Goal: Task Accomplishment & Management: Use online tool/utility

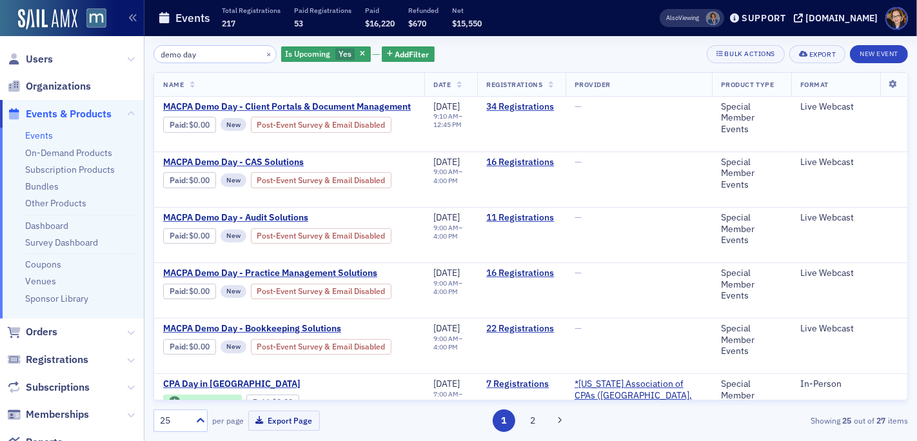
drag, startPoint x: 198, startPoint y: 54, endPoint x: 140, endPoint y: 48, distance: 58.2
click at [140, 48] on div "Users Organizations Events & Products Events On-Demand Products Subscription Pr…" at bounding box center [458, 220] width 917 height 441
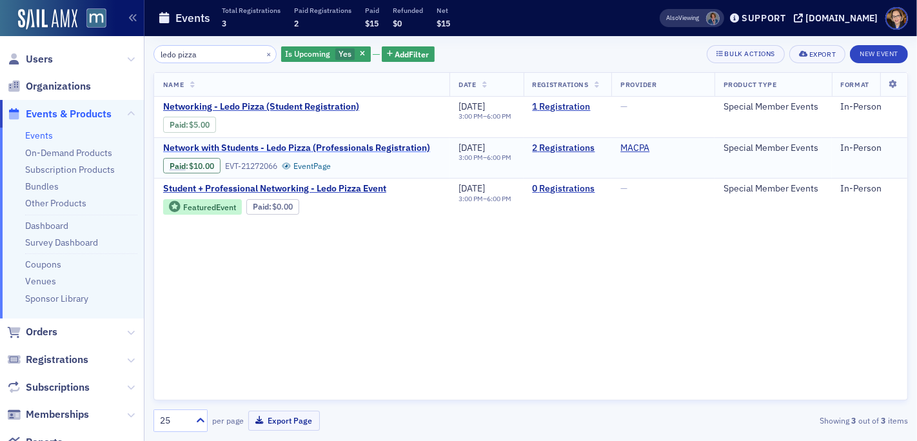
type input "ledo pizza"
click at [339, 144] on span "Network with Students - Ledo Pizza (Professionals Registration)" at bounding box center [296, 148] width 267 height 12
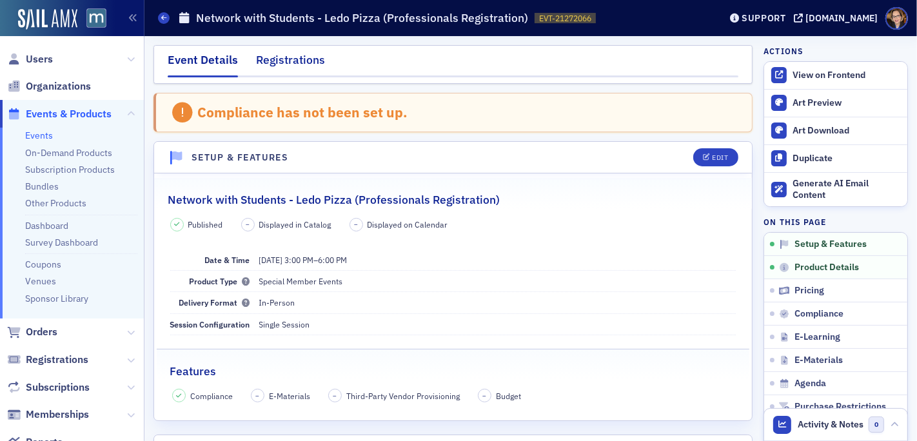
click at [287, 63] on div "Registrations" at bounding box center [290, 64] width 69 height 24
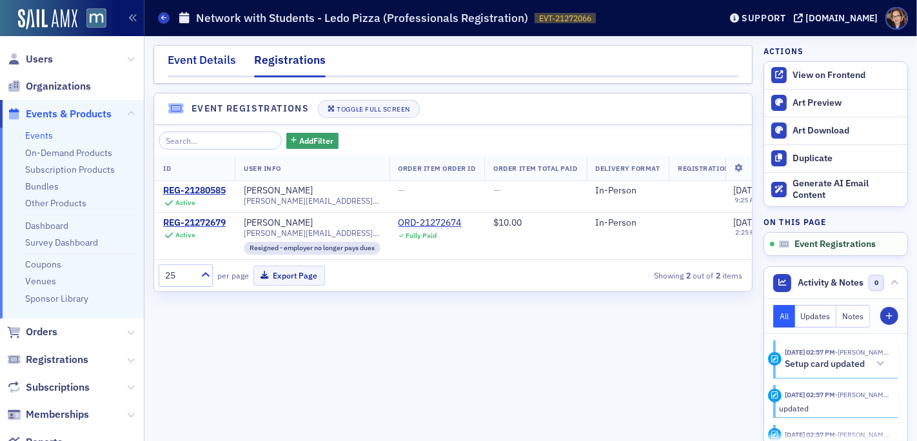
click at [200, 59] on div "Event Details" at bounding box center [202, 64] width 68 height 24
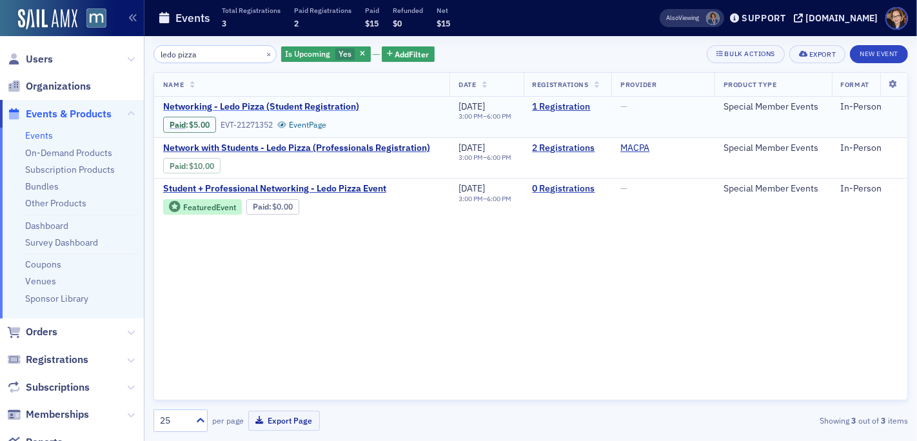
click at [313, 105] on span "Networking - Ledo Pizza (Student Registration)" at bounding box center [271, 107] width 217 height 12
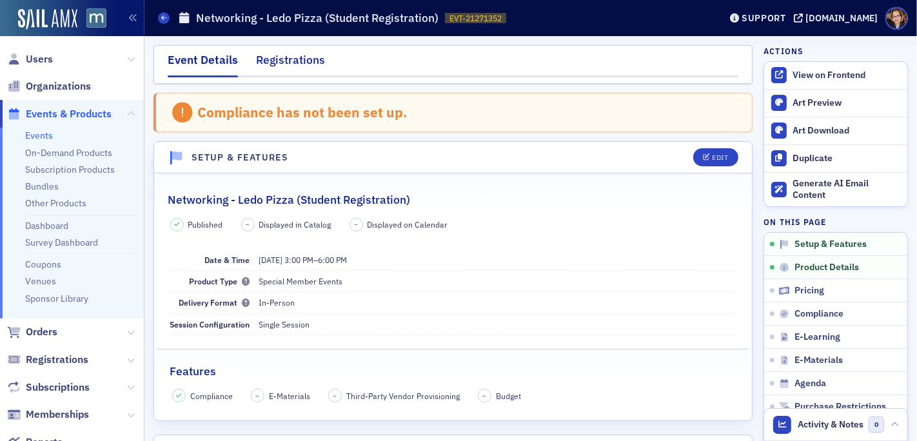
click at [300, 63] on div "Registrations" at bounding box center [290, 64] width 69 height 24
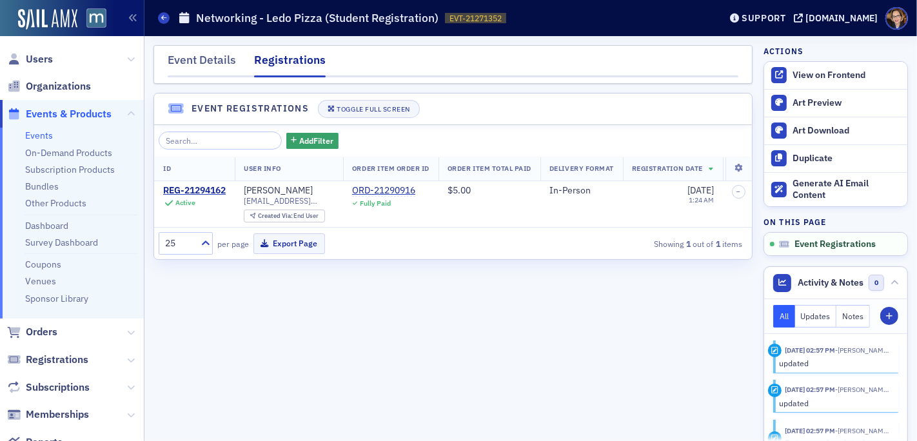
click at [494, 322] on div "Event Details Registrations Event Registrations Toggle Full Screen Add Filter I…" at bounding box center [452, 238] width 599 height 387
click at [35, 333] on span "Orders" at bounding box center [42, 332] width 32 height 14
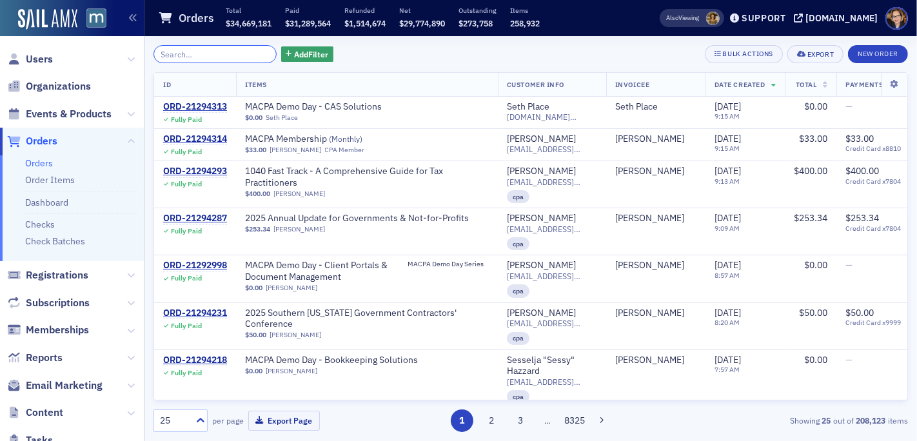
click at [202, 53] on input "search" at bounding box center [214, 54] width 123 height 18
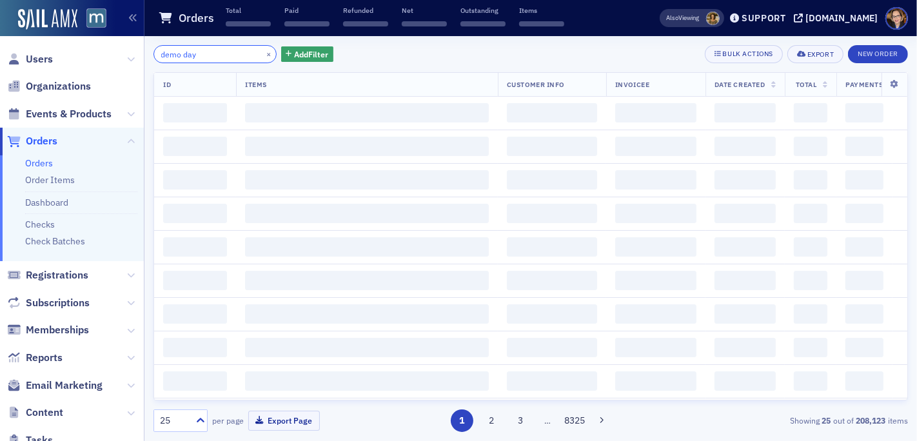
type input "demo day"
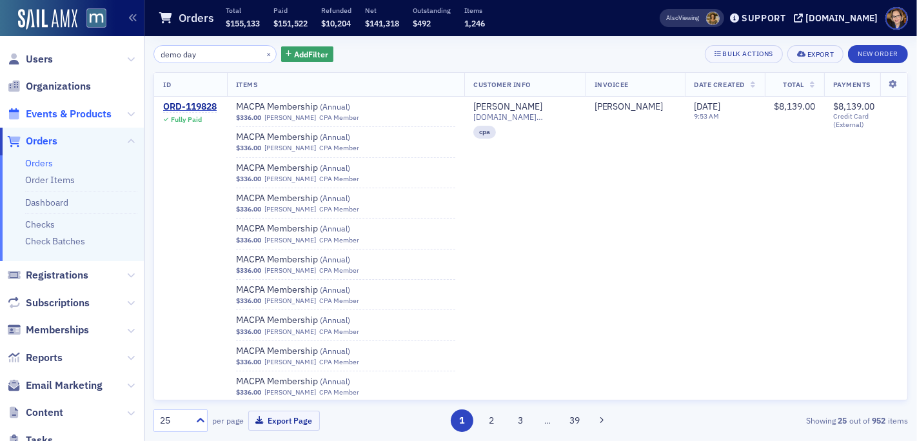
click at [67, 113] on span "Events & Products" at bounding box center [69, 114] width 86 height 14
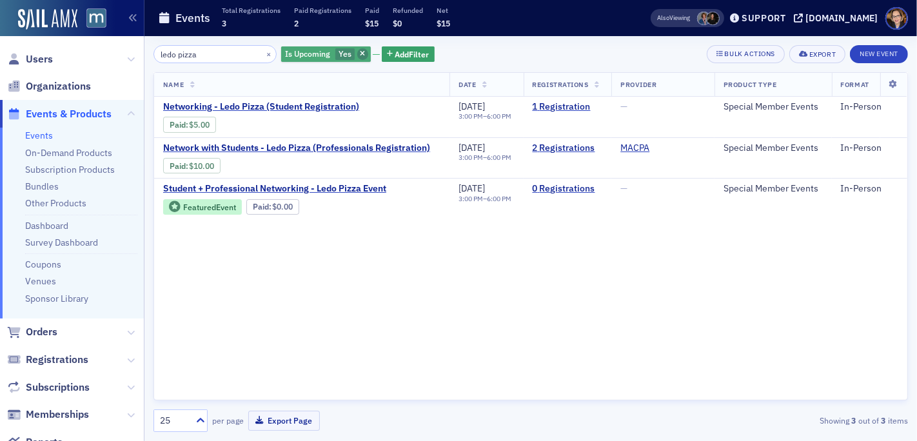
click at [360, 53] on icon "button" at bounding box center [362, 54] width 5 height 7
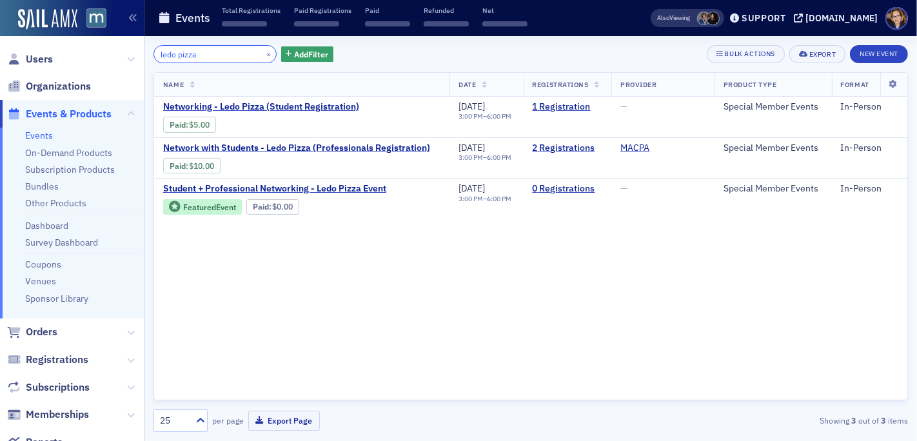
drag, startPoint x: 189, startPoint y: 55, endPoint x: 144, endPoint y: 55, distance: 44.5
click at [144, 55] on div "ledo pizza × Add Filter Bulk Actions Export New Event Name Date Registrations P…" at bounding box center [530, 238] width 772 height 405
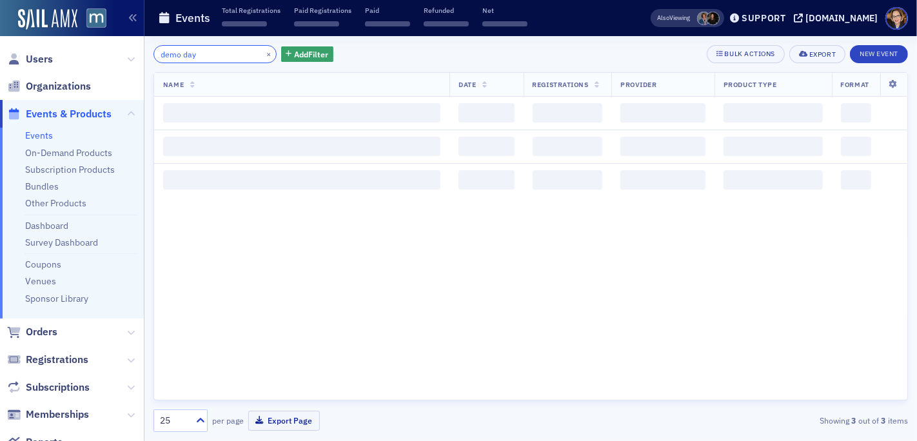
type input "demo day"
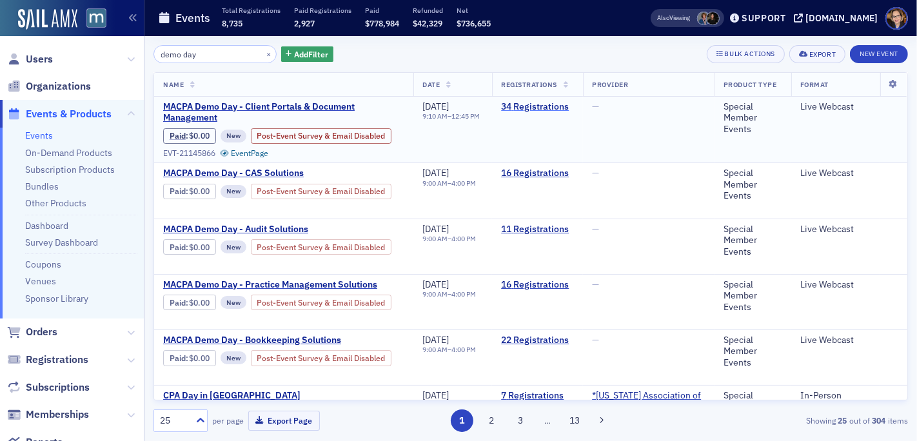
click at [565, 106] on link "34 Registrations" at bounding box center [537, 107] width 73 height 12
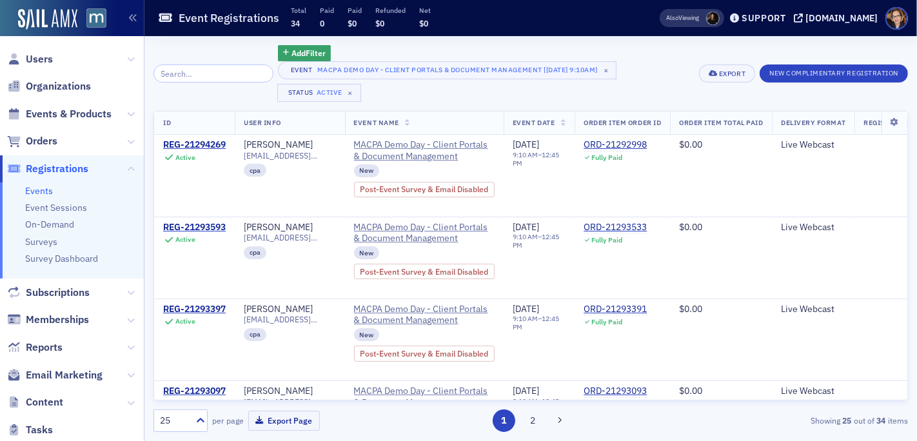
click at [650, 92] on div "Event MACPA Demo Day - Client Portals & Document Management [9/3/2025 9:10am] ×…" at bounding box center [484, 81] width 412 height 41
click at [185, 73] on input "search" at bounding box center [213, 73] width 120 height 18
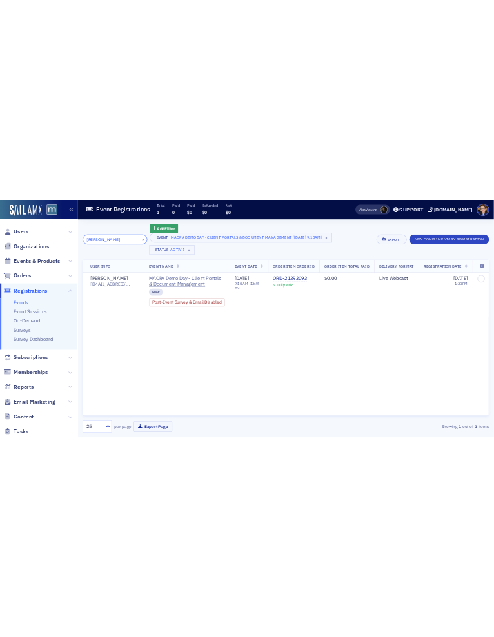
scroll to position [0, 297]
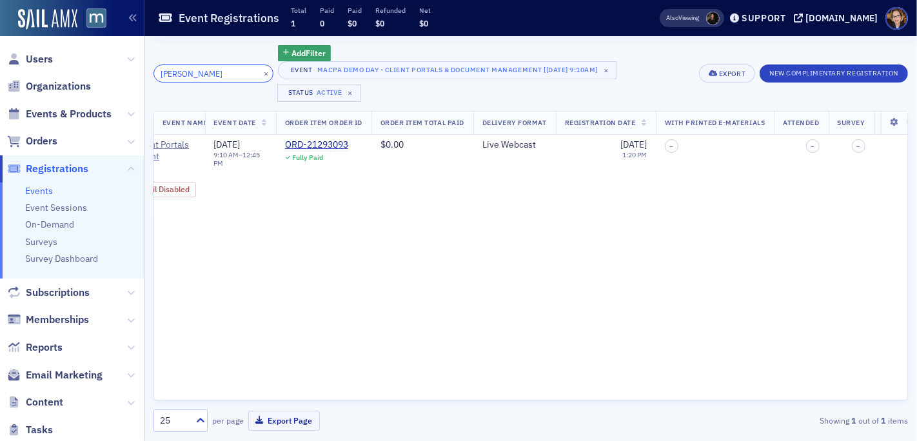
type input "john hor"
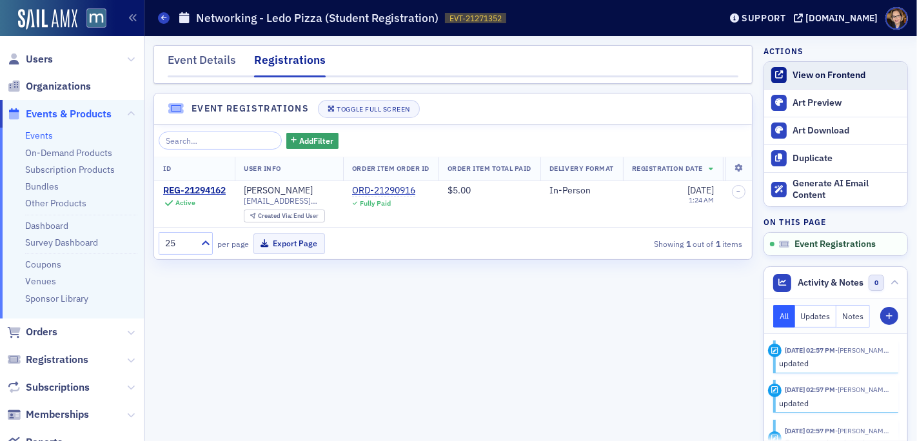
click at [813, 72] on div "View on Frontend" at bounding box center [846, 76] width 108 height 12
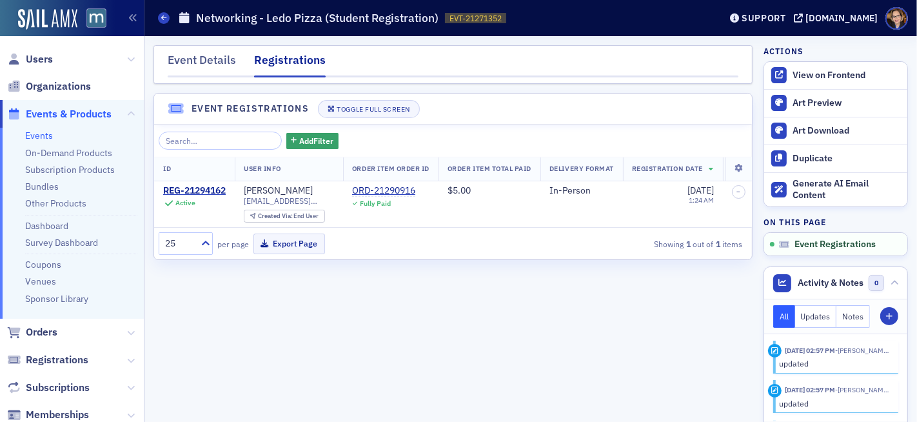
click at [263, 67] on div "Registrations" at bounding box center [290, 65] width 72 height 26
click at [48, 112] on span "Events & Products" at bounding box center [69, 114] width 86 height 14
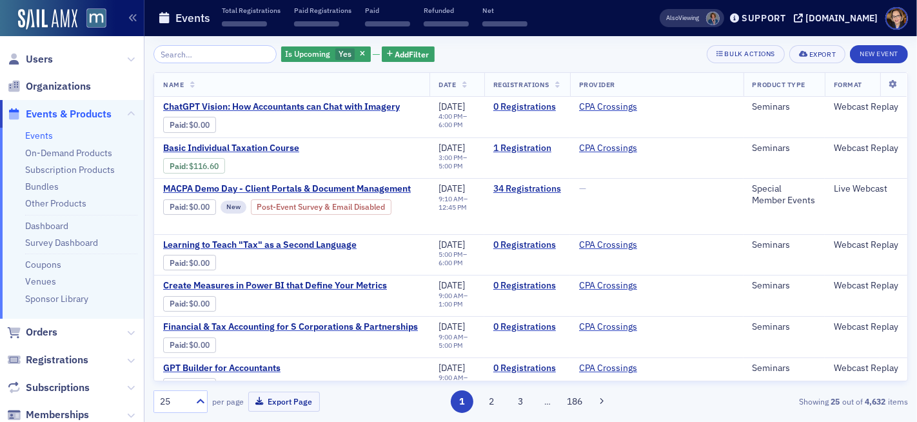
click at [196, 56] on input "search" at bounding box center [214, 54] width 123 height 18
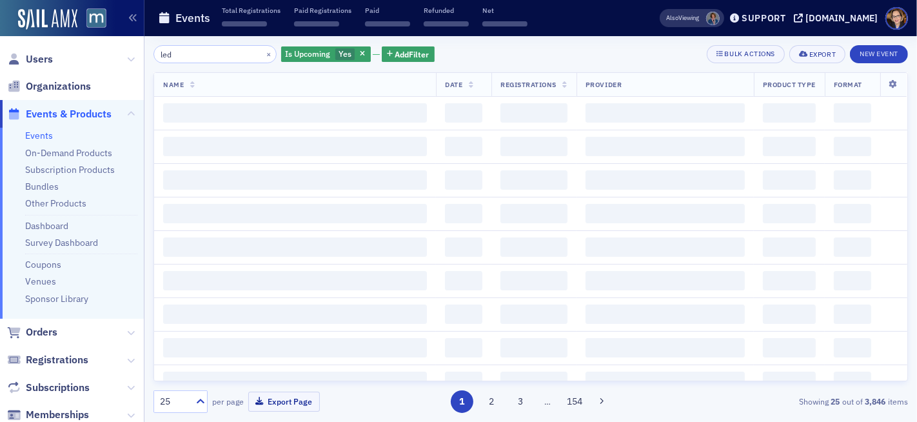
type input "ledo"
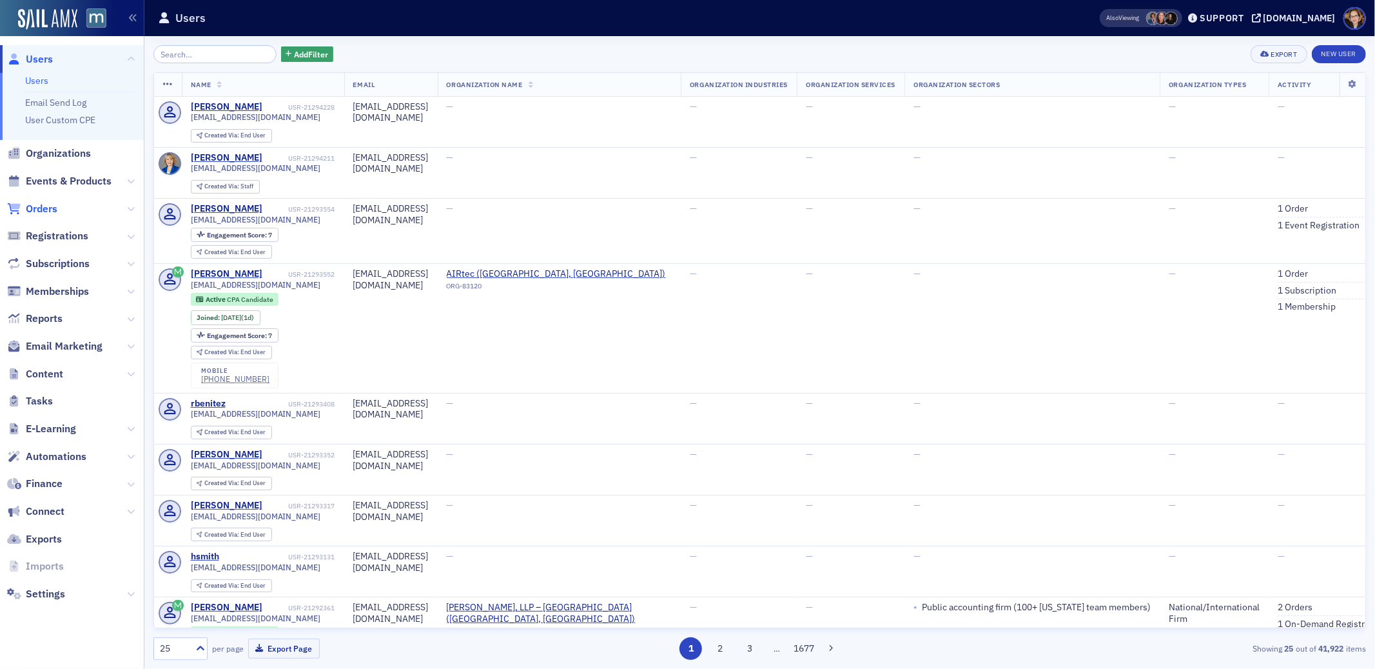
click at [48, 206] on span "Orders" at bounding box center [42, 209] width 32 height 14
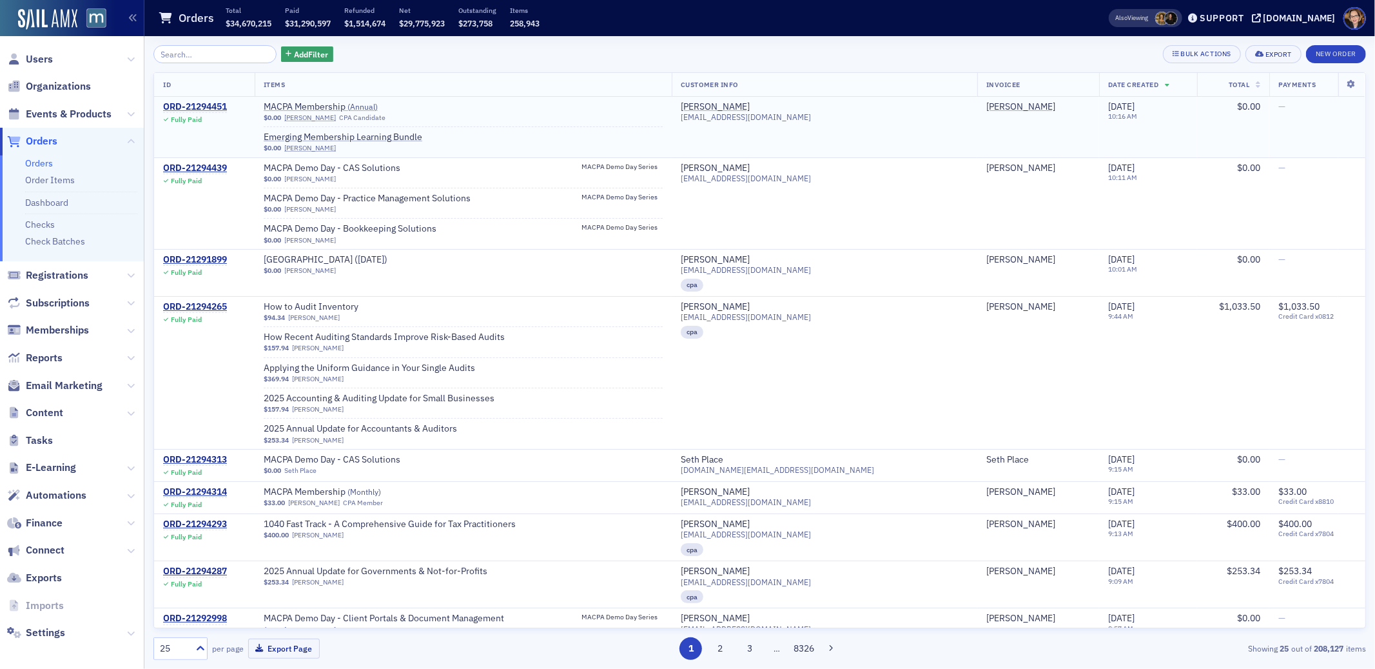
click at [216, 104] on div "ORD-21294451" at bounding box center [195, 107] width 64 height 12
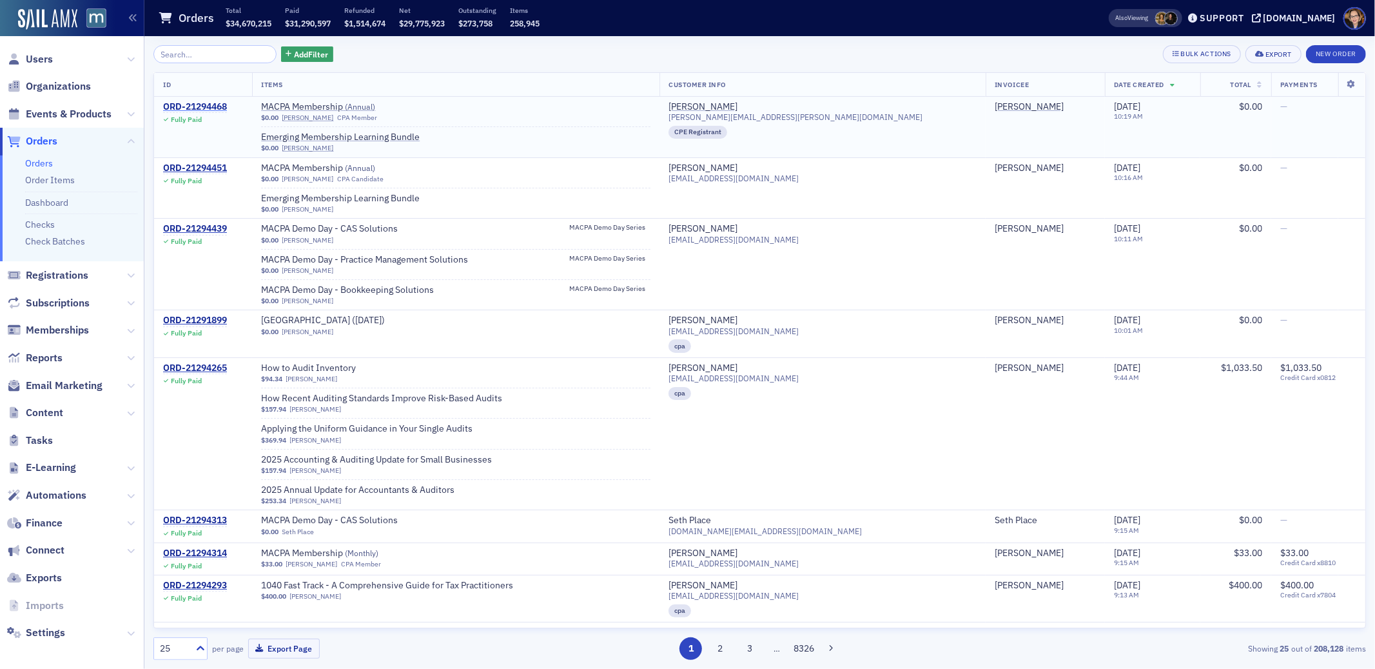
click at [199, 103] on div "ORD-21294468" at bounding box center [195, 107] width 64 height 12
click at [202, 168] on div "ORD-21294451" at bounding box center [195, 168] width 64 height 12
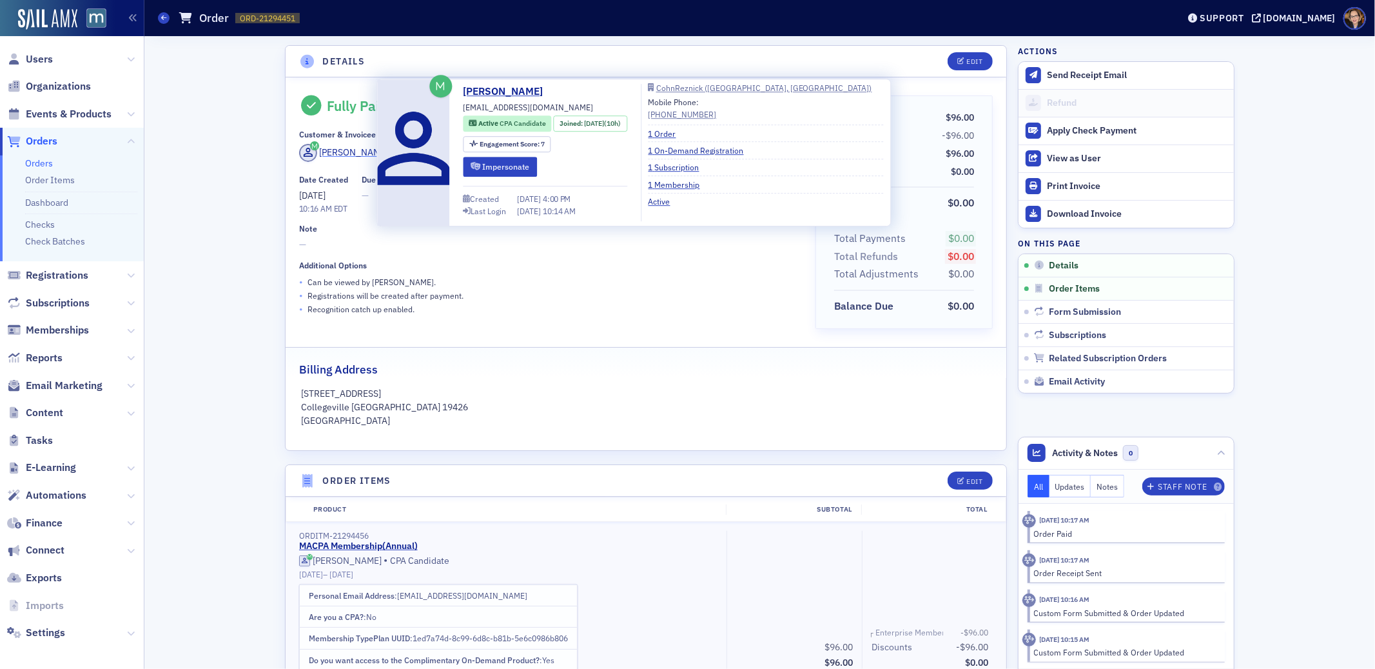
click at [367, 151] on div "[PERSON_NAME]" at bounding box center [353, 153] width 69 height 14
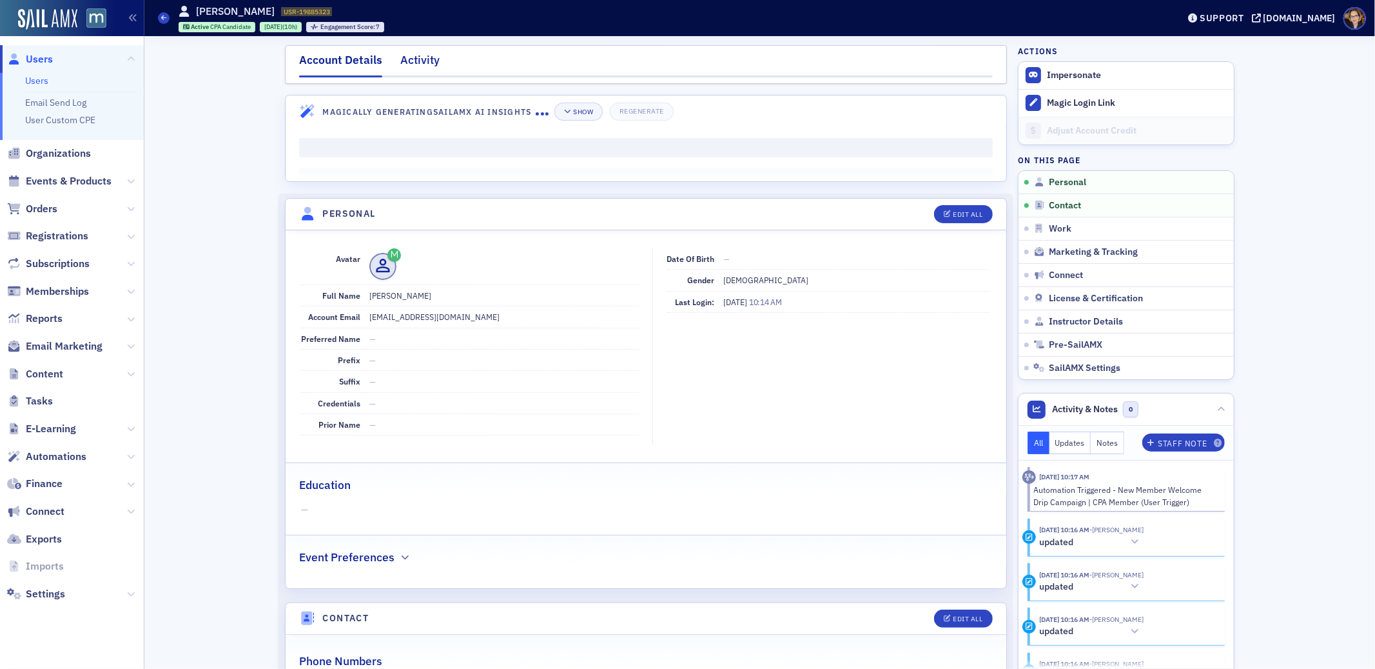
click at [414, 60] on div "Activity" at bounding box center [419, 64] width 39 height 24
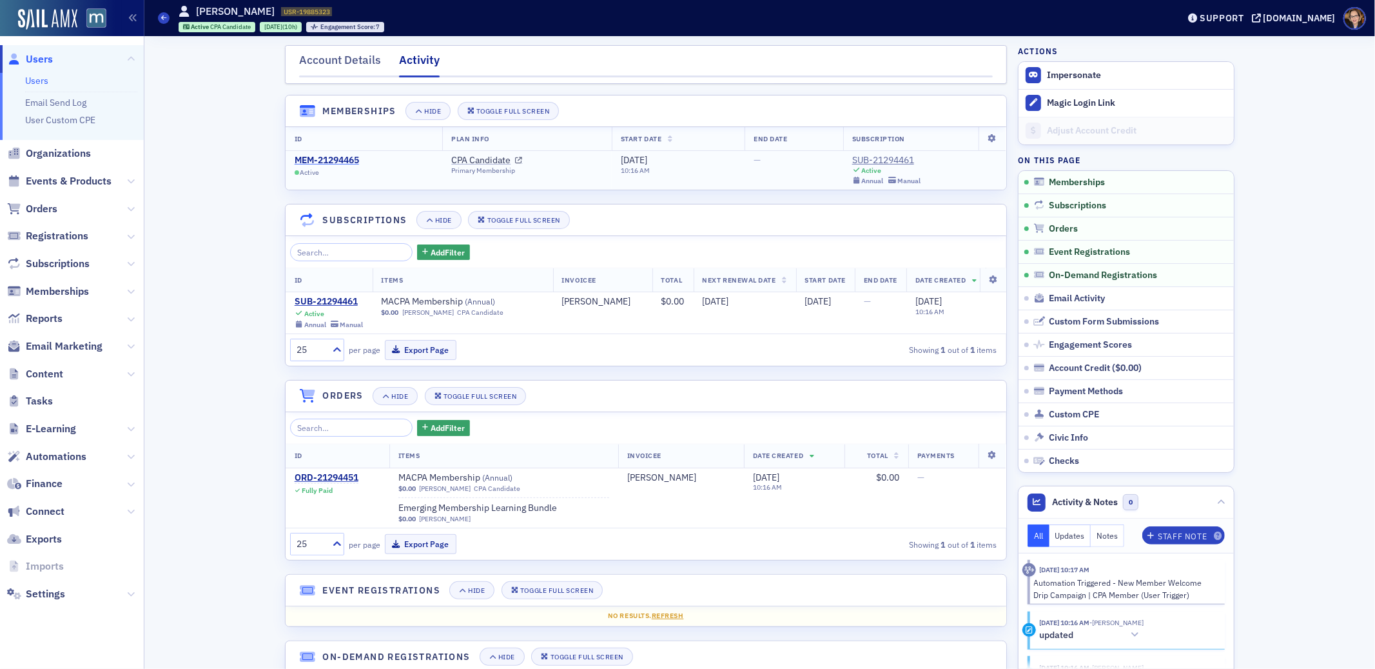
click at [348, 159] on div "MEM-21294465" at bounding box center [327, 161] width 64 height 12
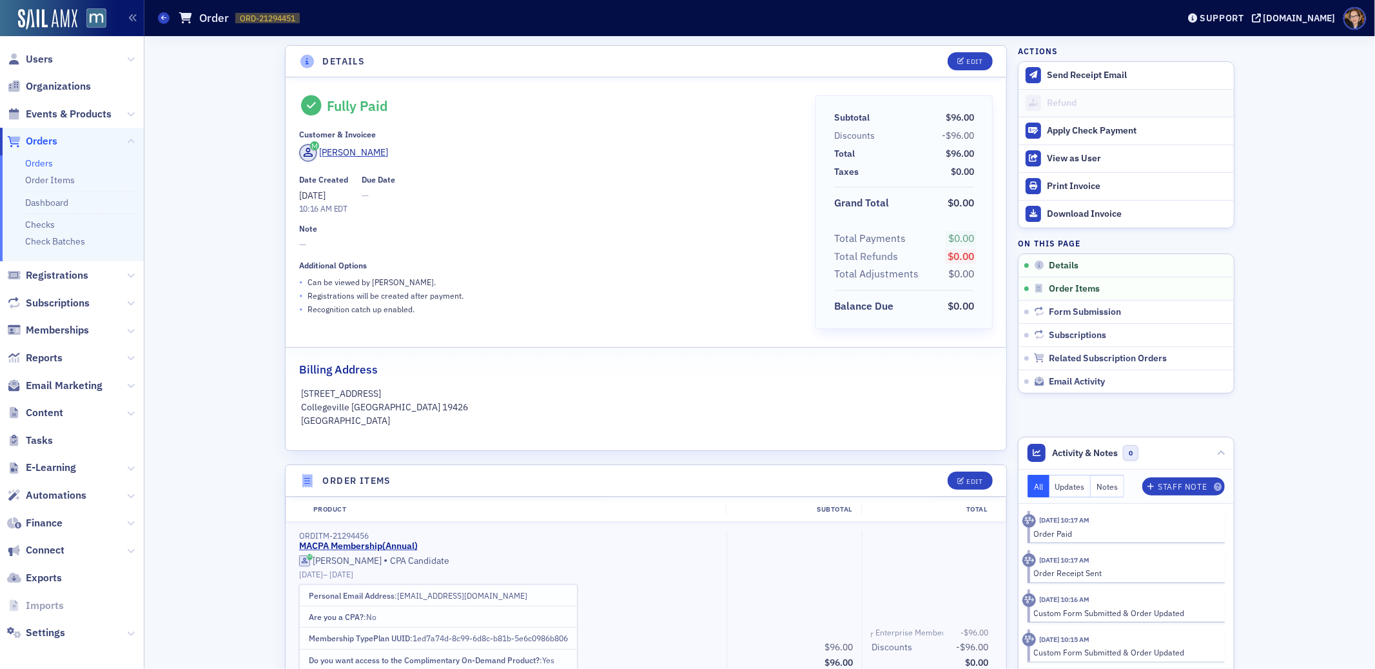
click at [37, 141] on span "Orders" at bounding box center [42, 141] width 32 height 14
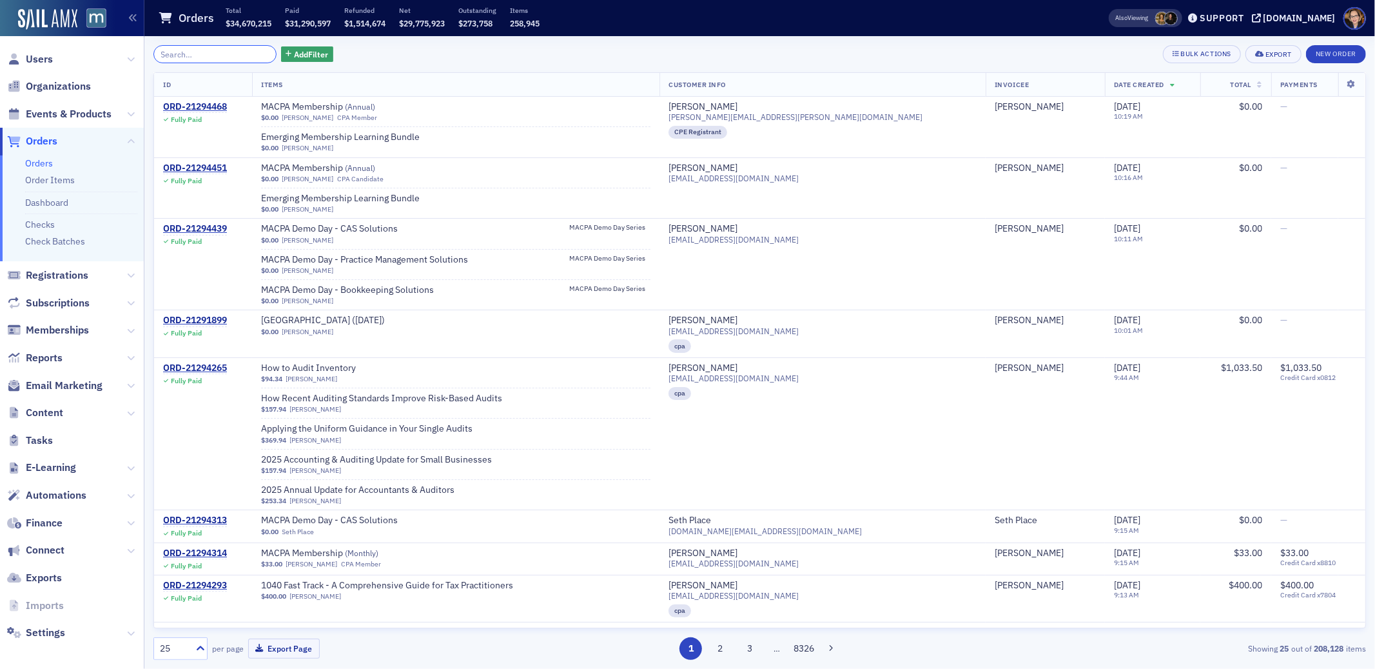
click at [191, 57] on input "search" at bounding box center [214, 54] width 123 height 18
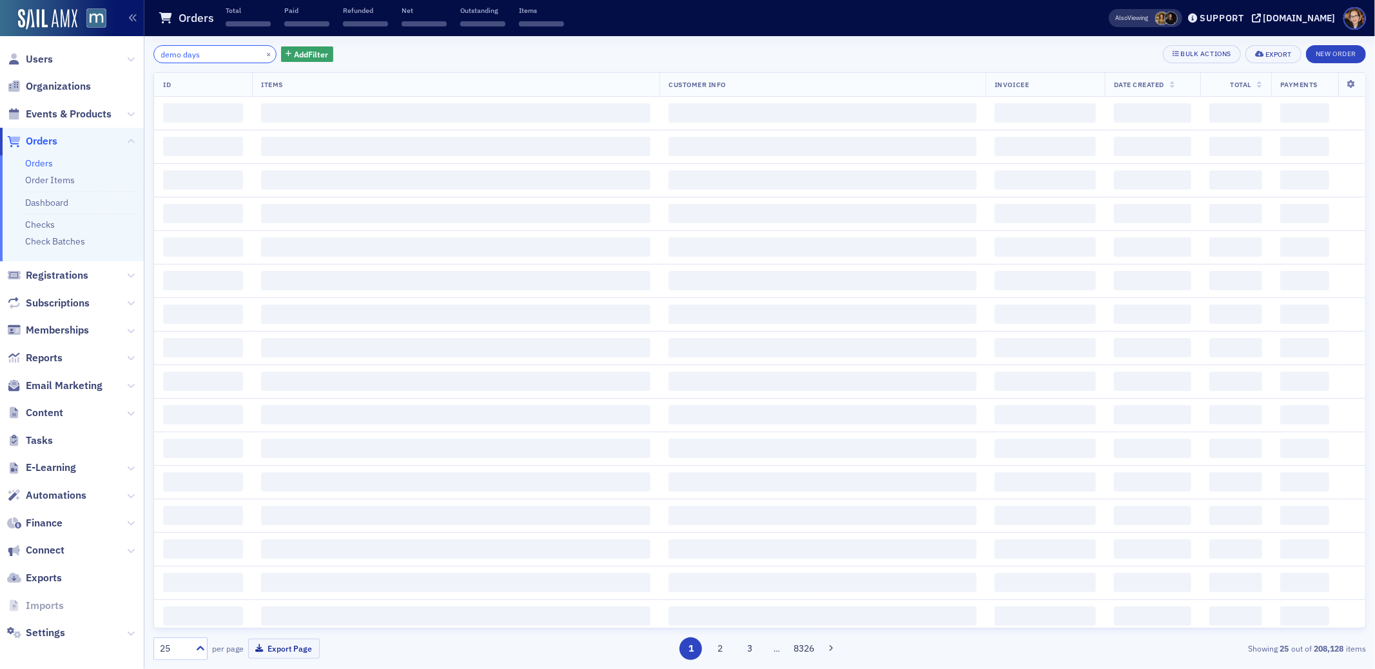
type input "demo days"
drag, startPoint x: 60, startPoint y: 121, endPoint x: 59, endPoint y: 114, distance: 7.1
click at [60, 121] on span "Events & Products" at bounding box center [72, 114] width 144 height 28
click at [59, 113] on span "Events & Products" at bounding box center [69, 114] width 86 height 14
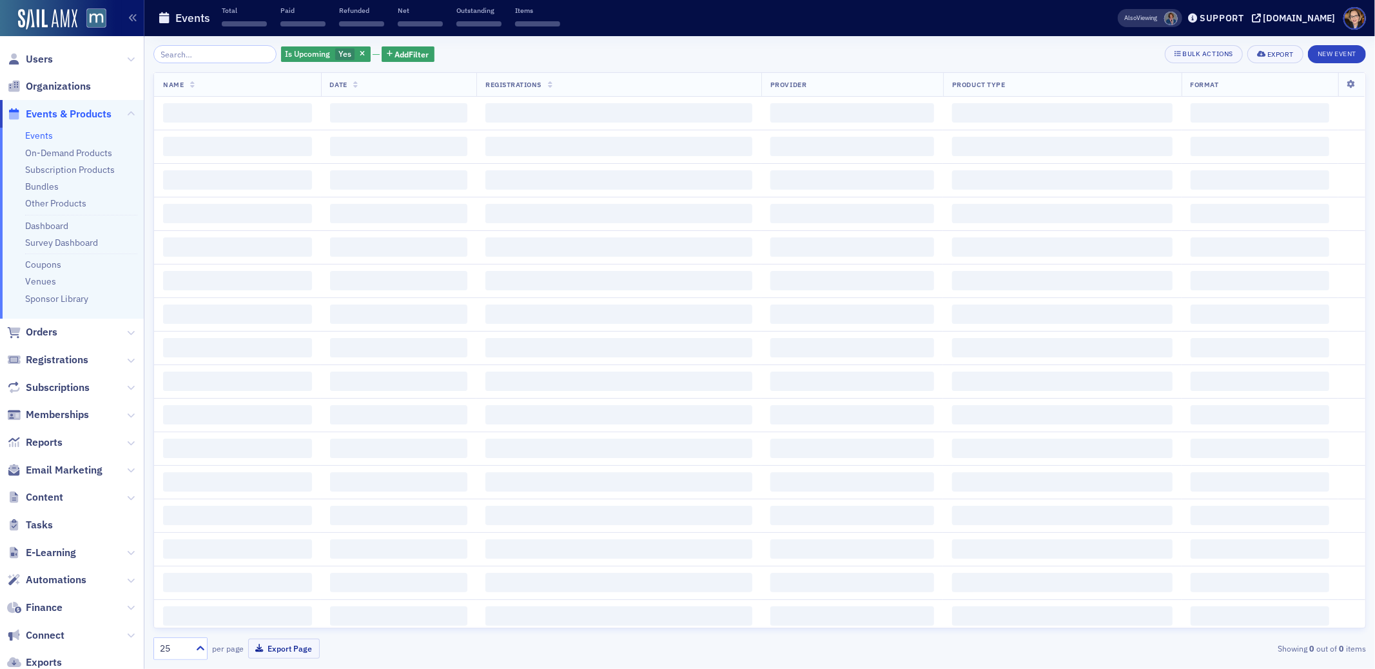
click at [223, 53] on input "search" at bounding box center [214, 54] width 123 height 18
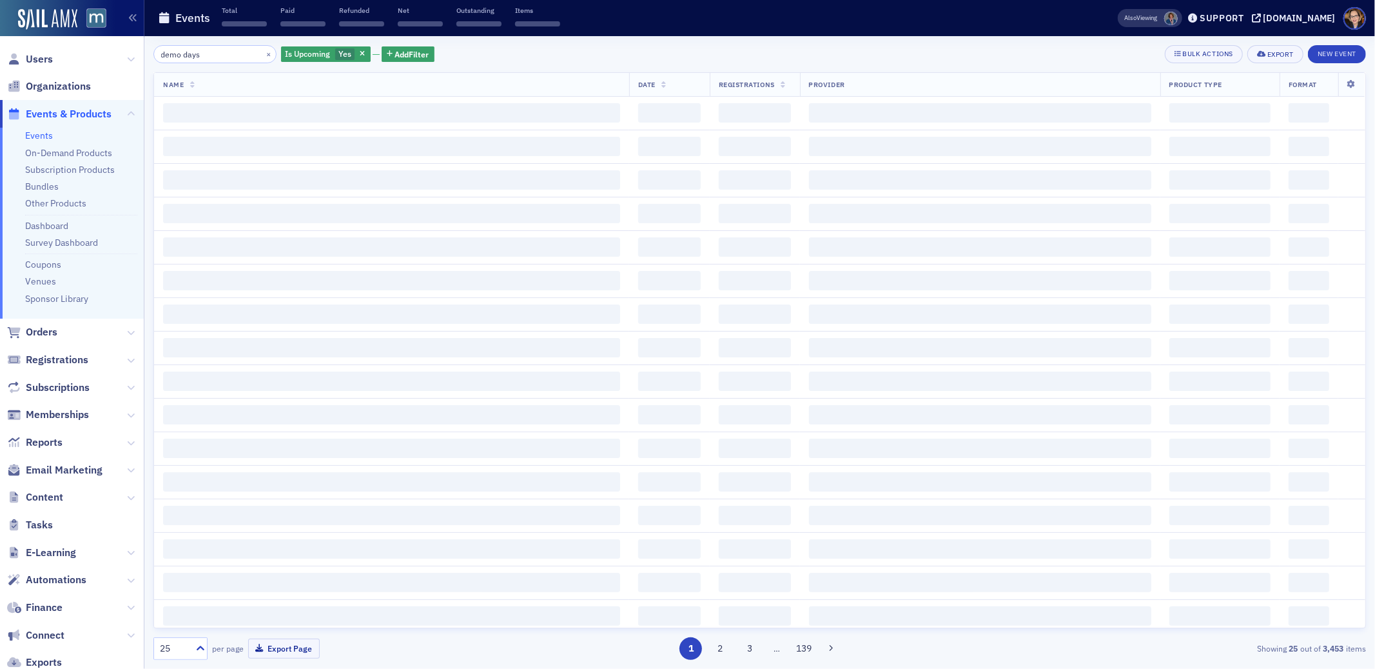
type input "demo days"
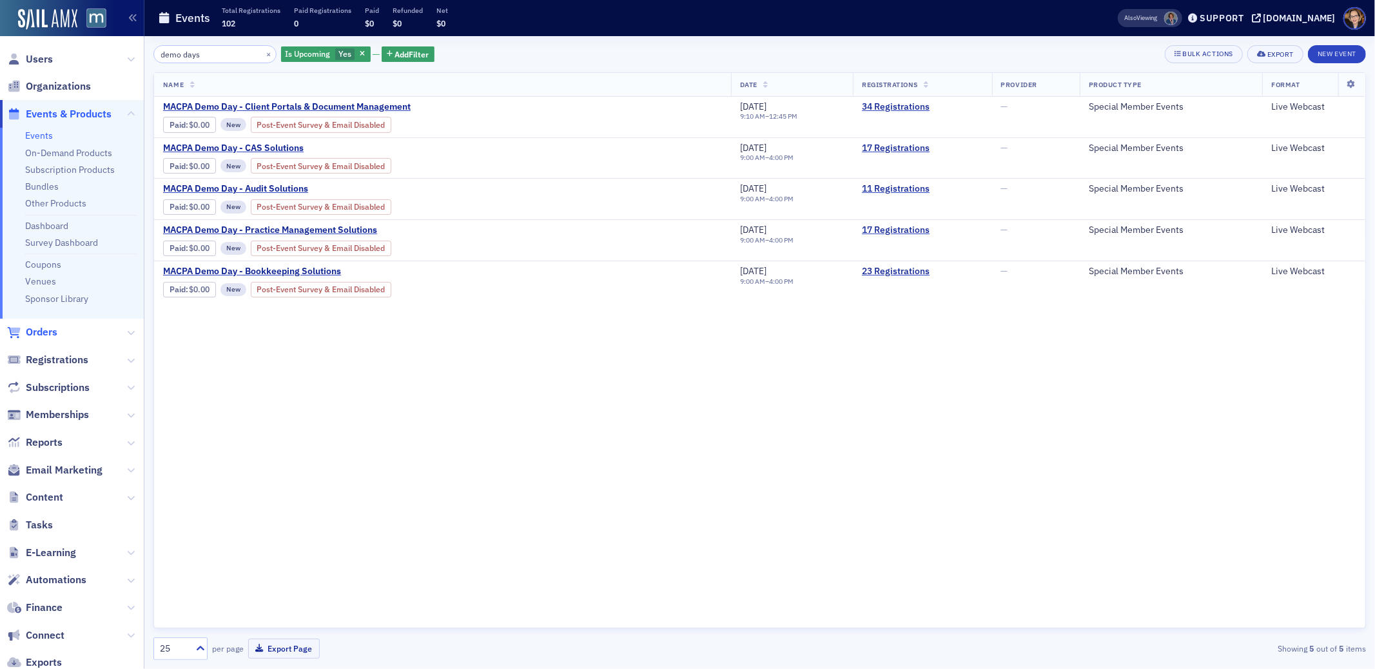
click at [49, 333] on span "Orders" at bounding box center [42, 332] width 32 height 14
click at [49, 333] on ul "Users Organizations Events & Products Events On-Demand Products Subscription Pr…" at bounding box center [72, 388] width 144 height 686
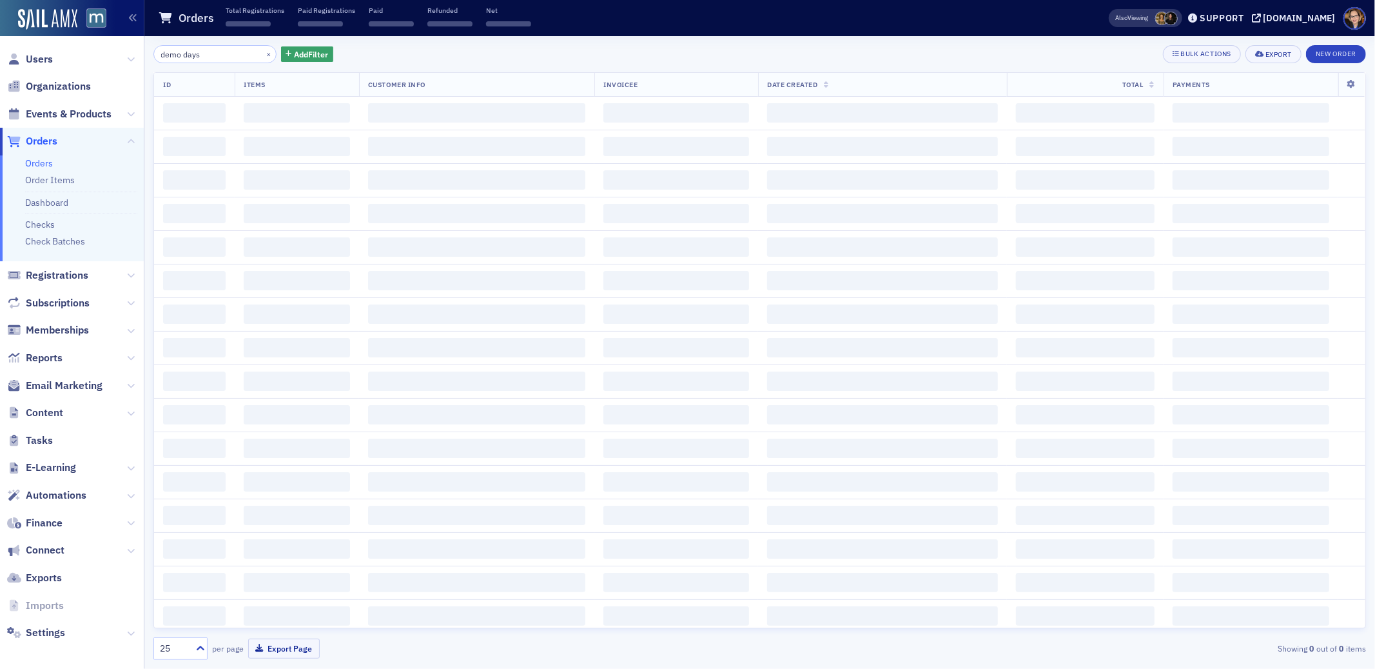
click at [41, 142] on span "Orders" at bounding box center [42, 141] width 32 height 14
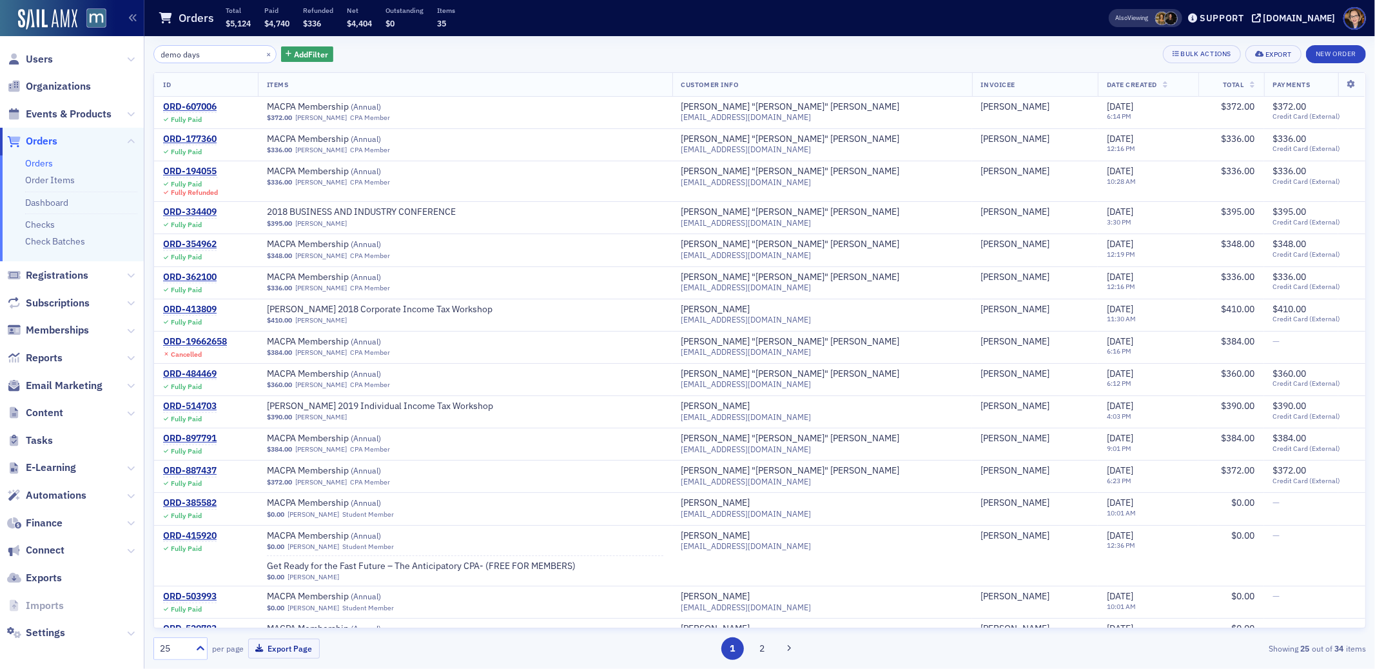
click at [39, 141] on span "Orders" at bounding box center [42, 141] width 32 height 14
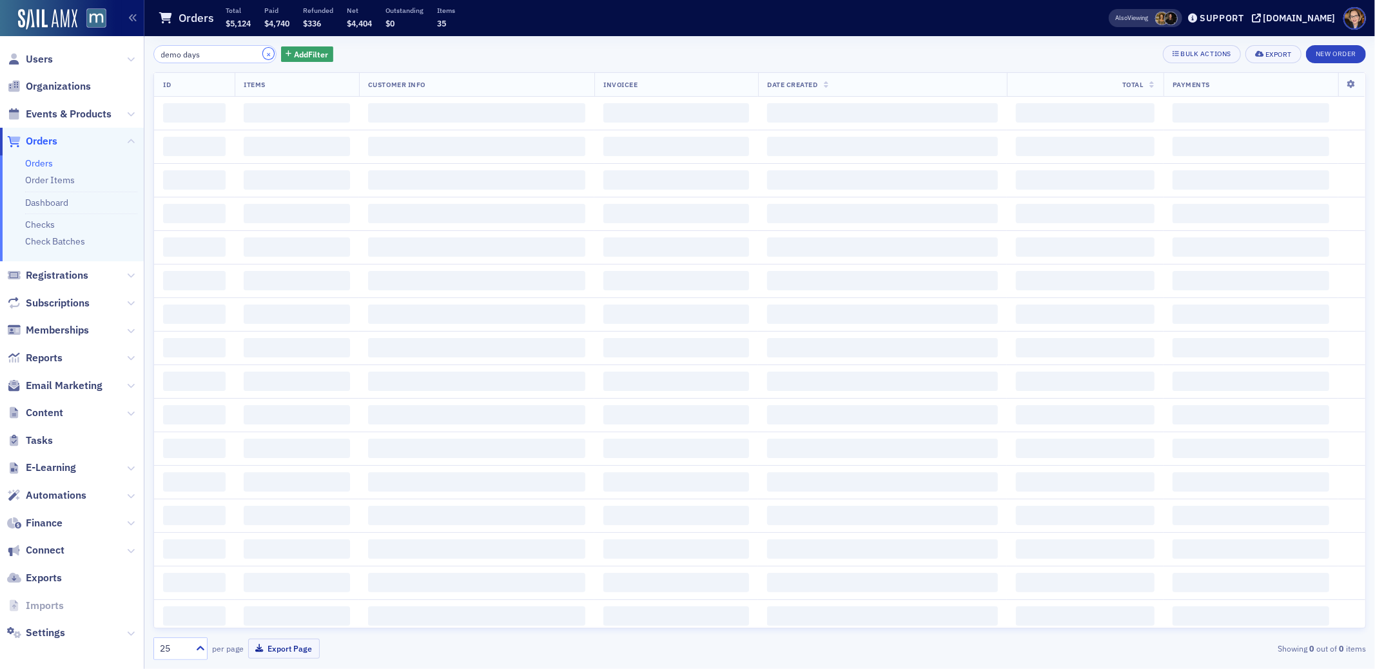
click at [263, 55] on button "×" at bounding box center [269, 54] width 12 height 12
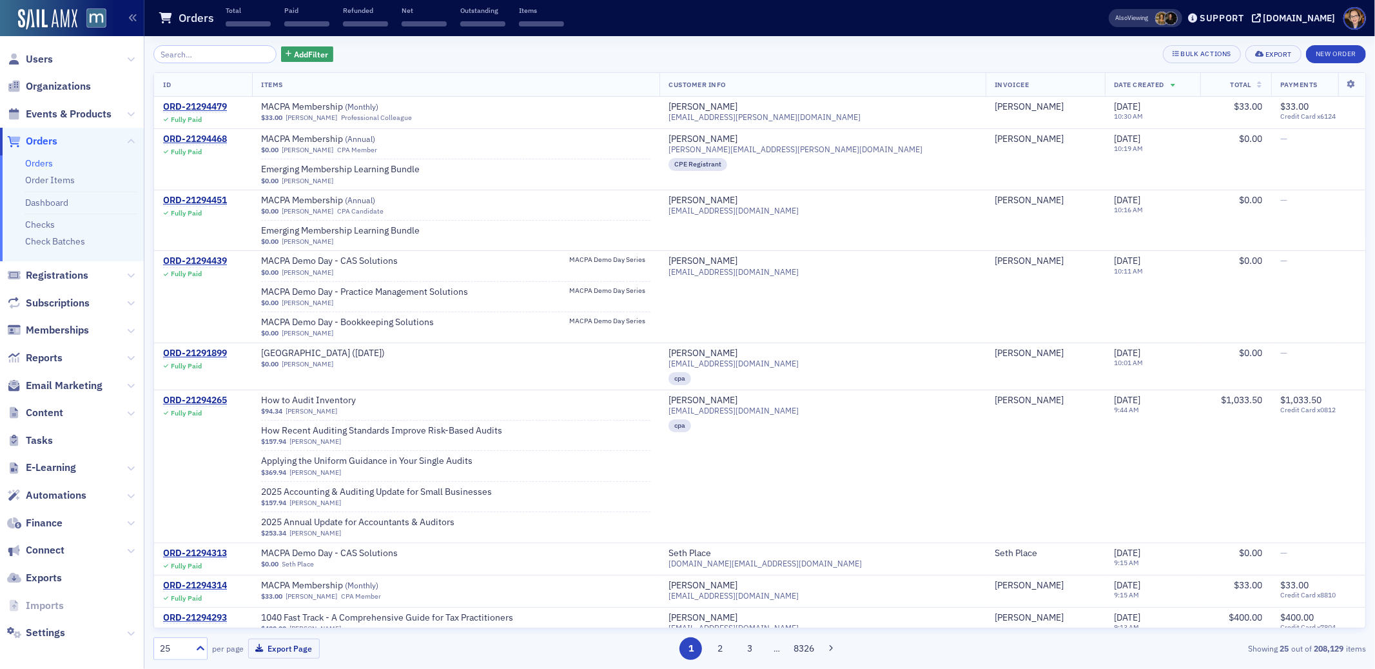
click at [34, 141] on span "Orders" at bounding box center [42, 141] width 32 height 14
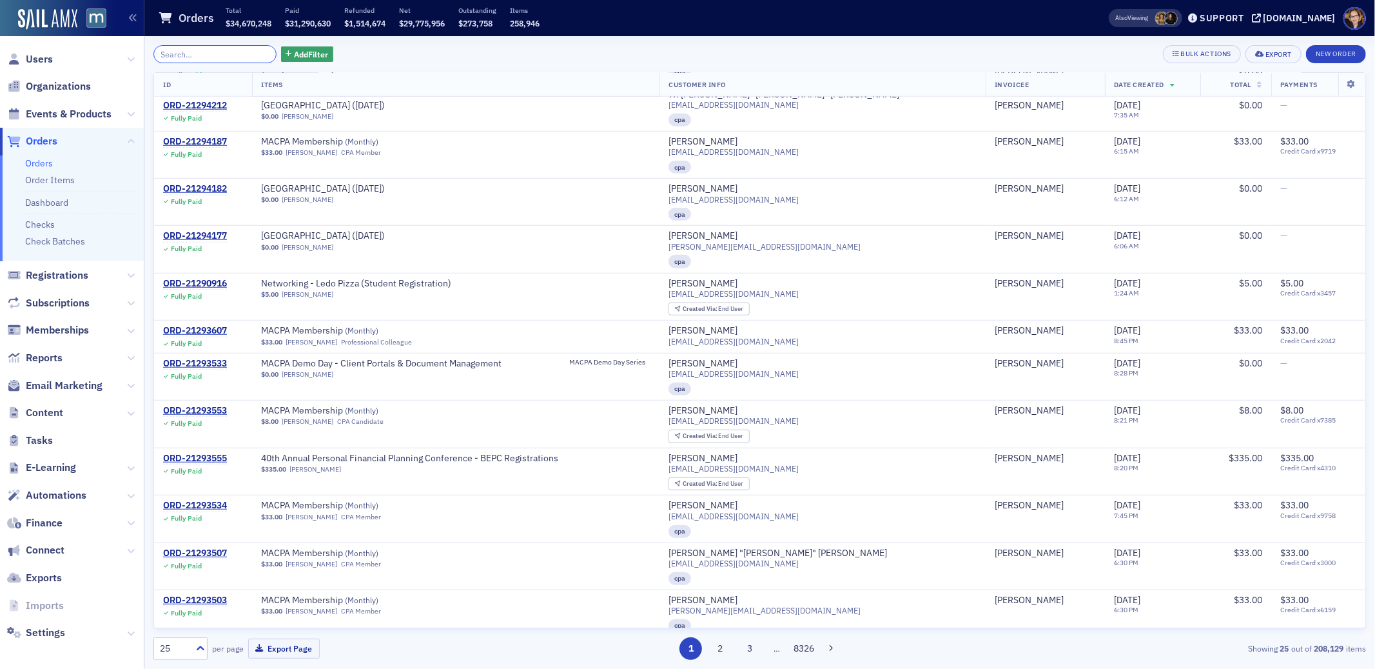
scroll to position [769, 0]
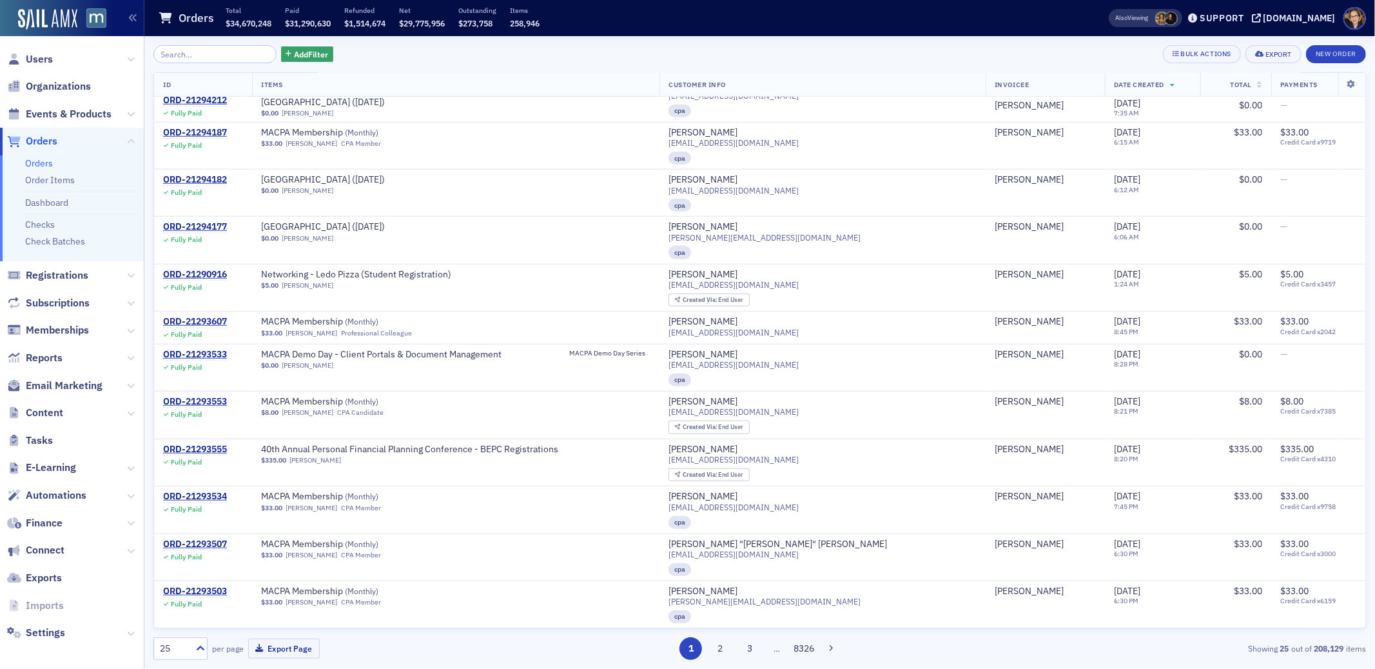
click at [35, 144] on span "Orders" at bounding box center [42, 141] width 32 height 14
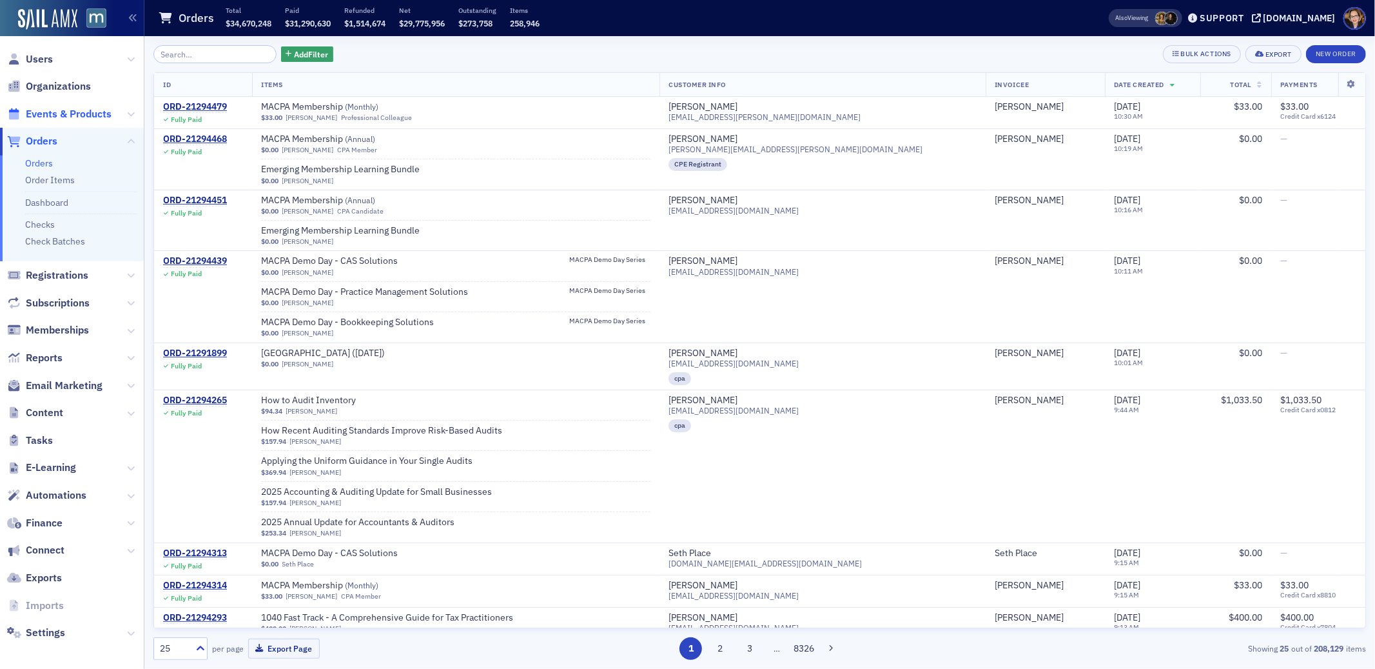
click at [68, 110] on span "Events & Products" at bounding box center [69, 114] width 86 height 14
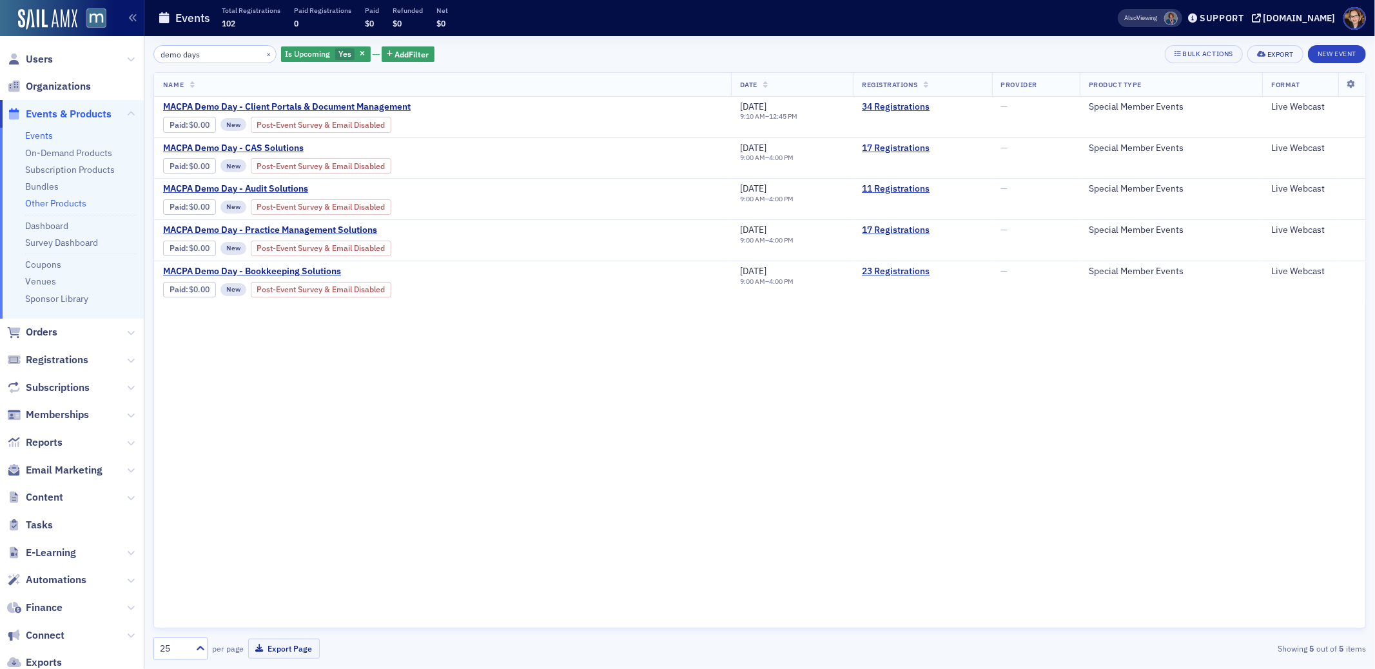
click at [60, 202] on link "Other Products" at bounding box center [55, 203] width 61 height 12
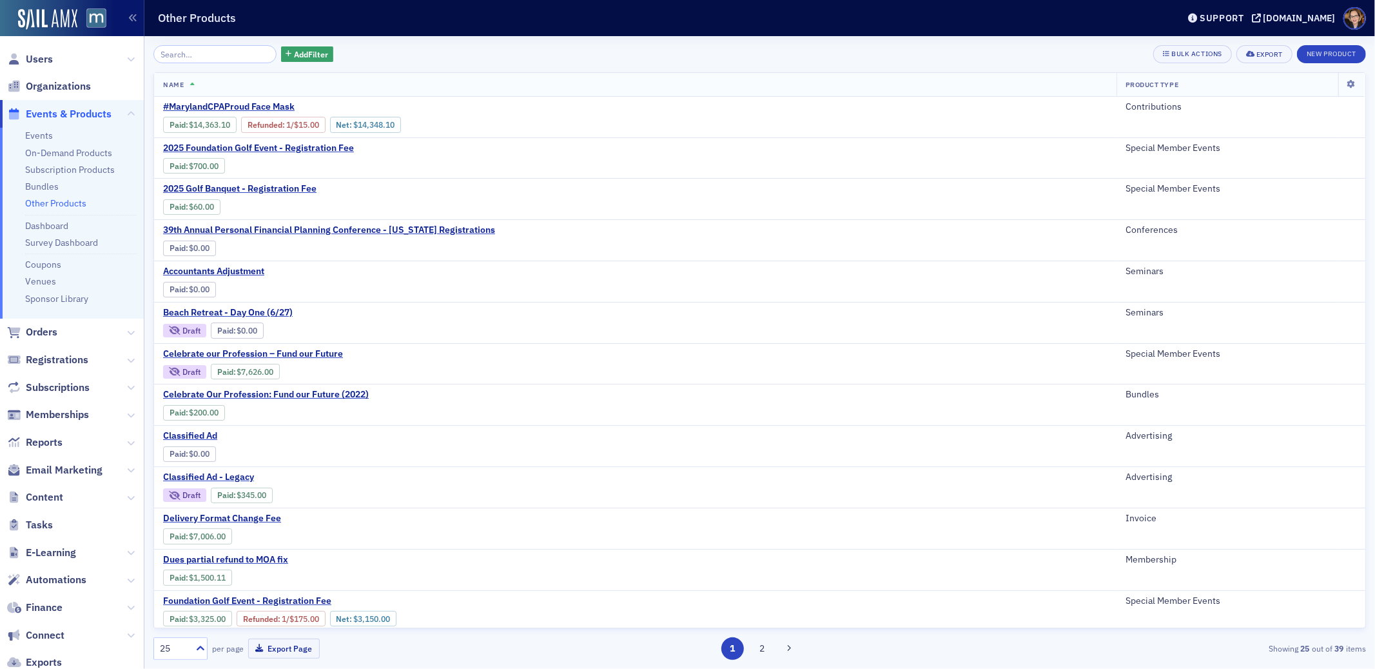
click at [240, 52] on input "search" at bounding box center [214, 54] width 123 height 18
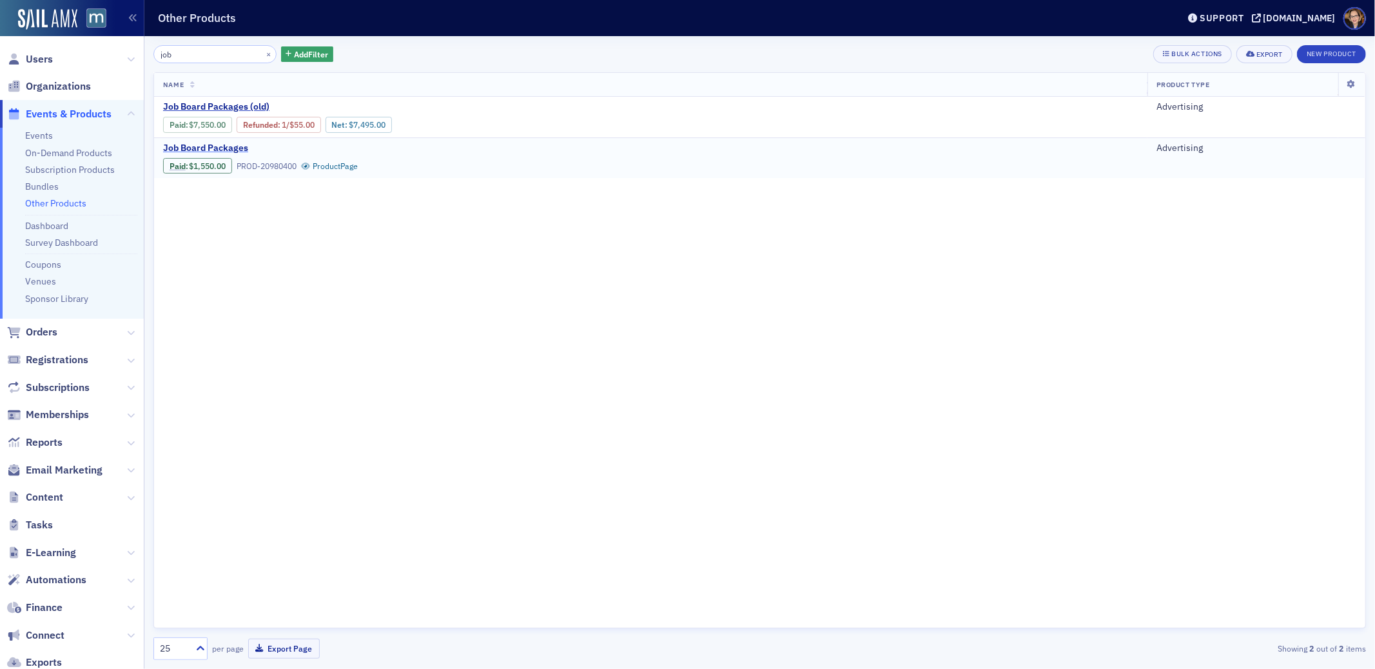
type input "job"
click at [202, 145] on span "Job Board Packages" at bounding box center [271, 148] width 217 height 12
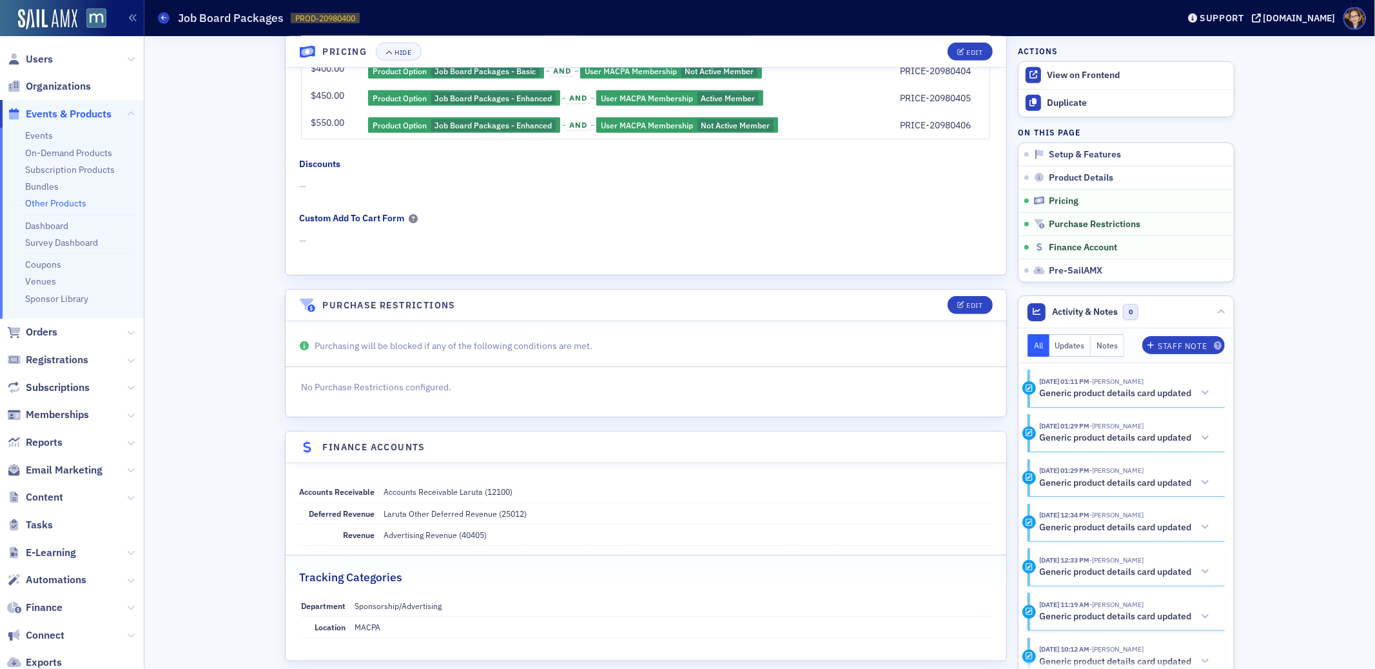
scroll to position [908, 0]
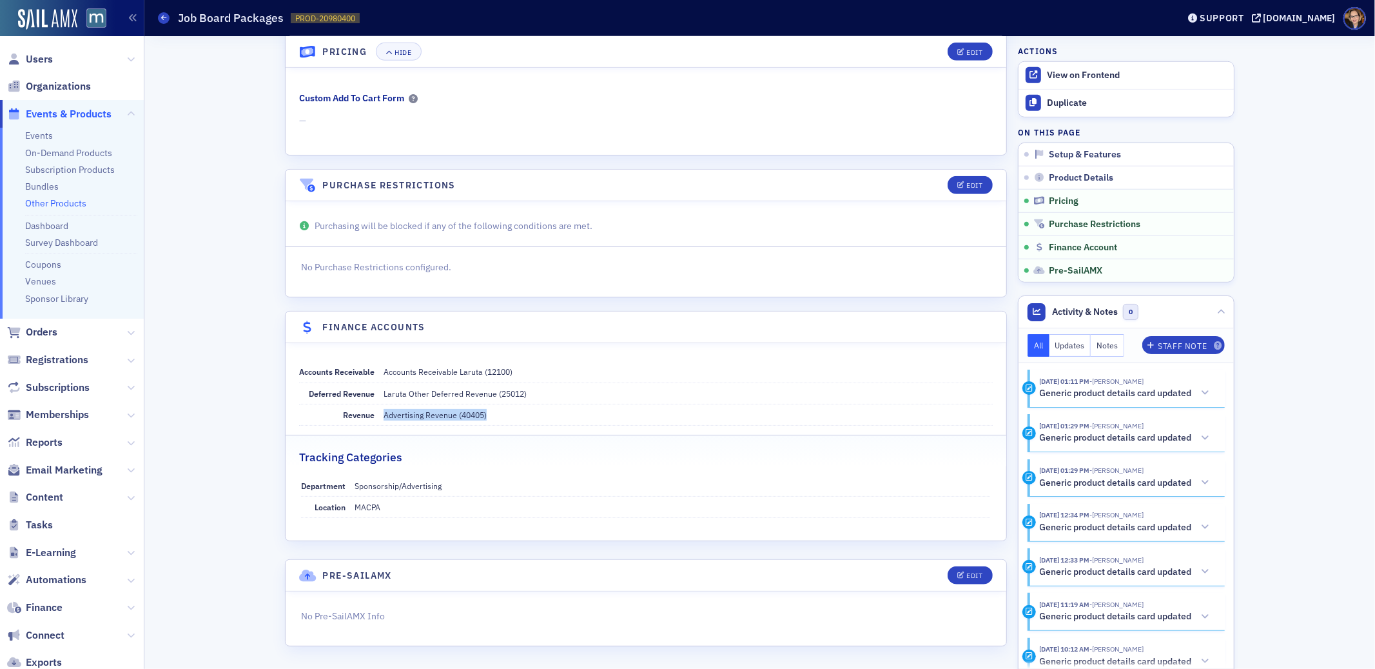
drag, startPoint x: 379, startPoint y: 415, endPoint x: 493, endPoint y: 417, distance: 113.5
click at [493, 417] on span "Advertising Revenue (40405)" at bounding box center [688, 415] width 609 height 12
copy div "Advertising Revenue (40405)"
click at [427, 413] on div "Advertising Revenue (40405)" at bounding box center [435, 415] width 103 height 12
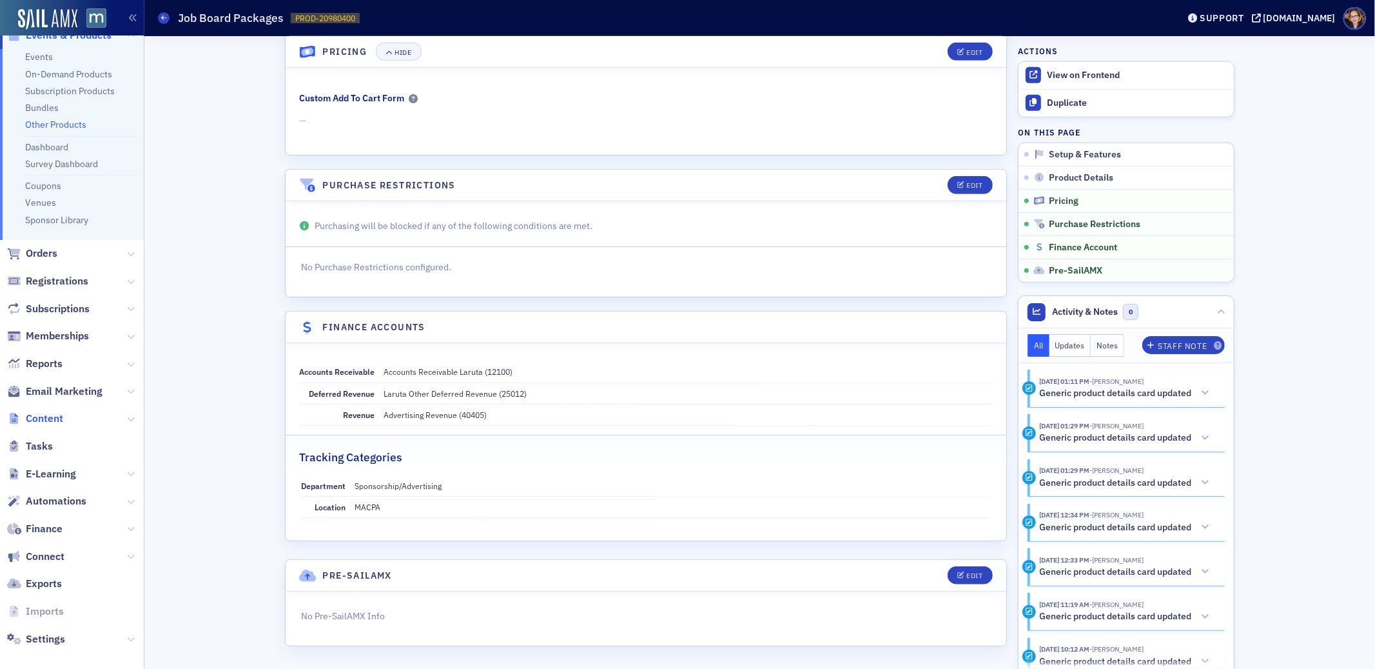
scroll to position [88, 0]
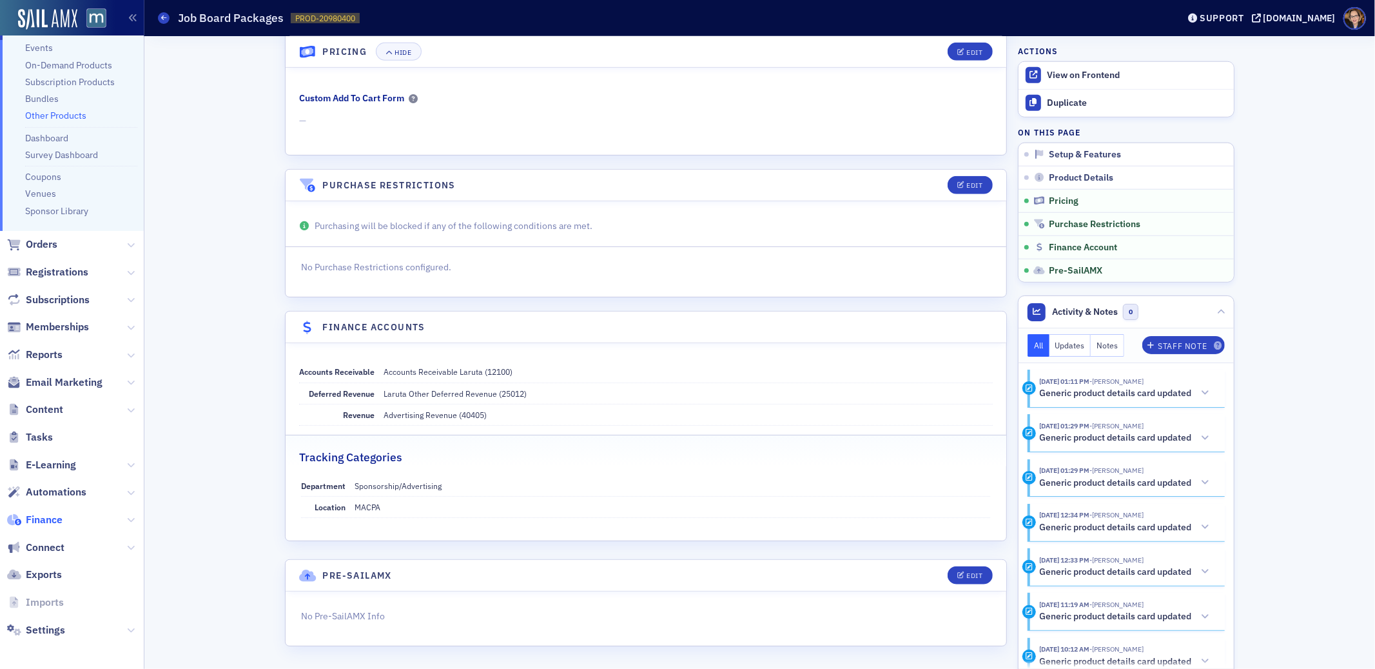
click at [45, 517] on span "Finance" at bounding box center [44, 520] width 37 height 14
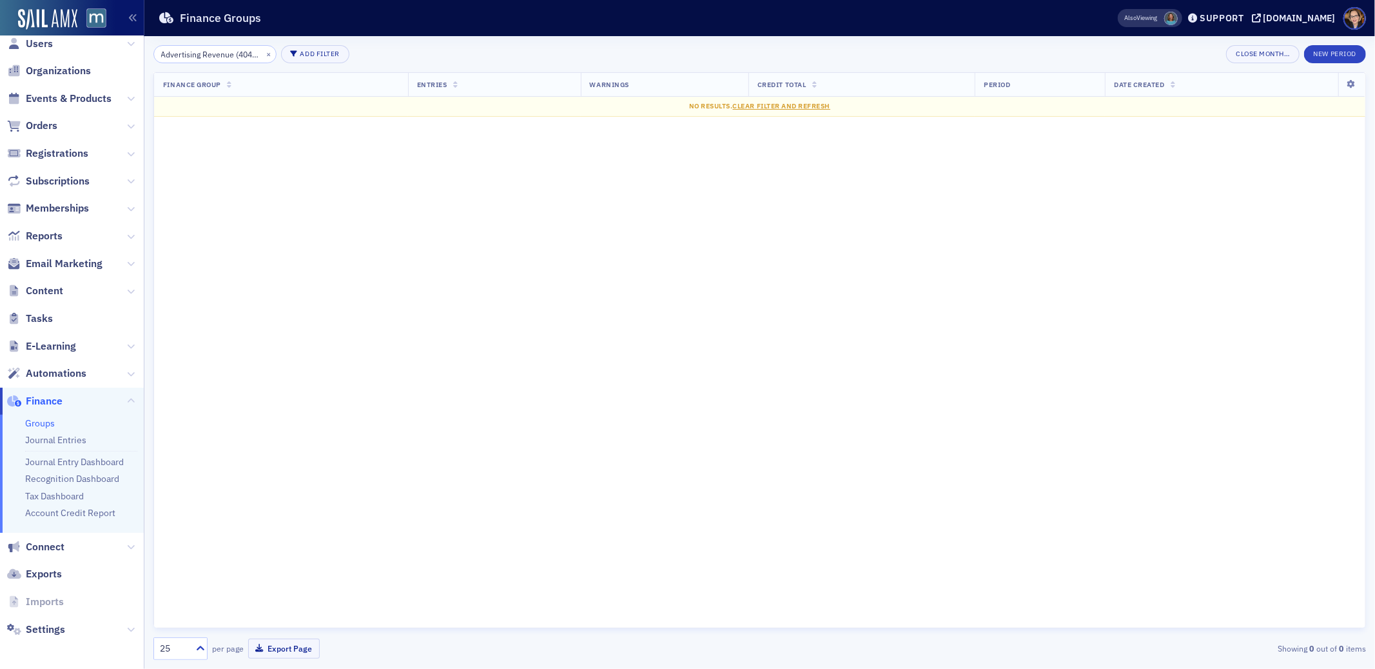
drag, startPoint x: 220, startPoint y: 57, endPoint x: 157, endPoint y: 57, distance: 62.5
click at [157, 57] on input "Advertising Revenue (40405)" at bounding box center [214, 54] width 123 height 18
click at [219, 52] on input "(40405)" at bounding box center [214, 54] width 123 height 18
click at [164, 55] on input "(40405" at bounding box center [214, 54] width 123 height 18
drag, startPoint x: 216, startPoint y: 52, endPoint x: 152, endPoint y: 54, distance: 63.9
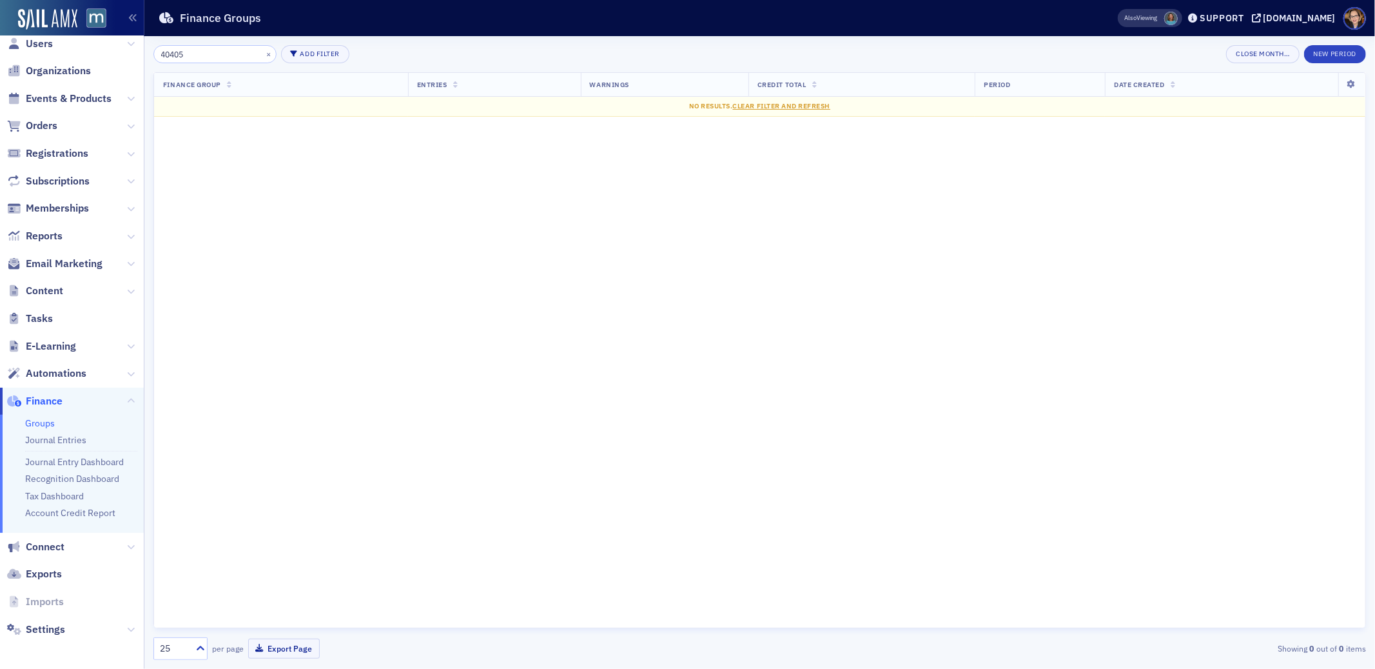
click at [152, 54] on div "40405 × Add Filter Close Month… New Period Finance Group Entries Warnings Credi…" at bounding box center [759, 352] width 1231 height 632
type input "advertising"
click at [263, 52] on button "×" at bounding box center [269, 54] width 12 height 12
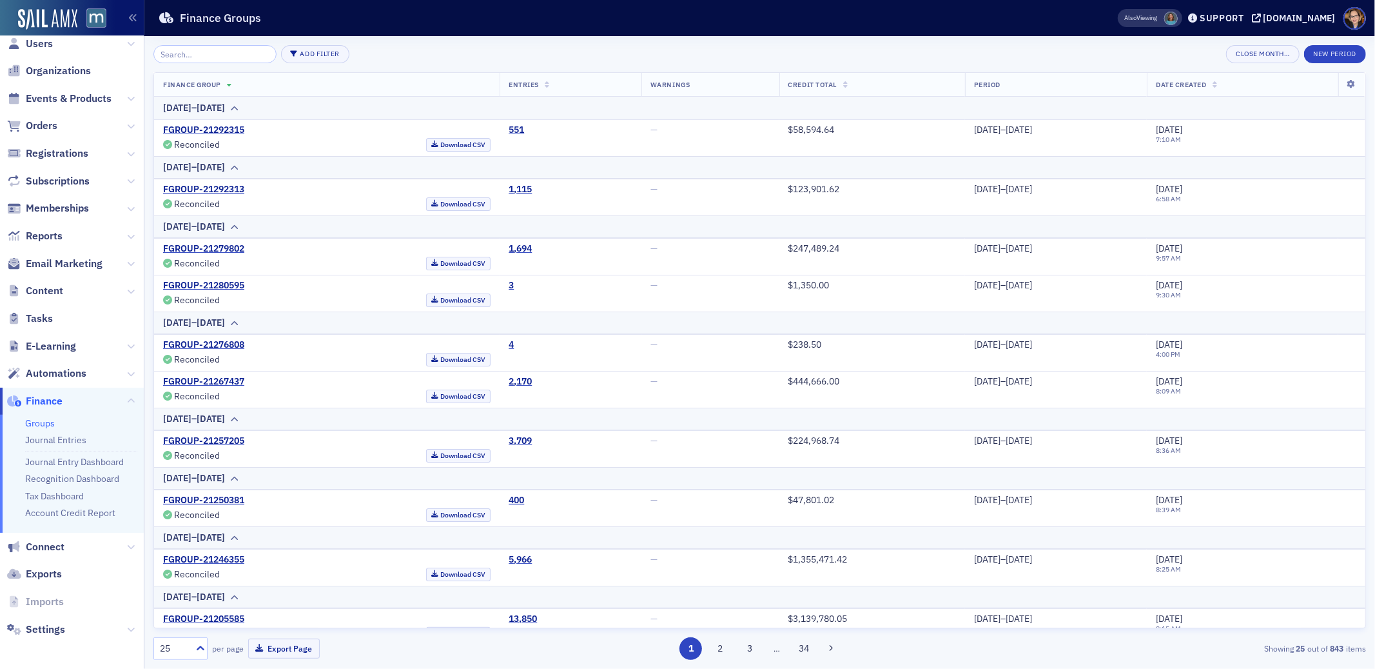
click at [566, 50] on div "Add Filter Close Month… New Period" at bounding box center [759, 54] width 1213 height 18
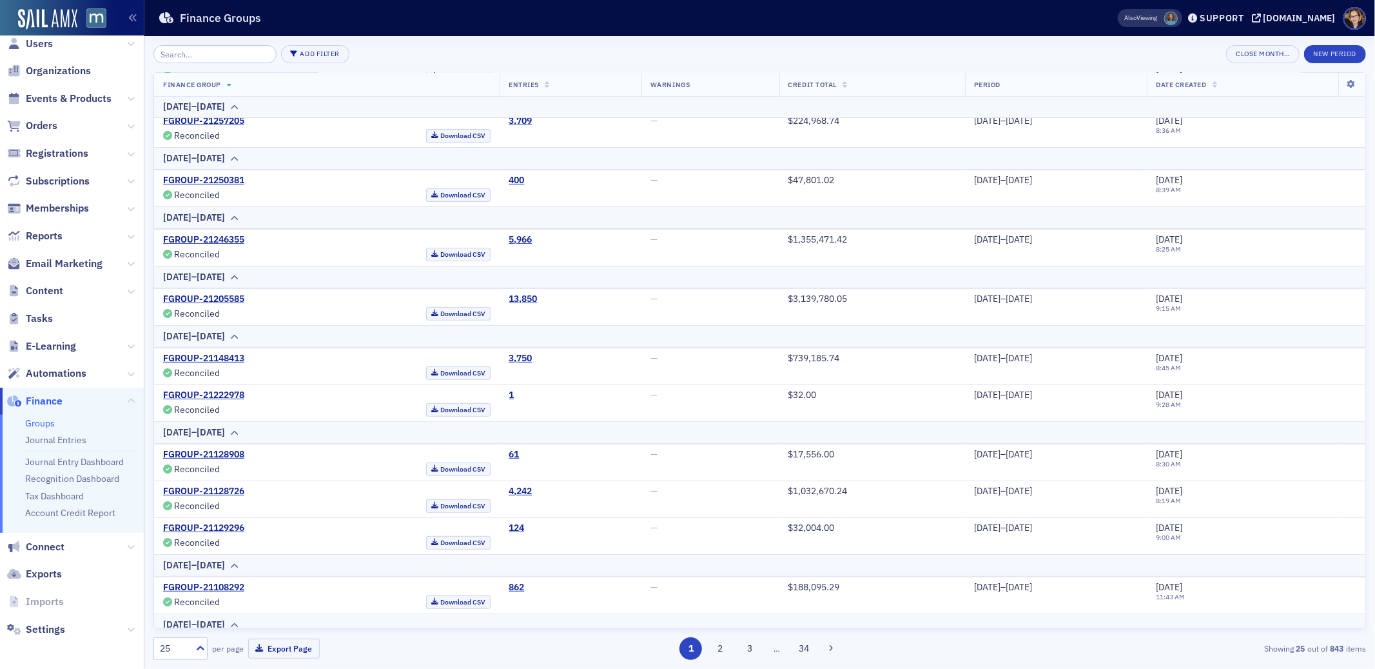
scroll to position [681, 0]
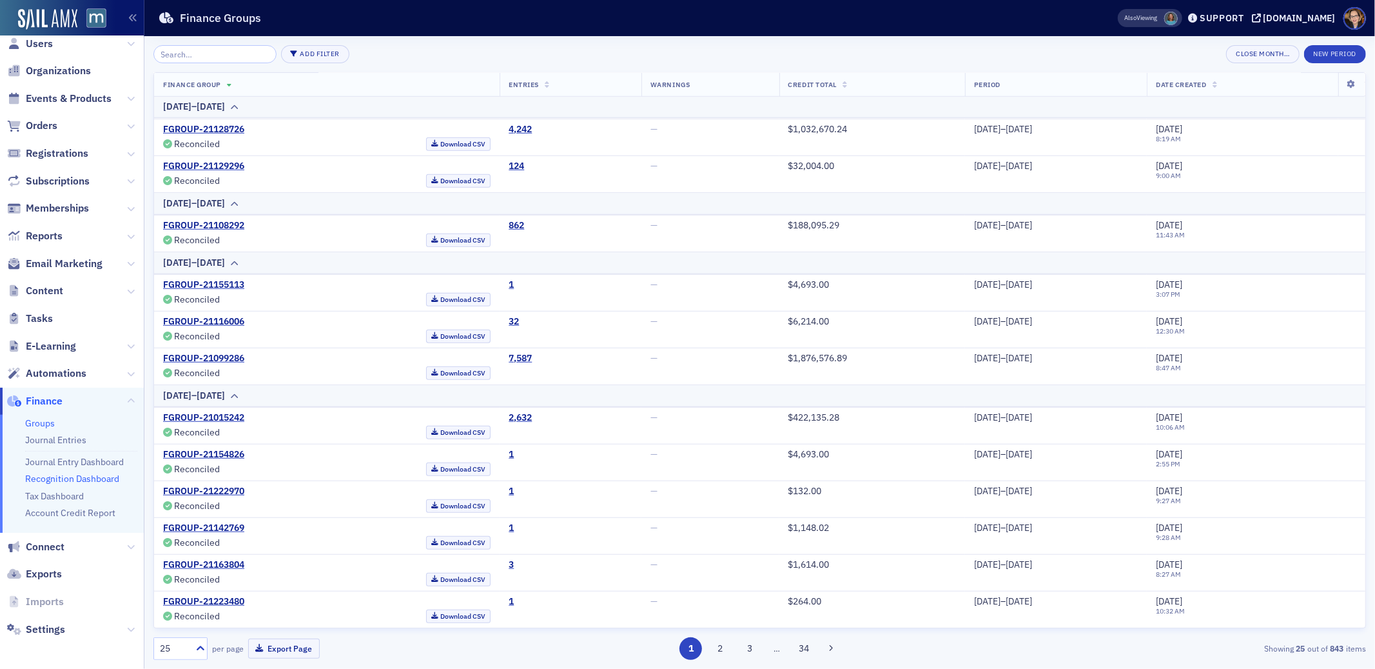
click at [94, 477] on link "Recognition Dashboard" at bounding box center [72, 479] width 94 height 12
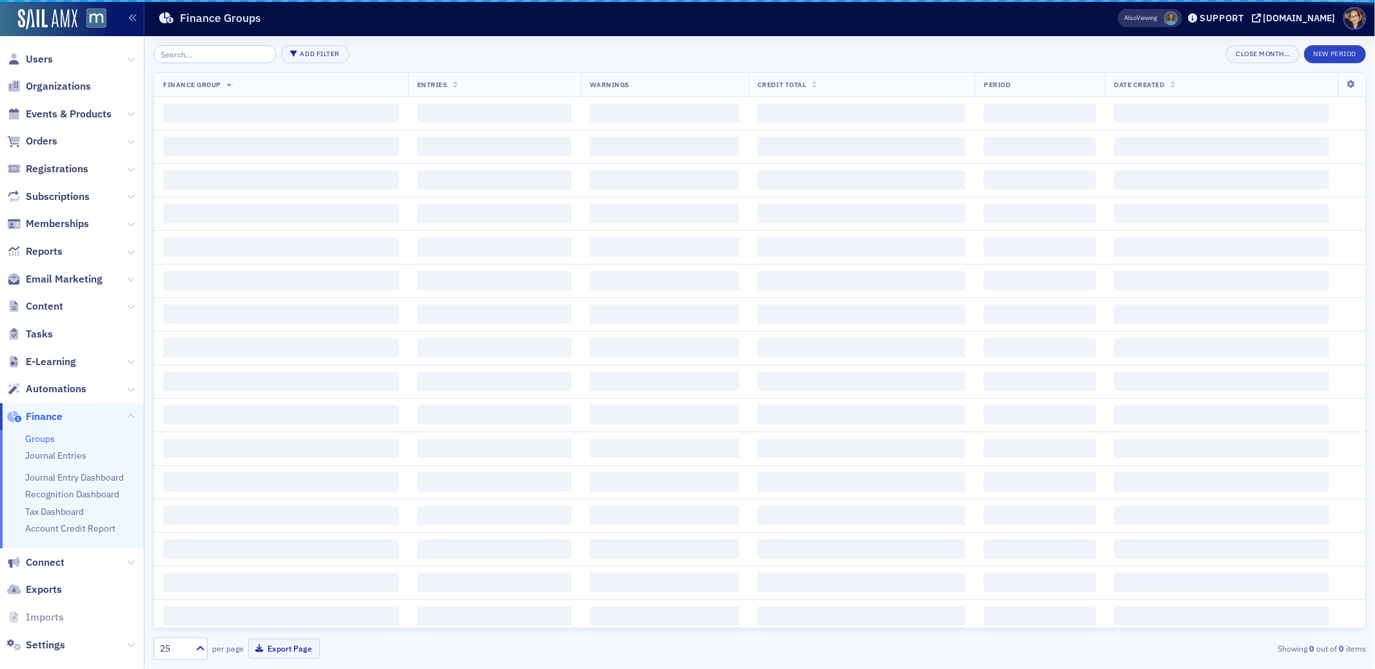
scroll to position [15, 0]
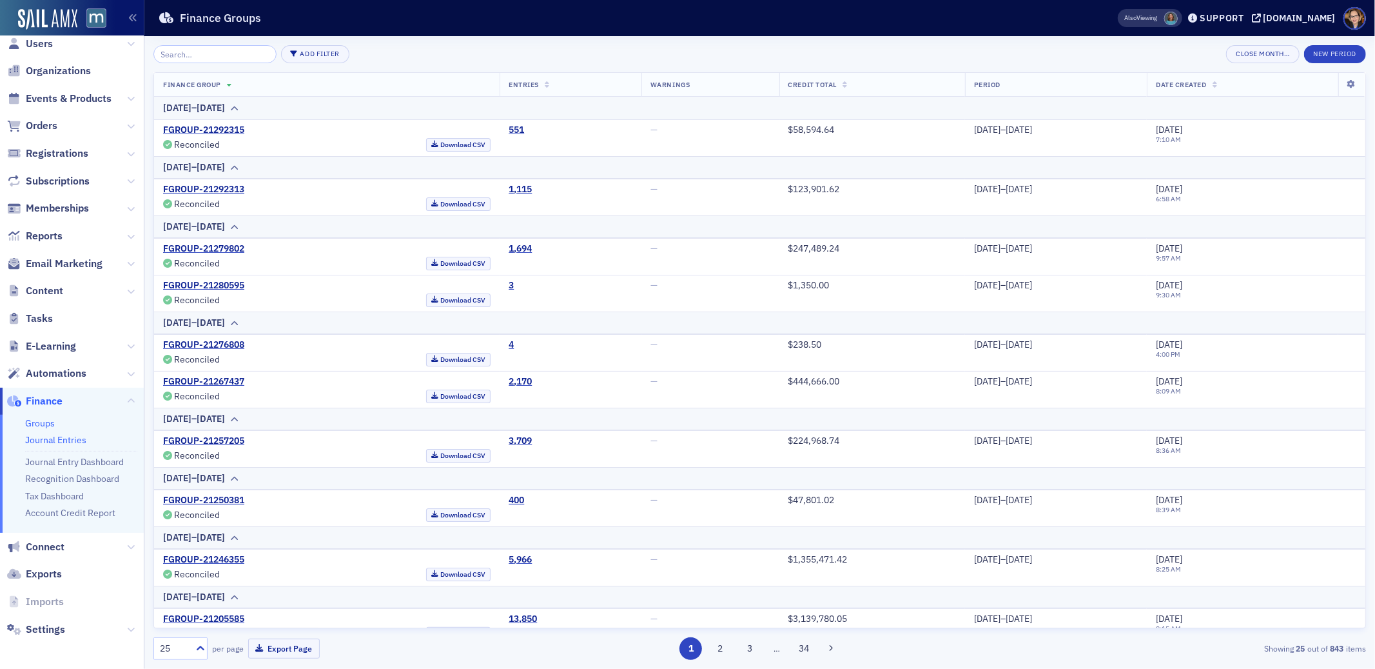
click at [44, 440] on link "Journal Entries" at bounding box center [55, 440] width 61 height 12
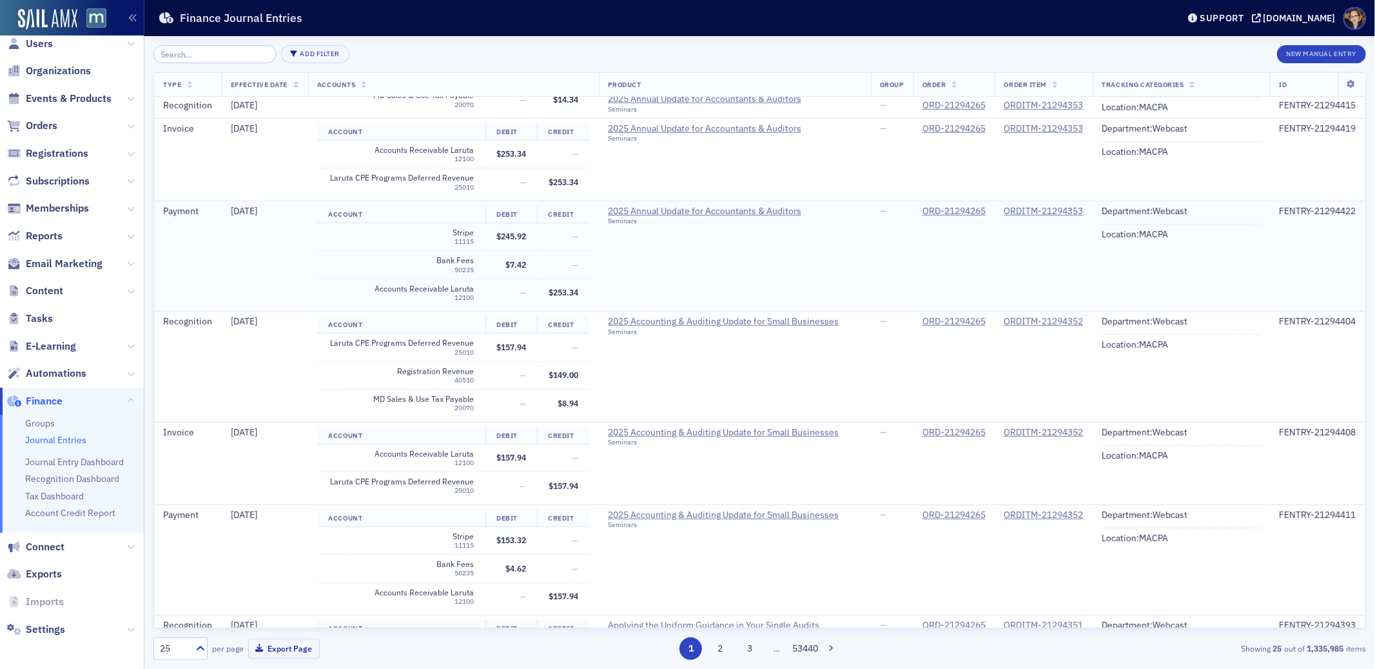
scroll to position [572, 0]
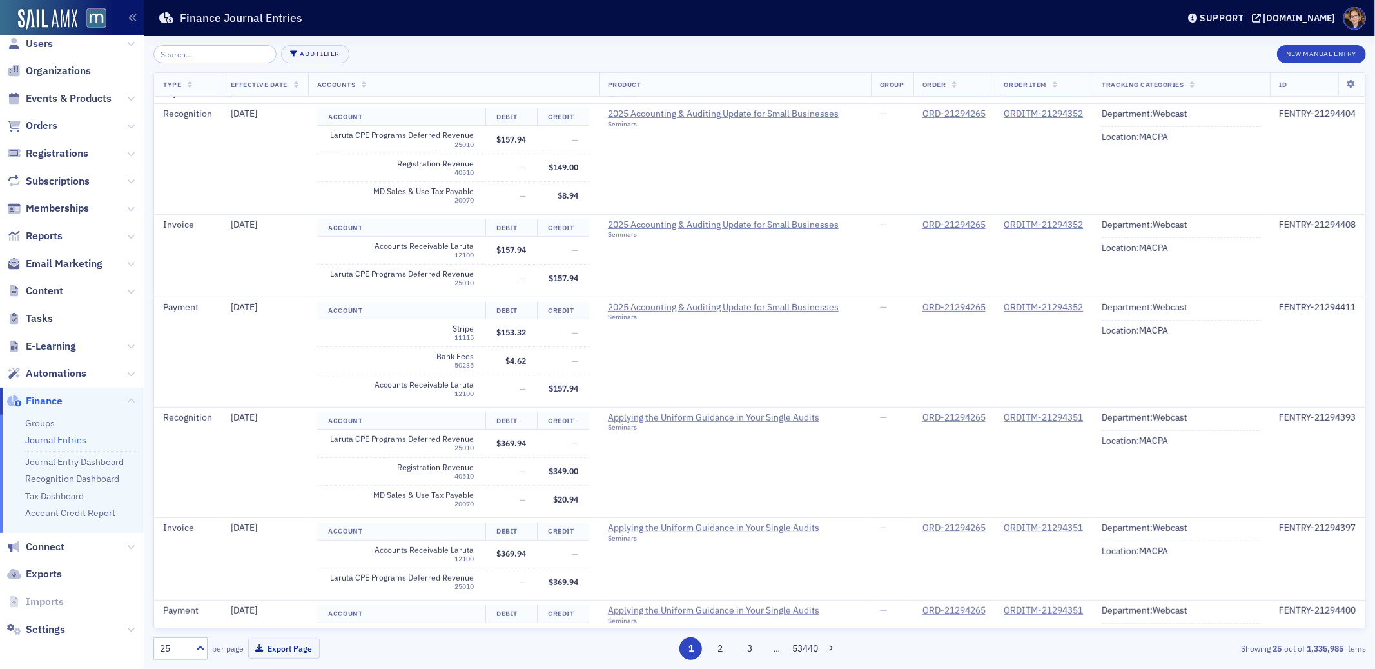
click at [193, 56] on input "search" at bounding box center [214, 54] width 123 height 18
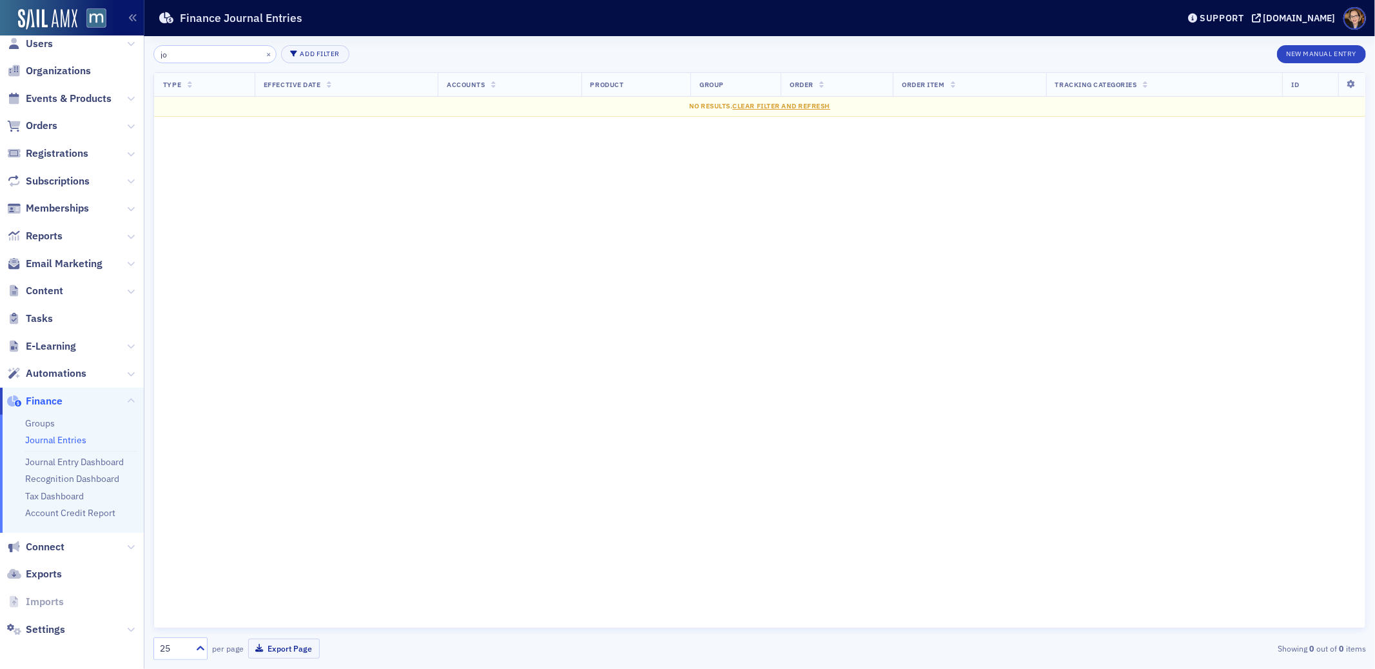
type input "j"
type input "a"
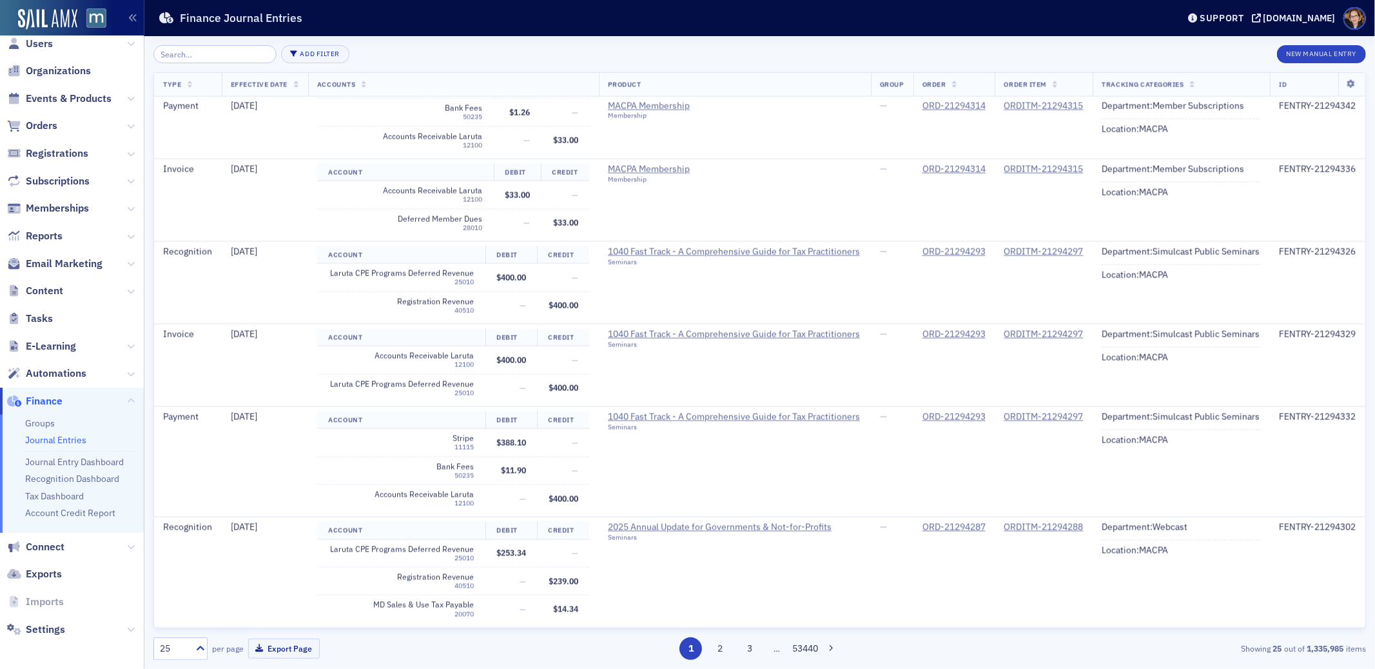
scroll to position [2035, 0]
click at [35, 123] on span "Orders" at bounding box center [42, 126] width 32 height 14
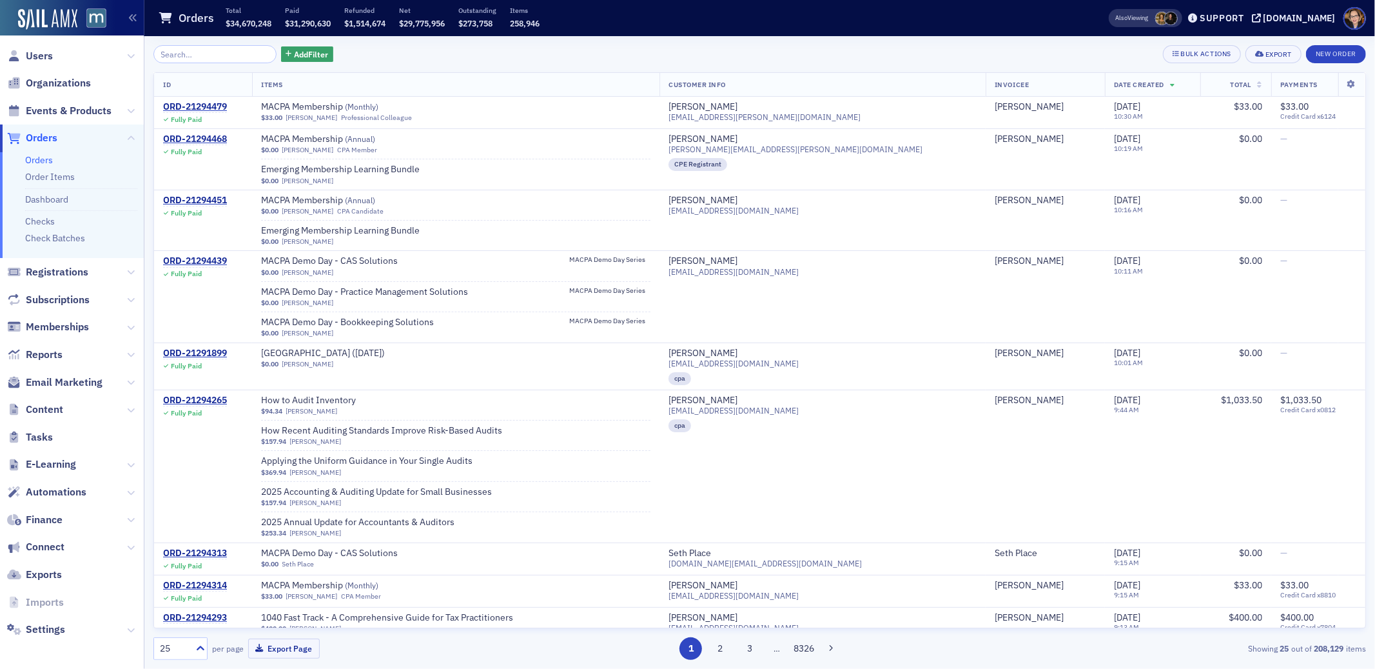
click at [218, 51] on input "search" at bounding box center [214, 54] width 123 height 18
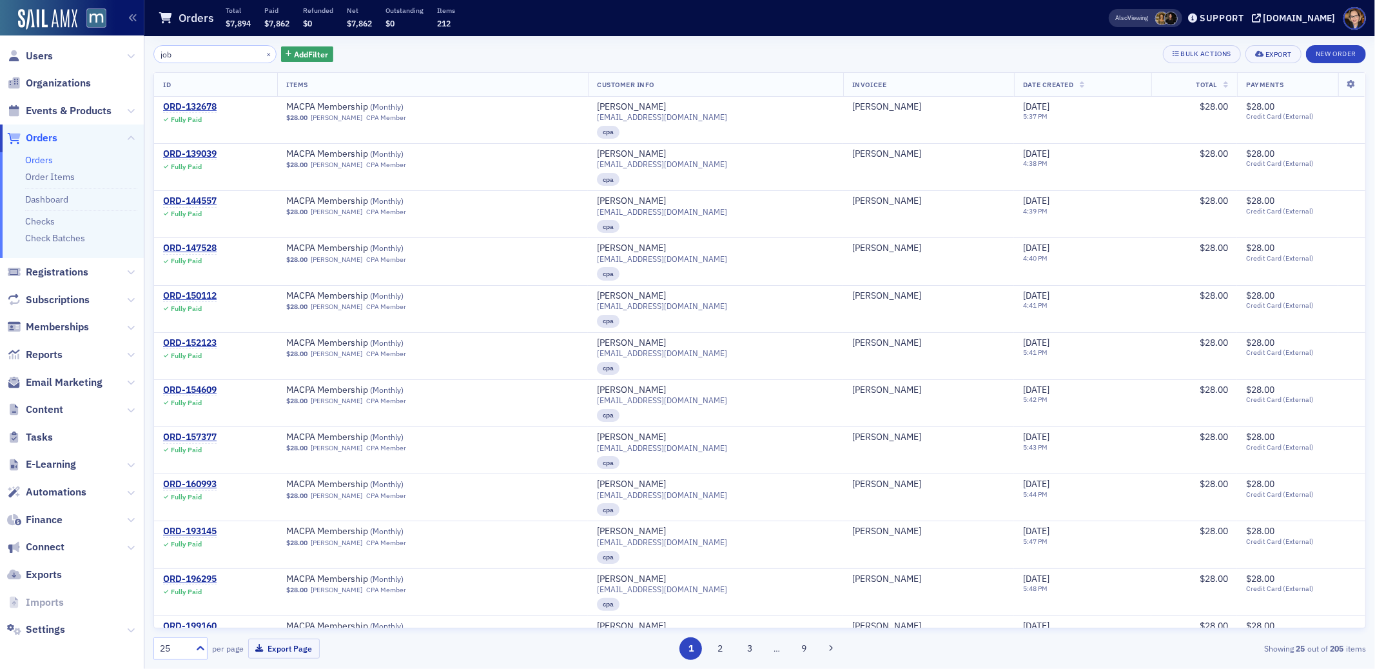
click at [219, 55] on input "job" at bounding box center [214, 54] width 123 height 18
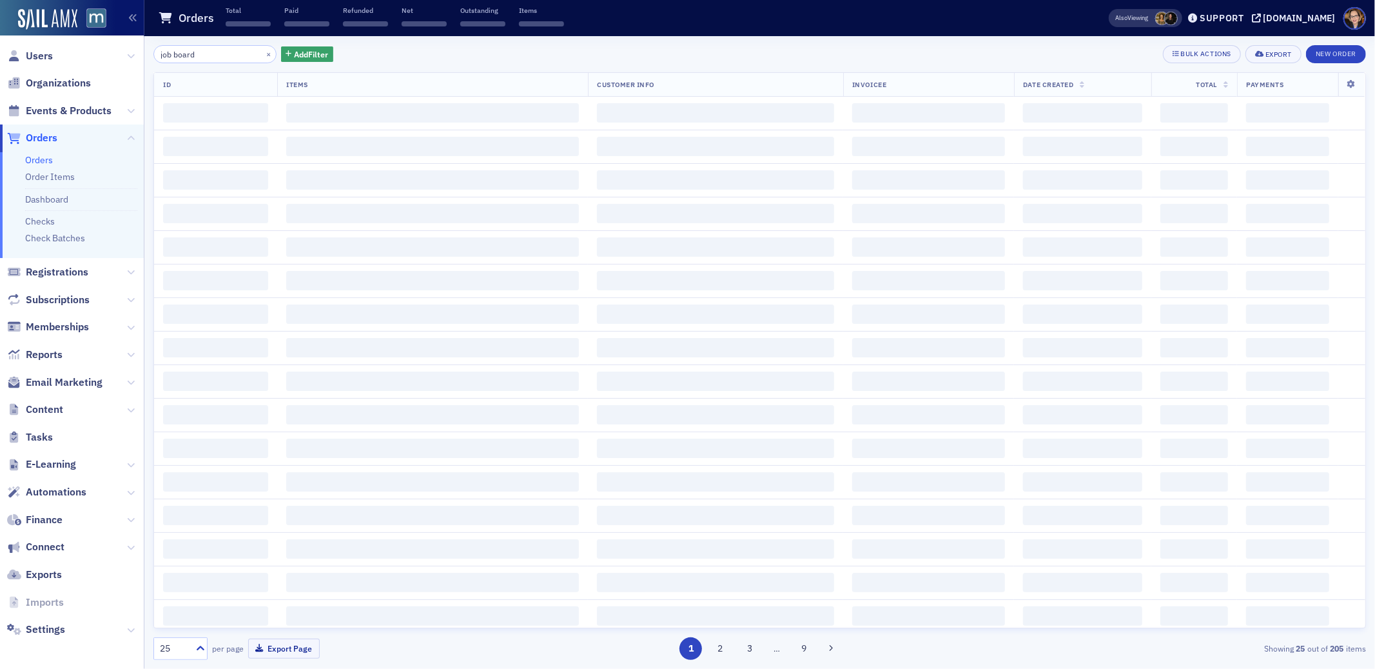
type input "job board"
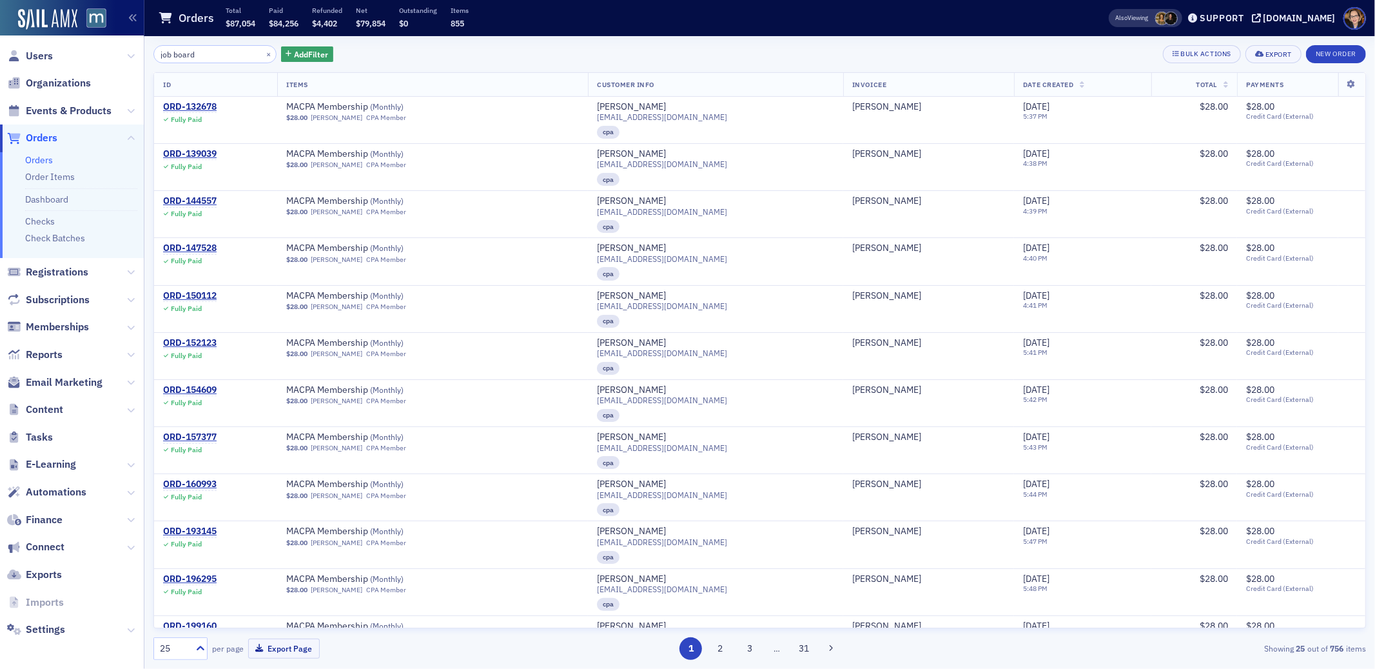
click at [44, 139] on span "Orders" at bounding box center [42, 138] width 32 height 14
click at [263, 55] on button "×" at bounding box center [269, 54] width 12 height 12
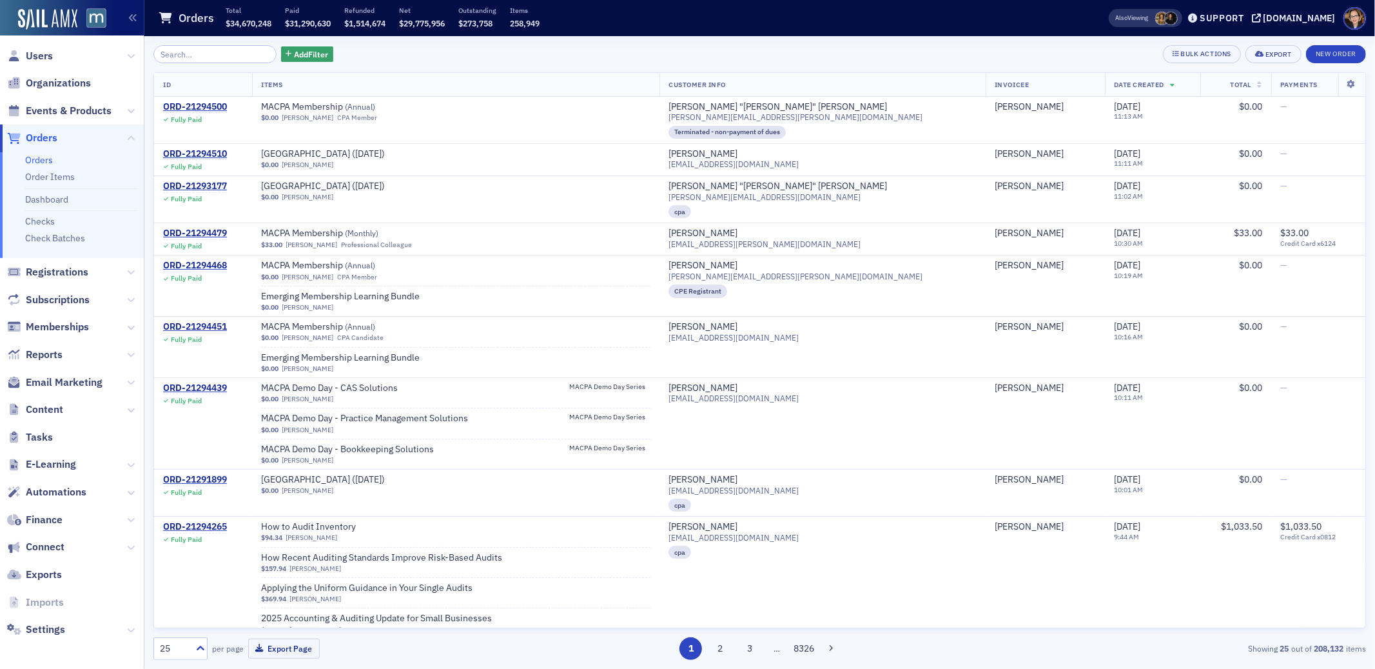
click at [51, 139] on span "Orders" at bounding box center [42, 138] width 32 height 14
click at [219, 55] on input "search" at bounding box center [214, 54] width 123 height 18
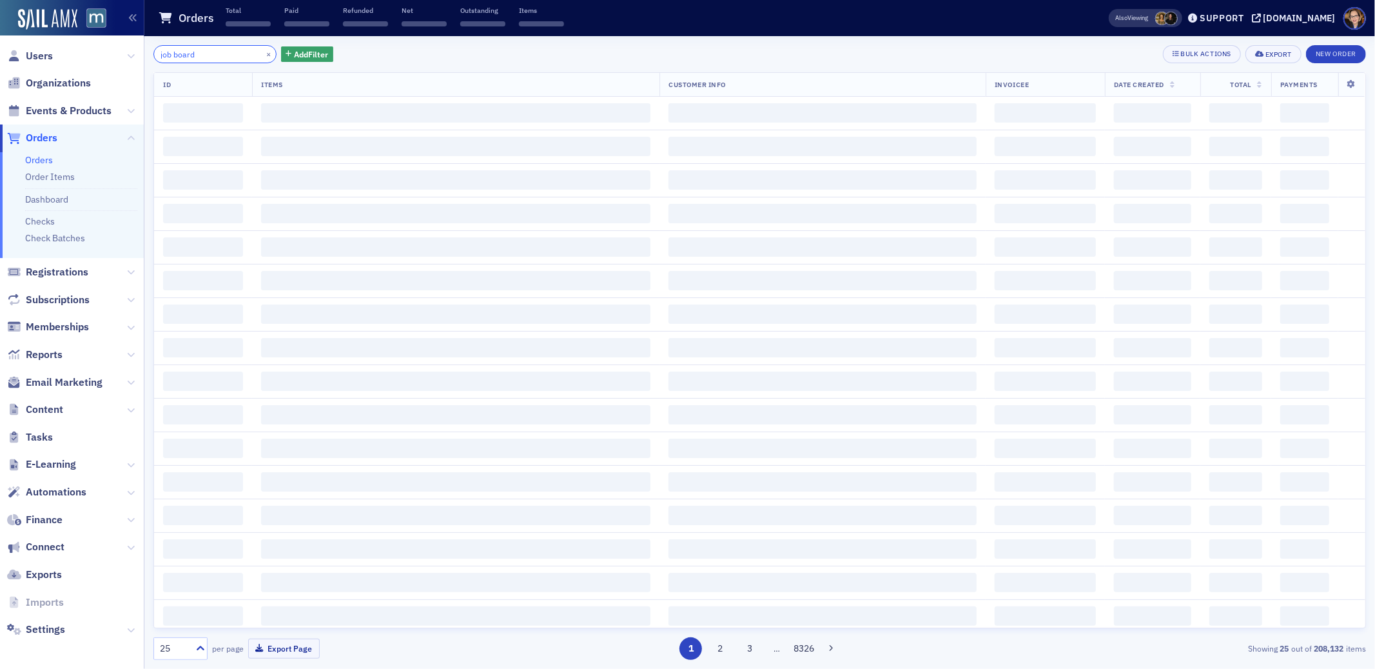
type input "job board"
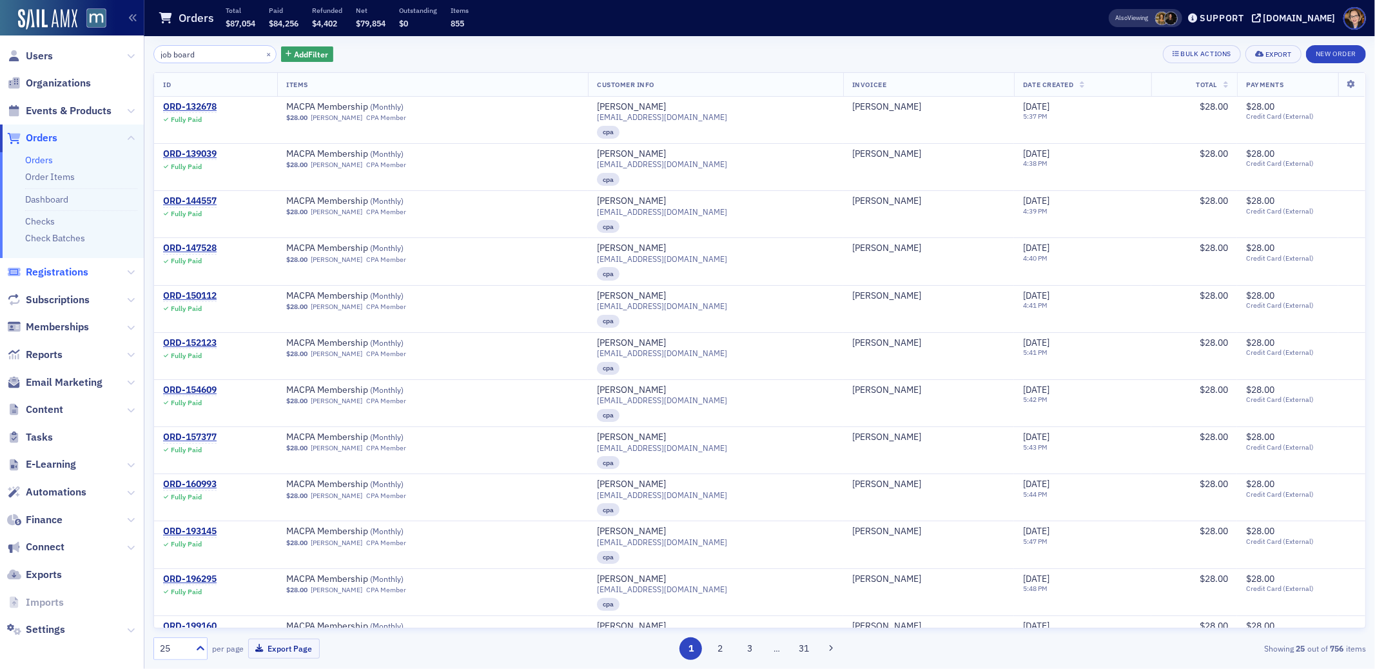
click at [55, 269] on span "Registrations" at bounding box center [57, 272] width 63 height 14
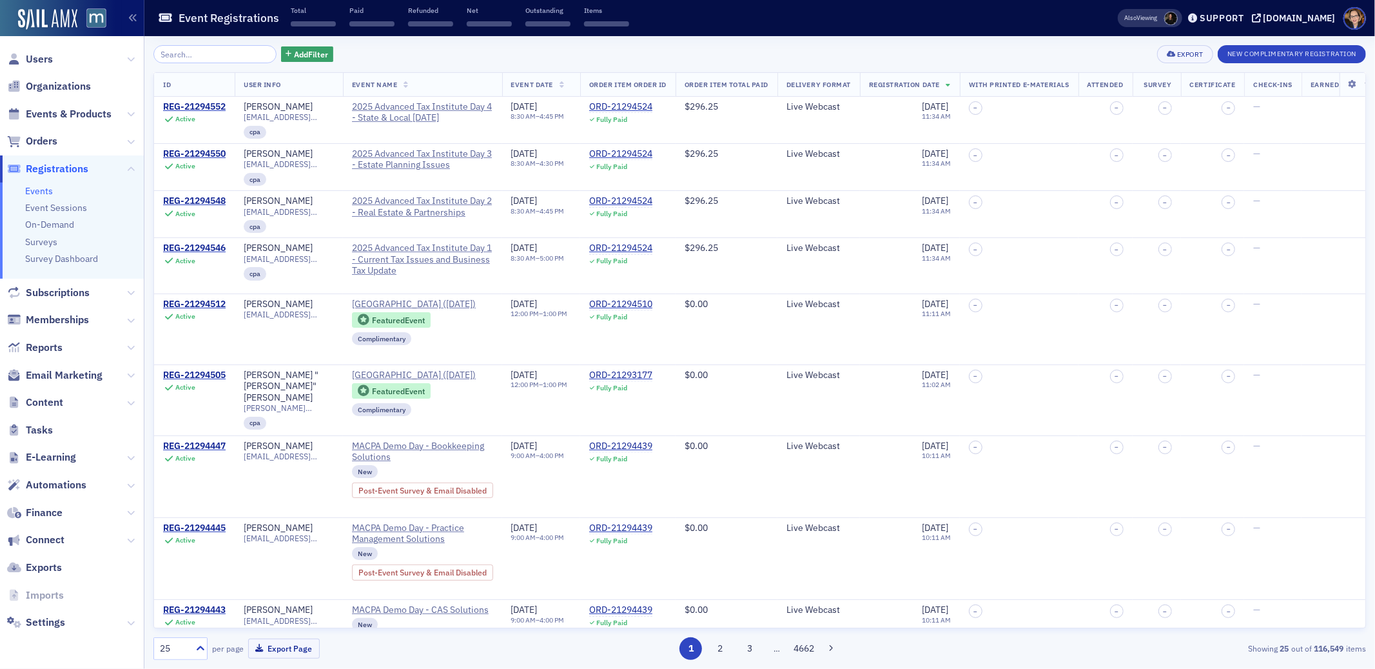
click at [209, 58] on input "search" at bounding box center [214, 54] width 123 height 18
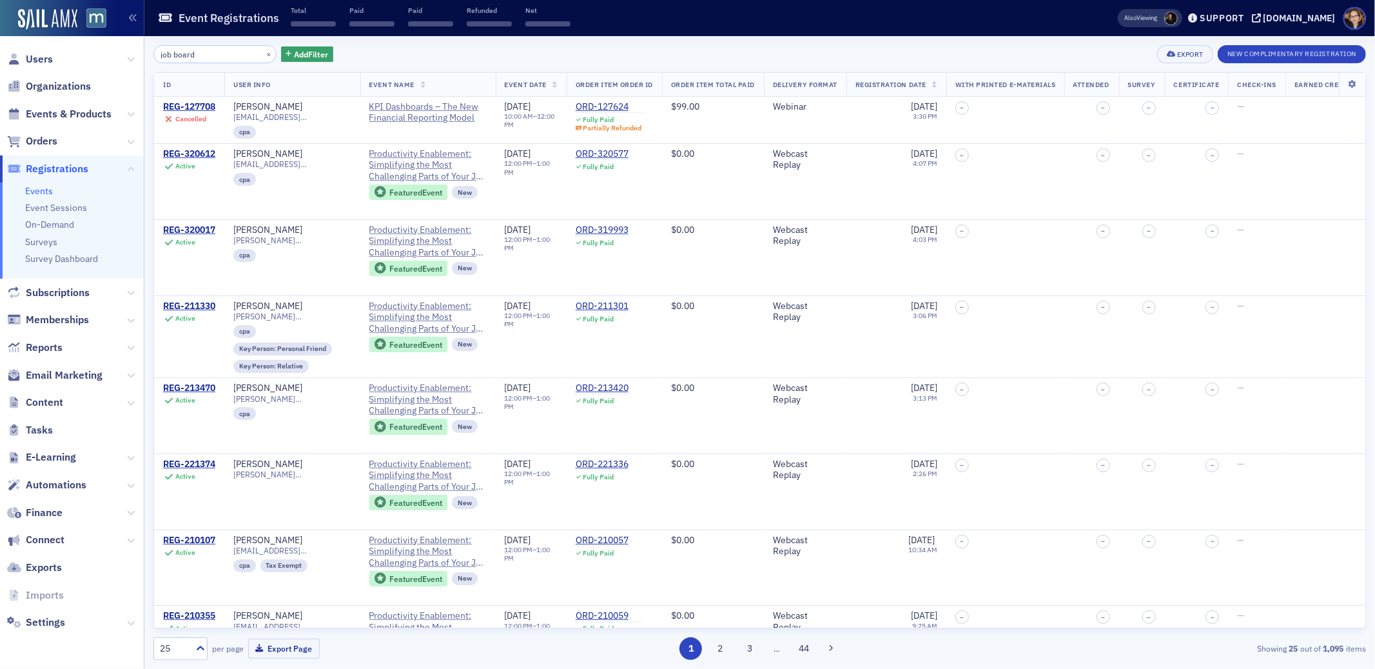
type input "job board"
click at [43, 345] on span "Reports" at bounding box center [44, 347] width 37 height 14
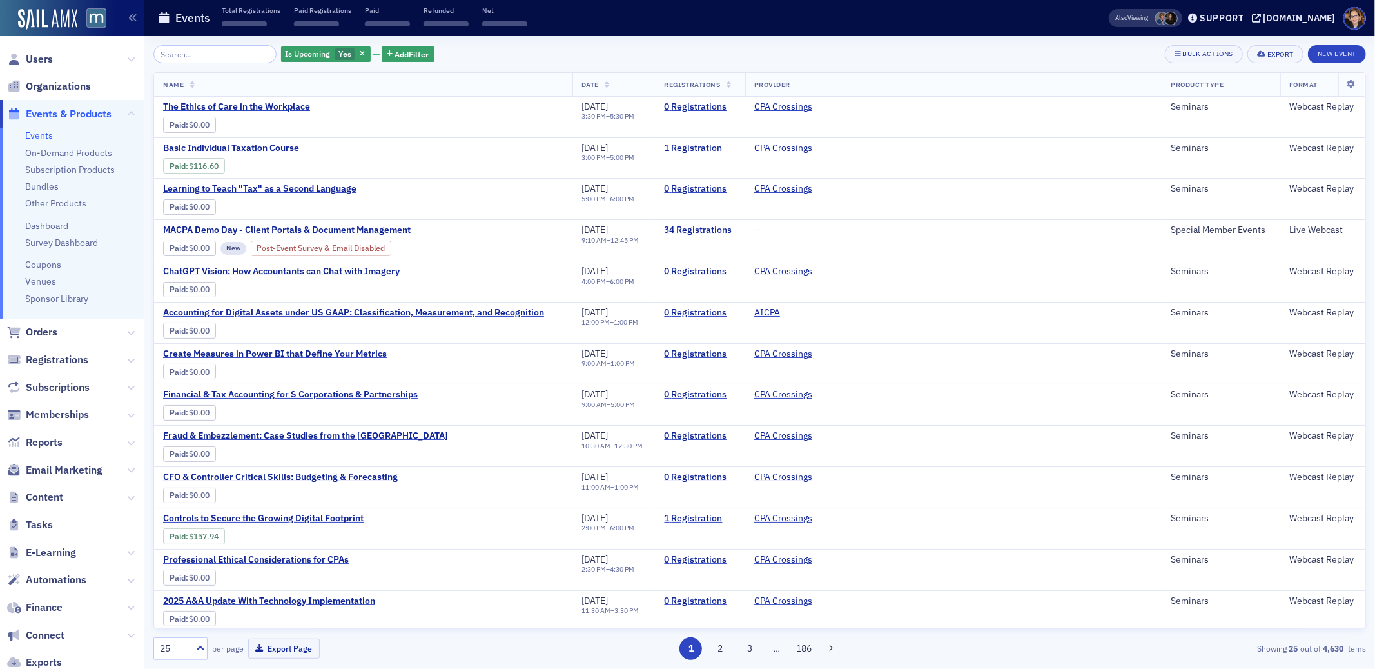
click at [170, 51] on input "search" at bounding box center [214, 54] width 123 height 18
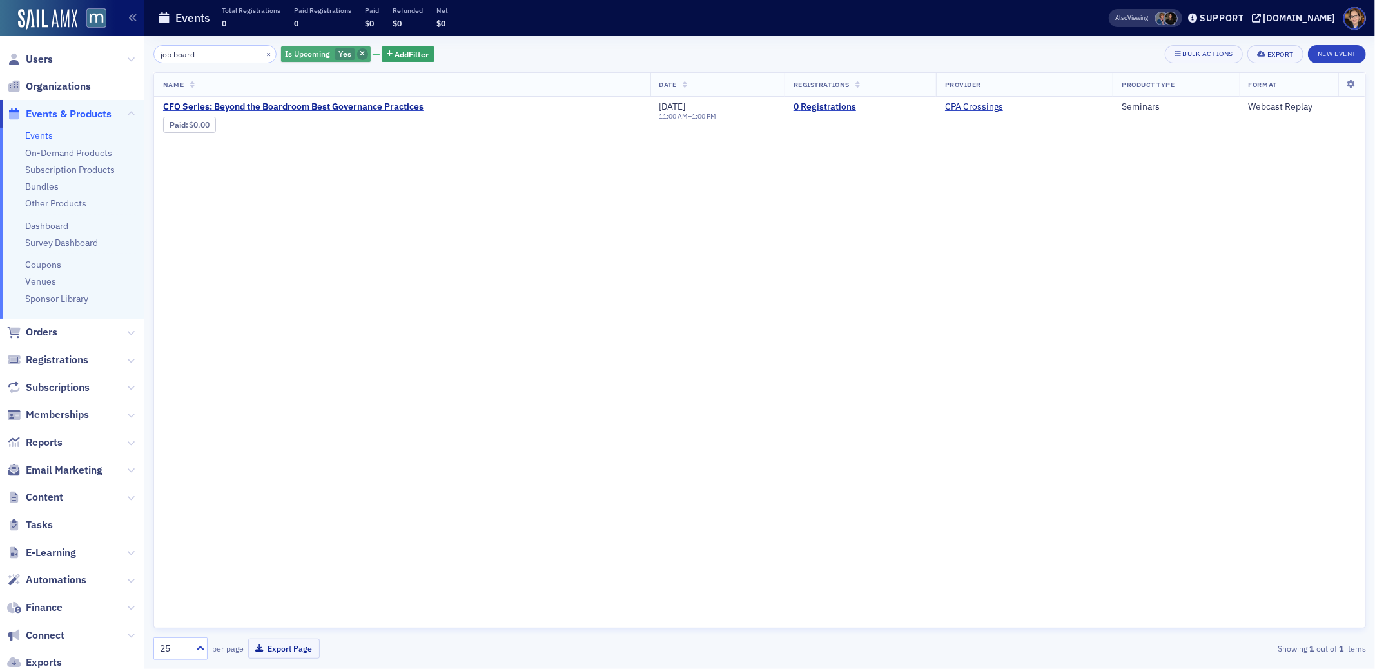
type input "job board"
click at [357, 55] on span "button" at bounding box center [363, 54] width 12 height 12
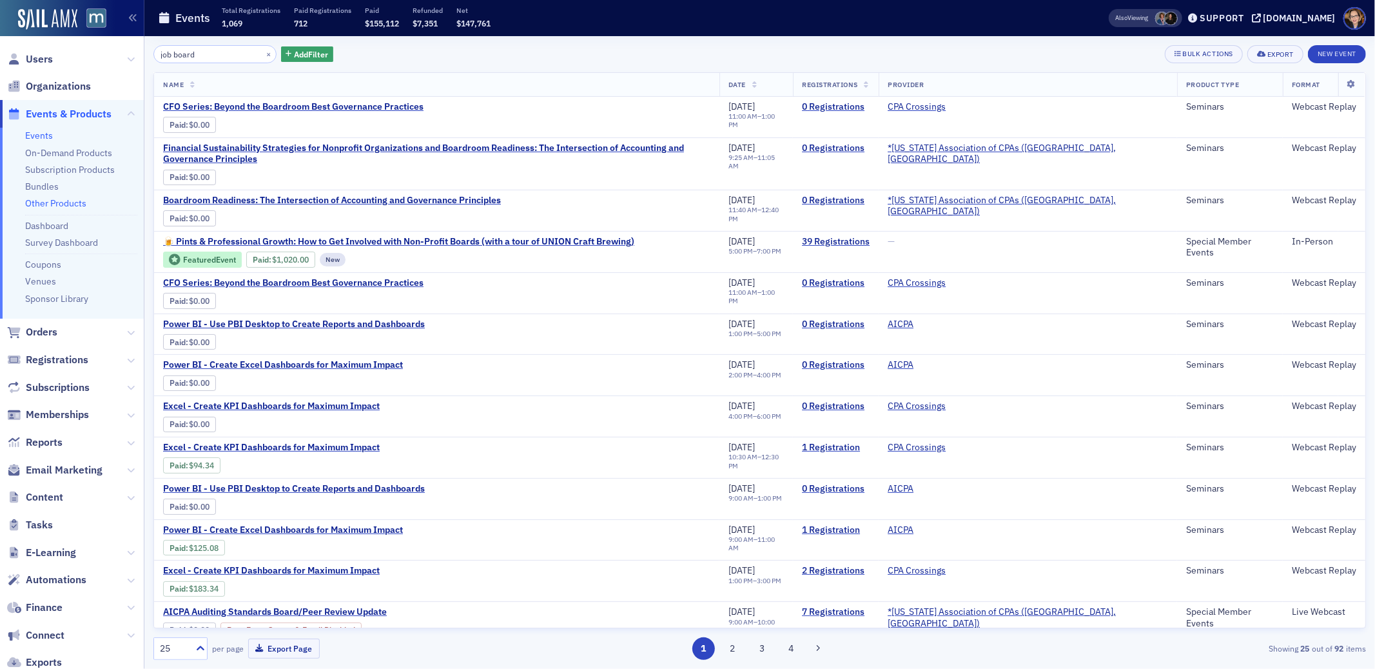
click at [53, 199] on link "Other Products" at bounding box center [55, 203] width 61 height 12
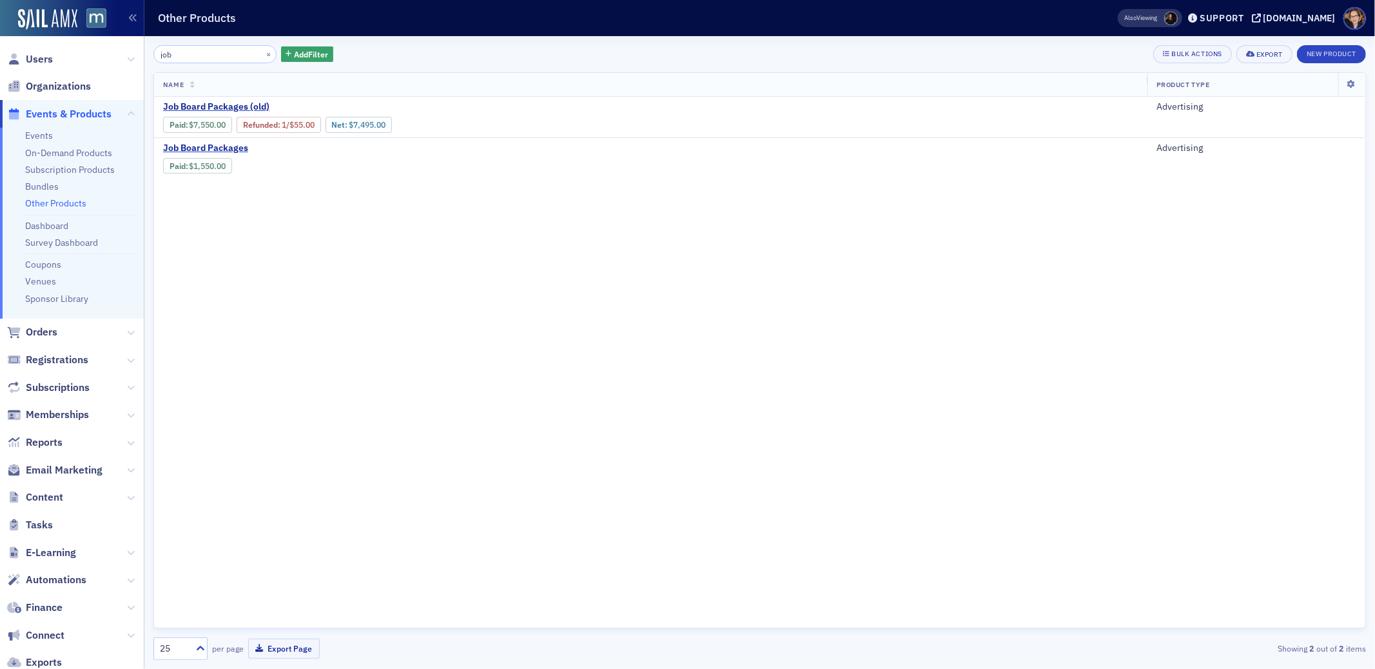
drag, startPoint x: 580, startPoint y: 358, endPoint x: 475, endPoint y: 258, distance: 145.0
click at [580, 358] on div "Name Product Type Job Board Packages (old) Paid : $7,550.00 Refunded : 1 / $55.…" at bounding box center [759, 350] width 1213 height 556
click at [244, 146] on span "Job Board Packages" at bounding box center [271, 148] width 217 height 12
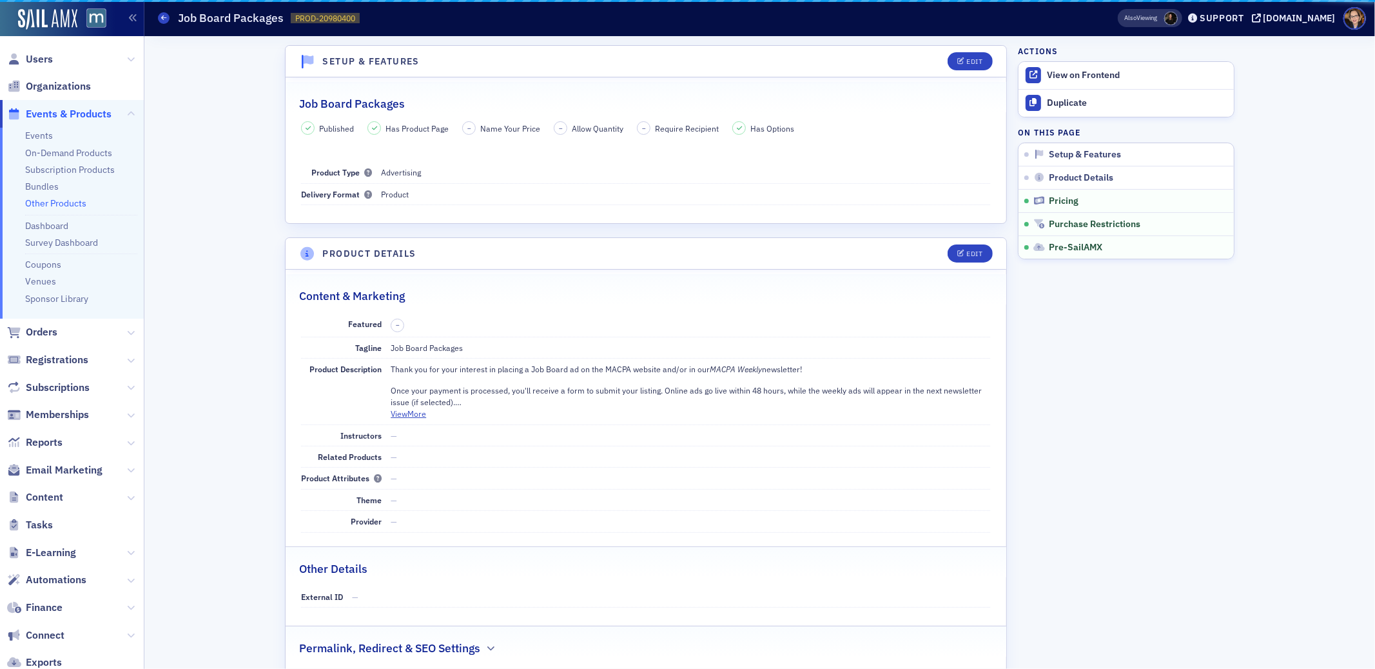
click at [199, 162] on div "Setup & Features Edit Job Board Packages Published Has Product Page – Name Your…" at bounding box center [759, 681] width 1213 height 1291
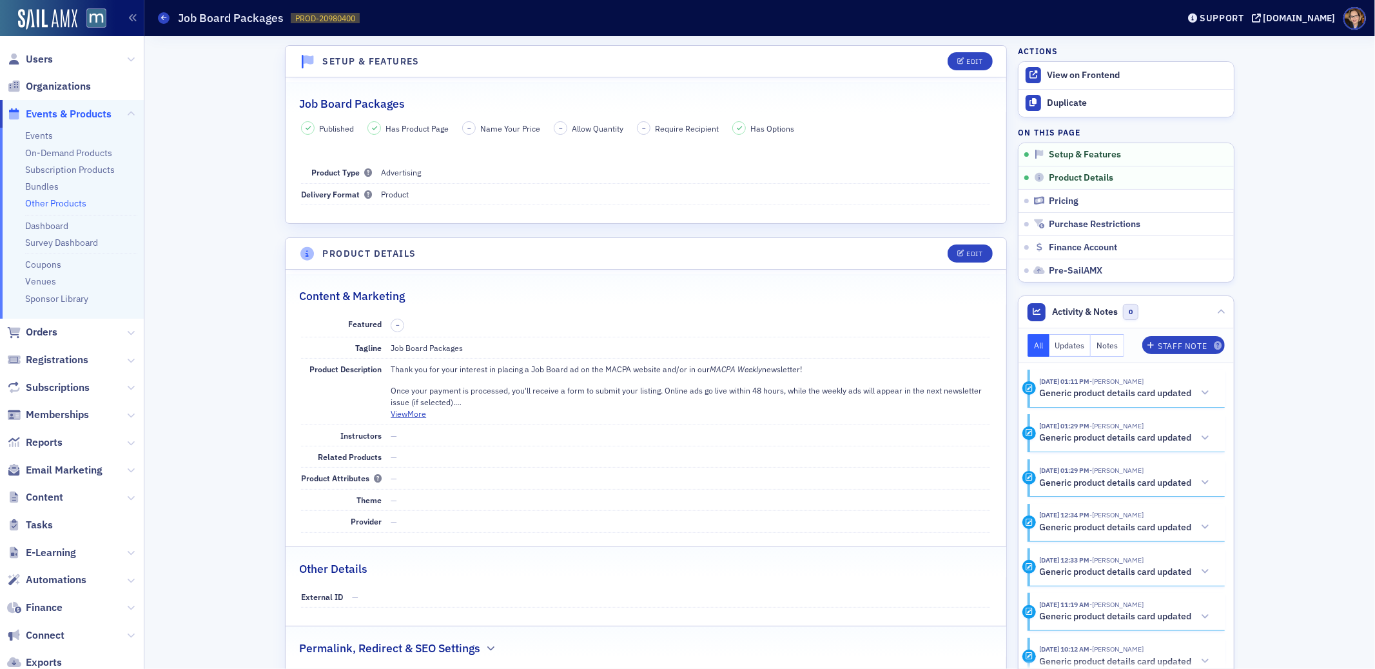
click at [35, 332] on span "Orders" at bounding box center [42, 332] width 32 height 14
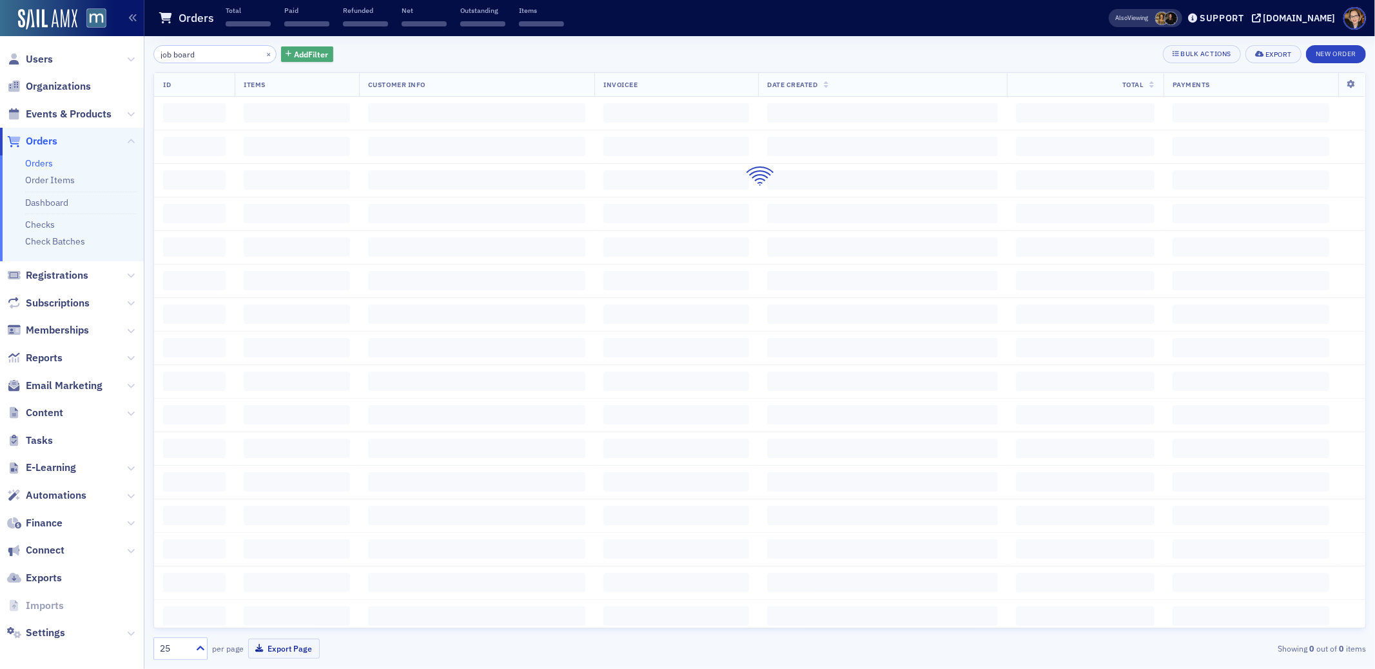
click at [294, 55] on span "Add Filter" at bounding box center [311, 54] width 34 height 12
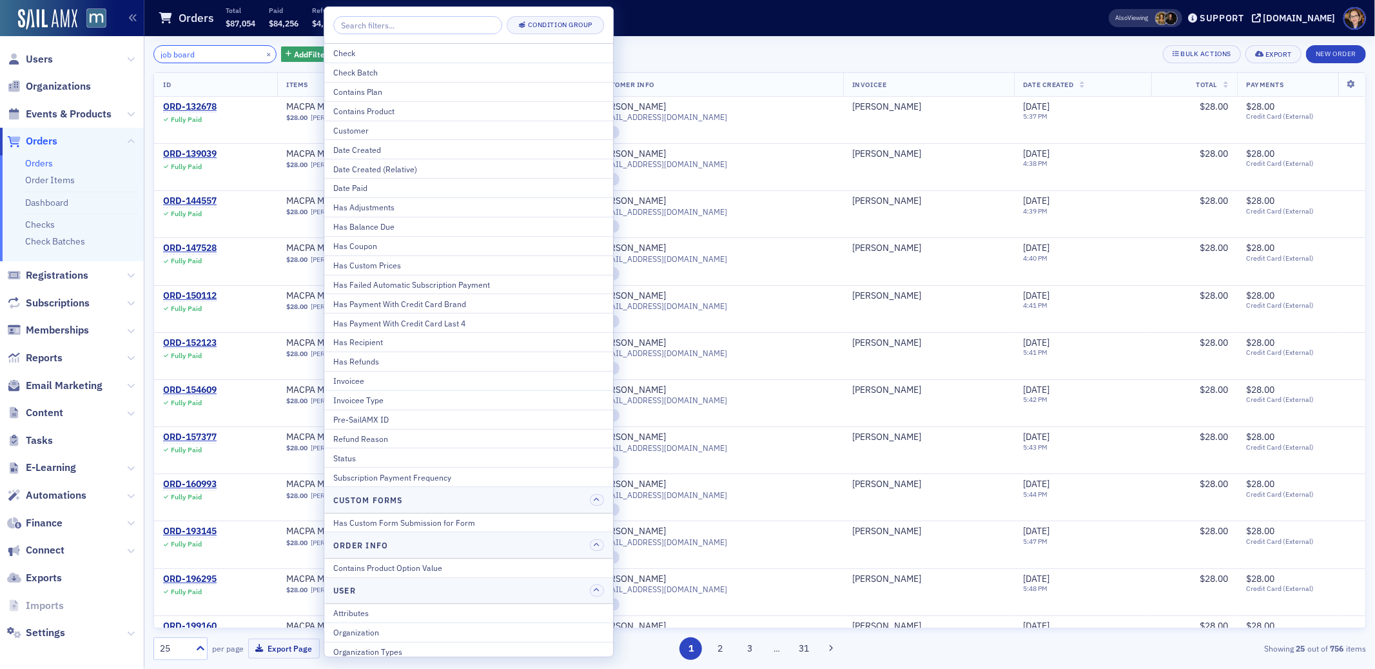
click at [220, 55] on input "job board" at bounding box center [214, 54] width 123 height 18
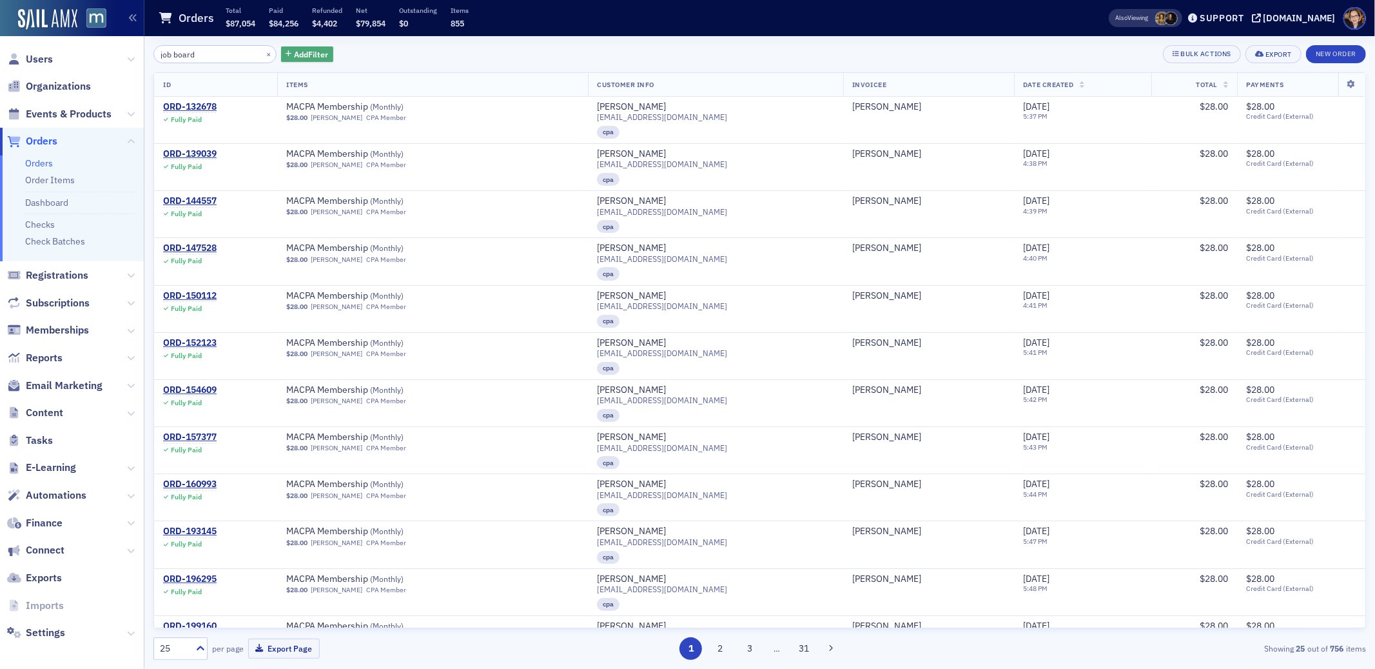
click at [296, 51] on span "Add Filter" at bounding box center [311, 54] width 34 height 12
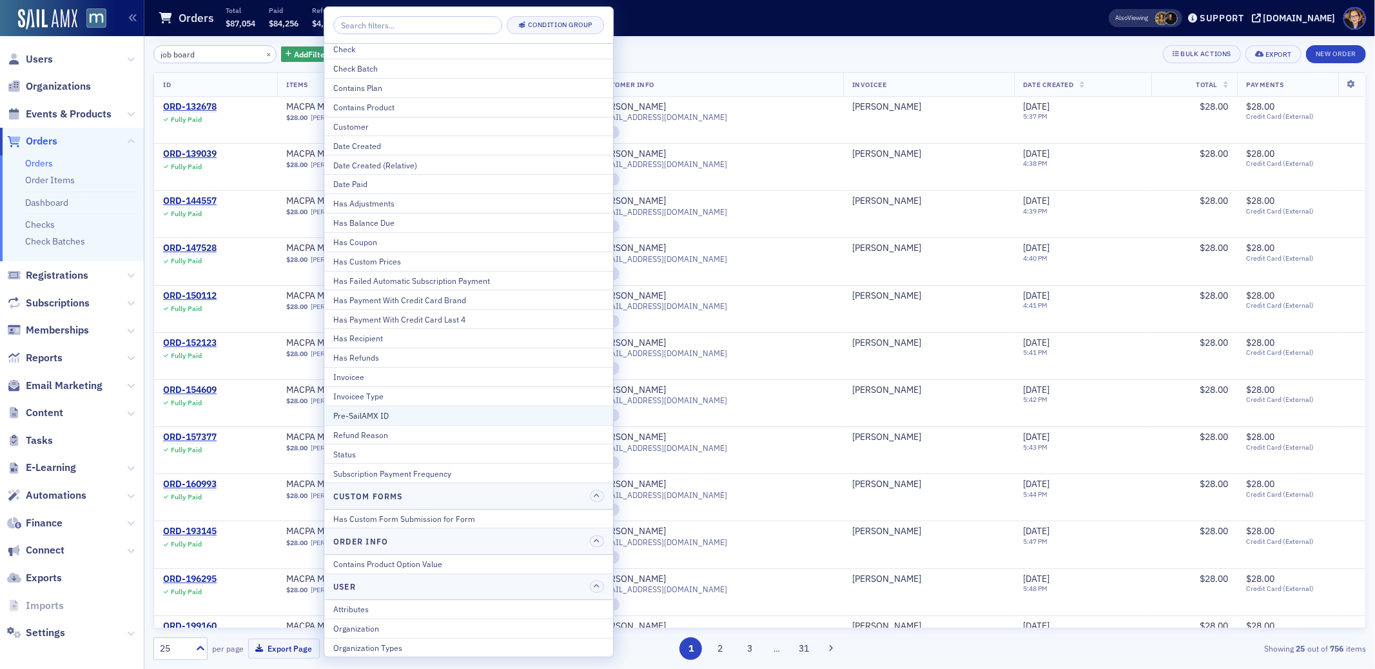
scroll to position [6, 0]
click at [218, 50] on input "job board" at bounding box center [214, 54] width 123 height 18
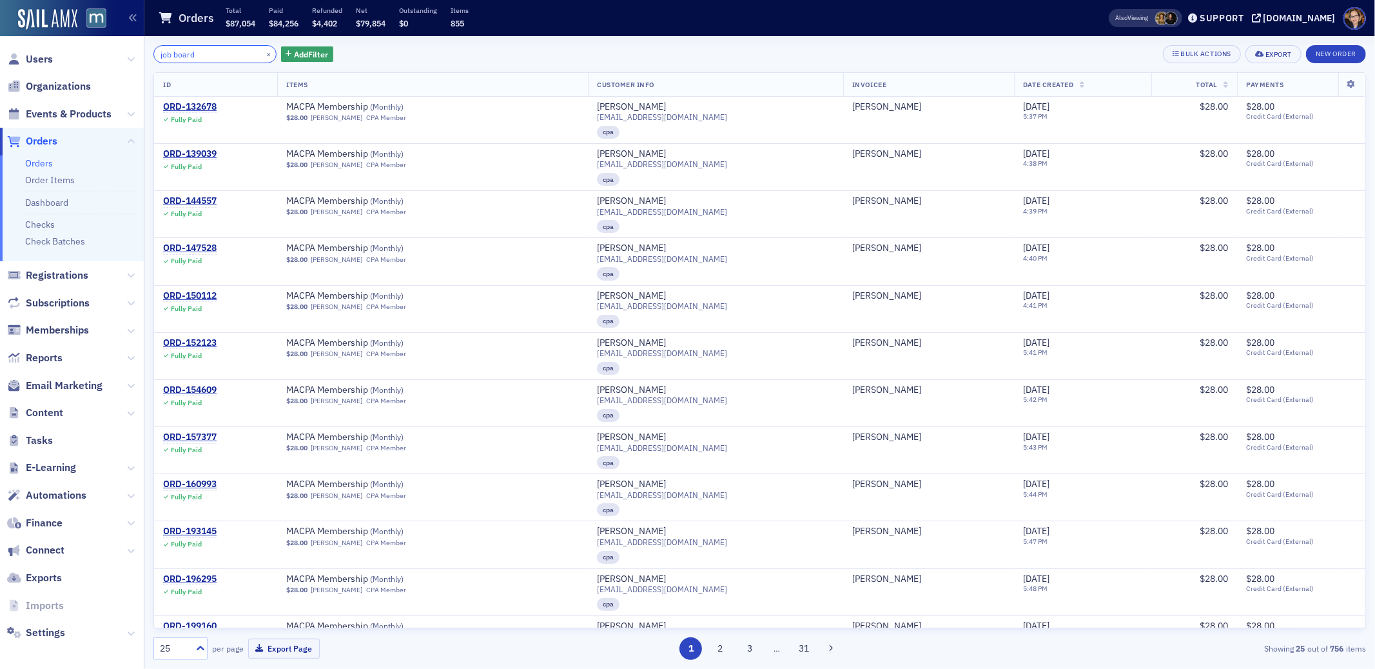
drag, startPoint x: 213, startPoint y: 56, endPoint x: 152, endPoint y: 54, distance: 60.6
click at [152, 54] on div "job board × Add Filter Bulk Actions Export New Order ID Items Customer Info Inv…" at bounding box center [759, 352] width 1231 height 632
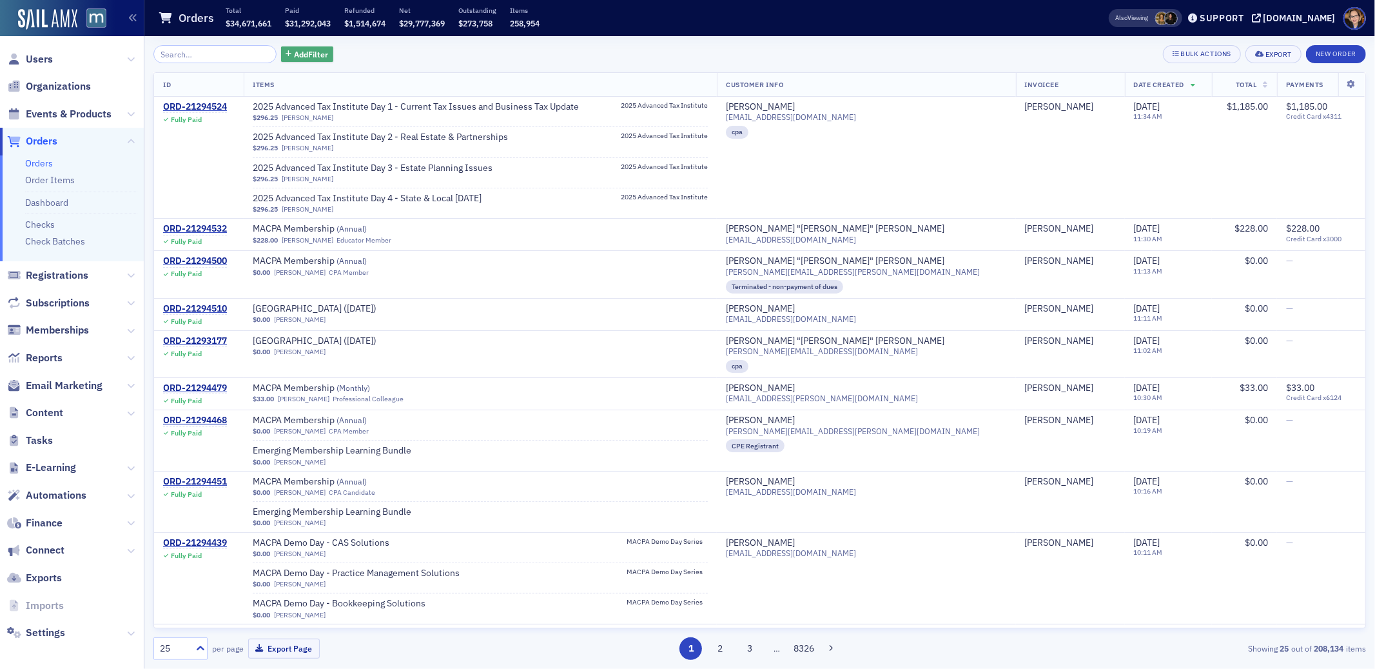
click at [294, 54] on span "Add Filter" at bounding box center [311, 54] width 34 height 12
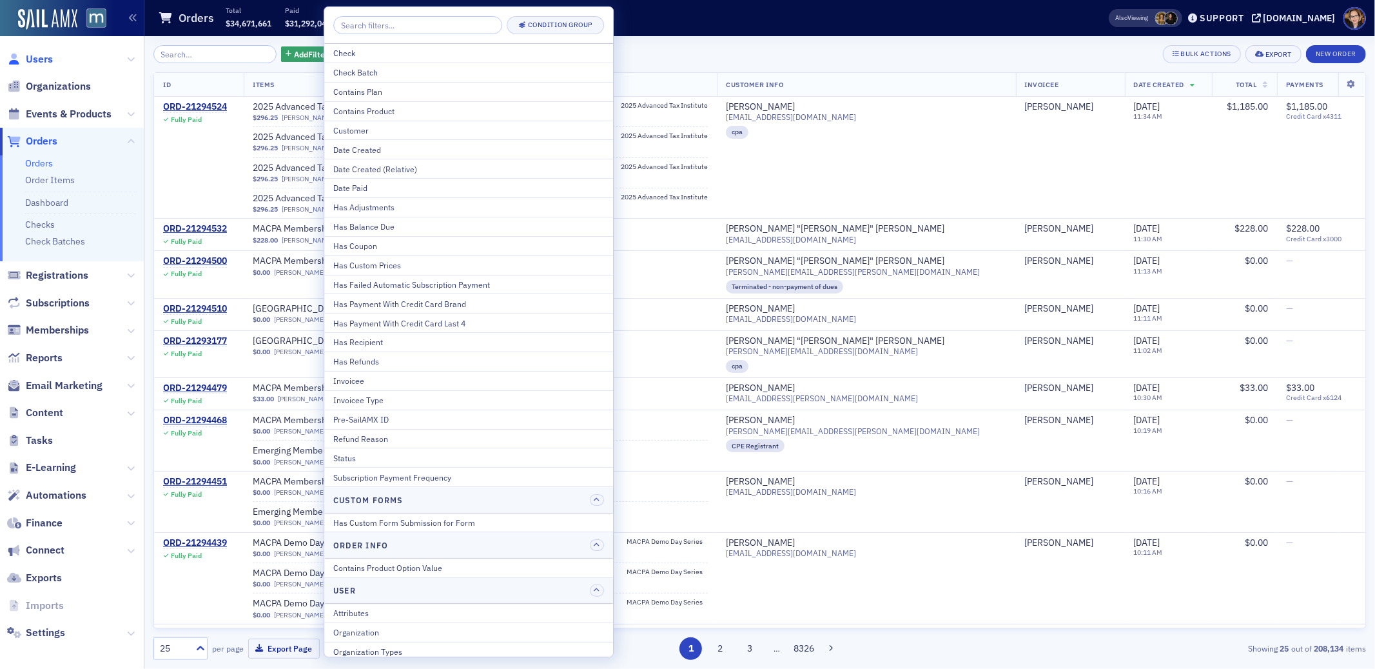
click at [39, 59] on span "Users" at bounding box center [39, 59] width 27 height 14
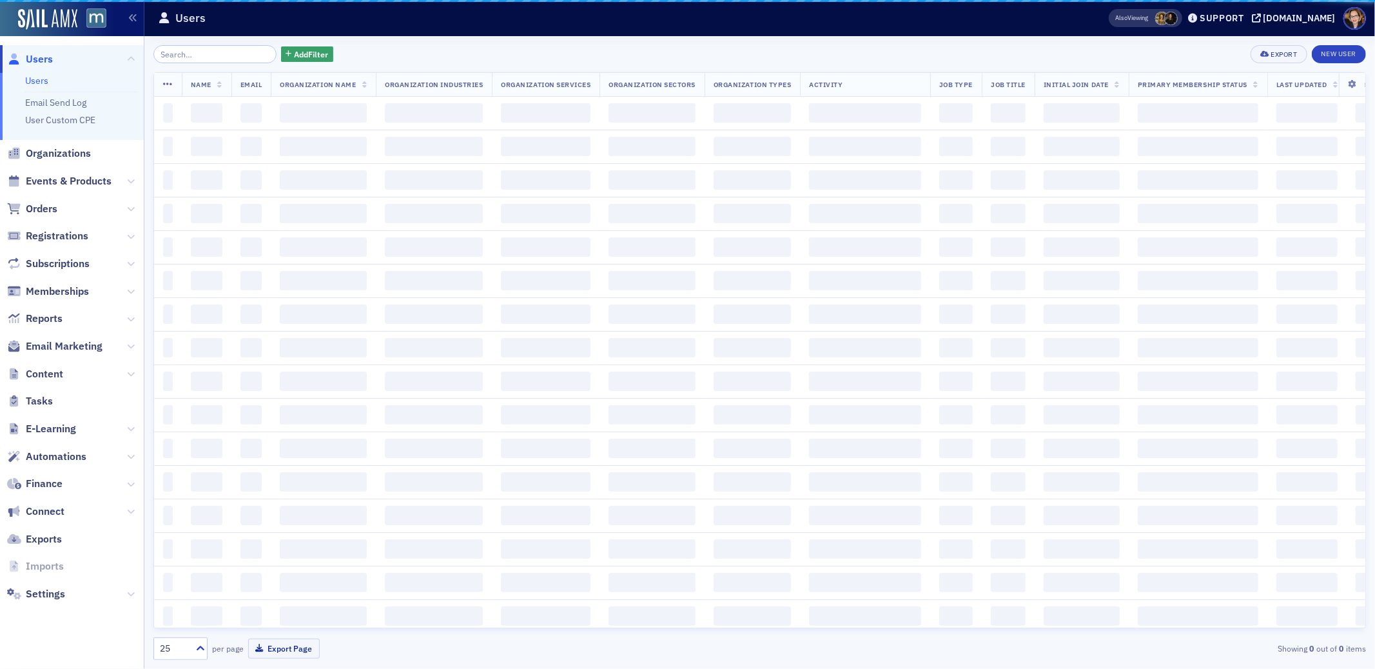
click at [36, 58] on span "Users" at bounding box center [39, 59] width 27 height 14
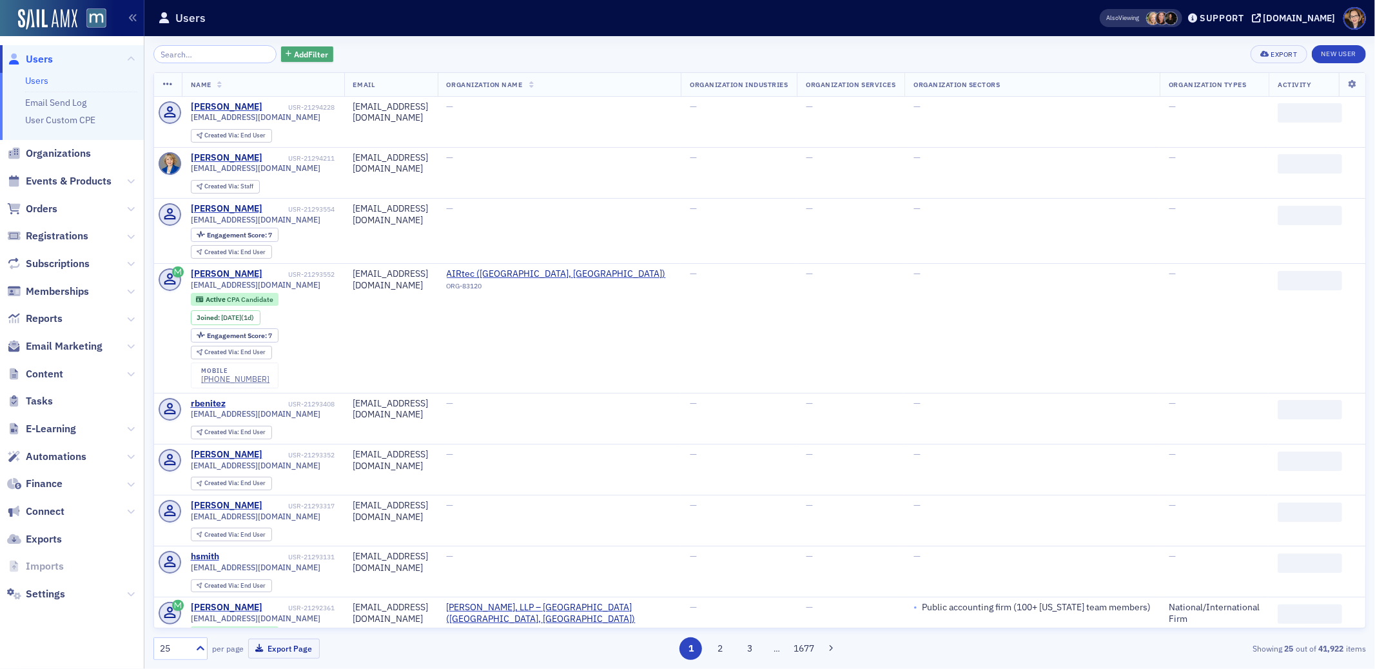
click at [306, 55] on span "Add Filter" at bounding box center [311, 54] width 34 height 12
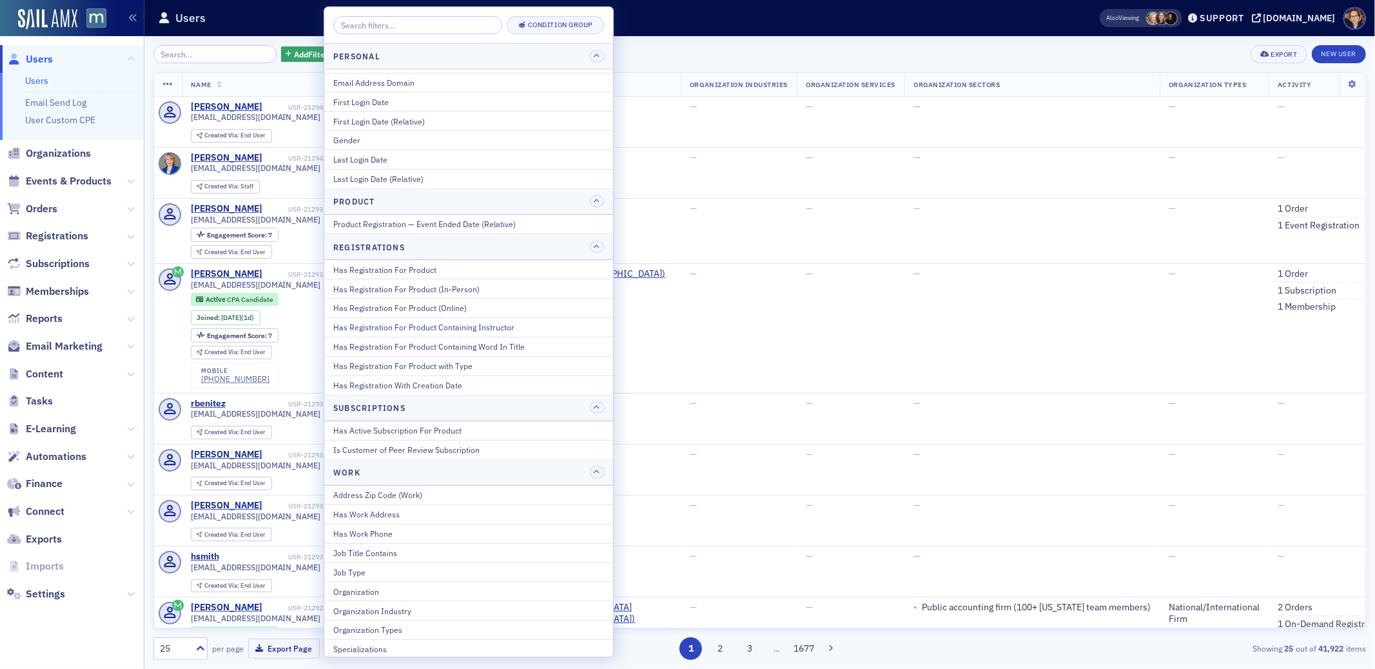
scroll to position [1436, 0]
click at [406, 267] on div "Has Registration For Product" at bounding box center [468, 265] width 271 height 12
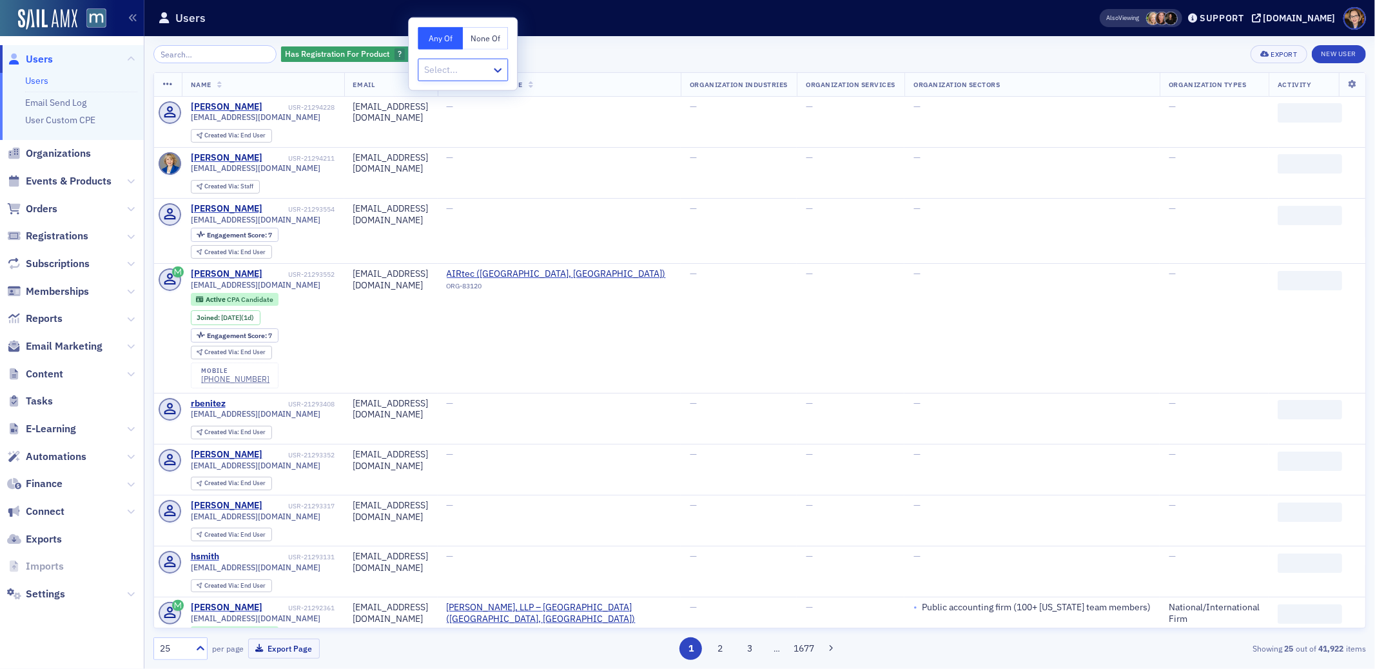
click at [445, 72] on div at bounding box center [456, 70] width 67 height 16
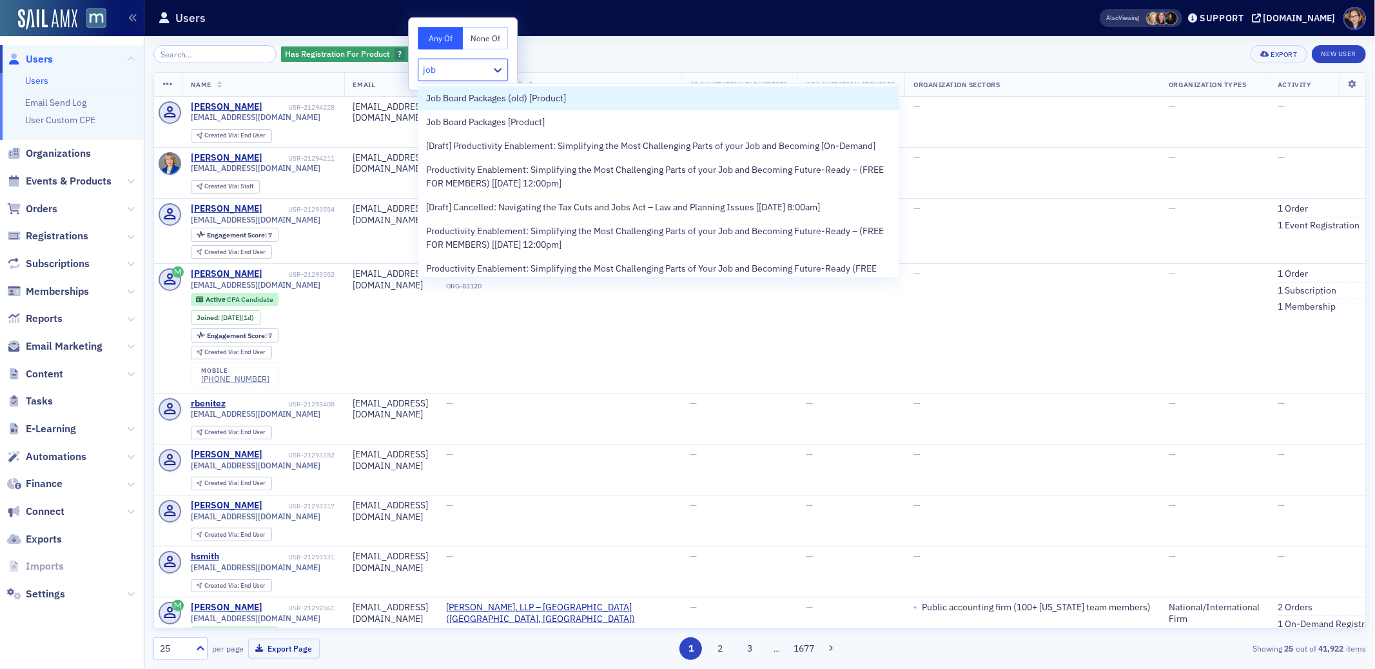
type input "job"
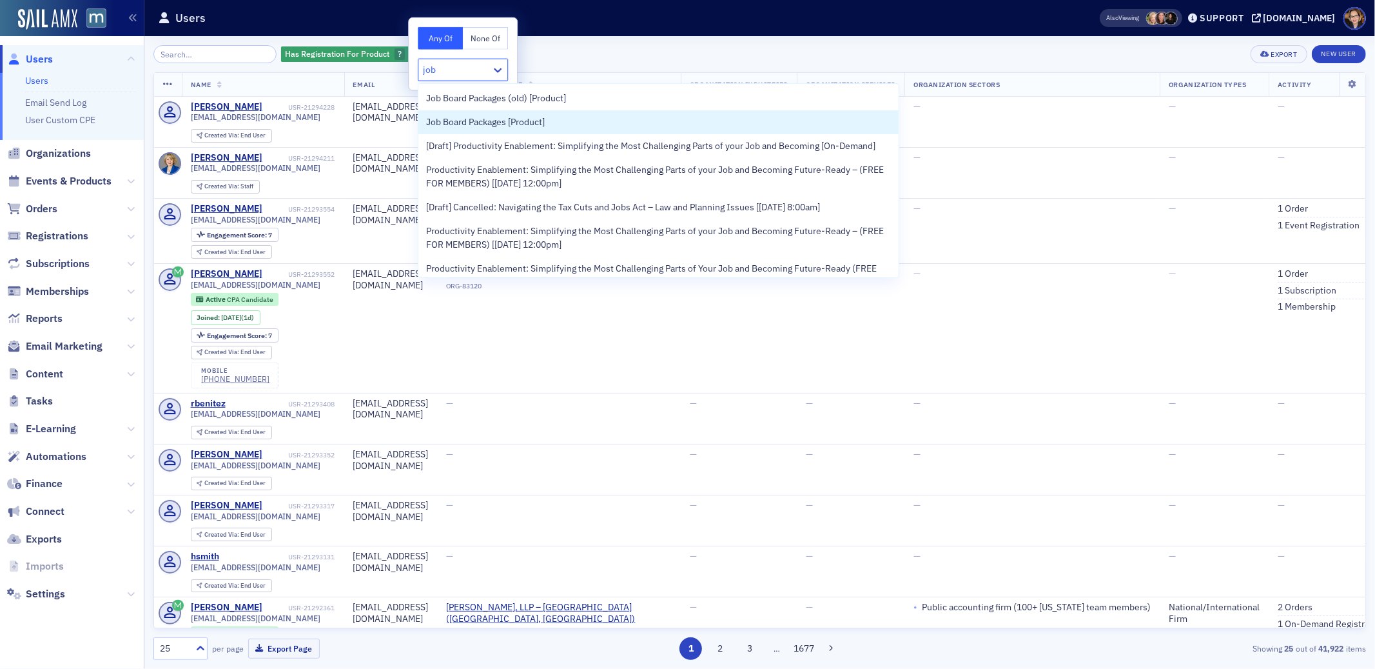
click at [460, 123] on span "Job Board Packages [Product]" at bounding box center [485, 122] width 119 height 14
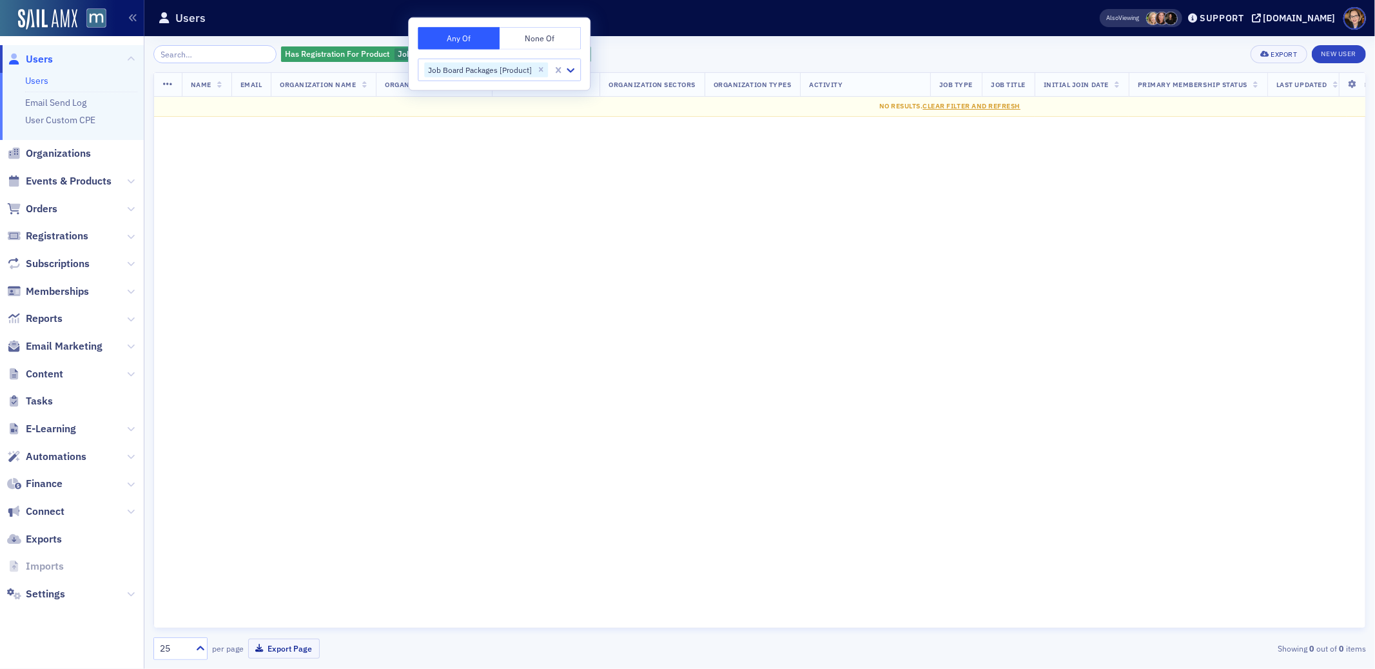
click at [753, 52] on div "Has Registration For Product Job Board Packages [Product] Add Filter Export New…" at bounding box center [759, 54] width 1213 height 18
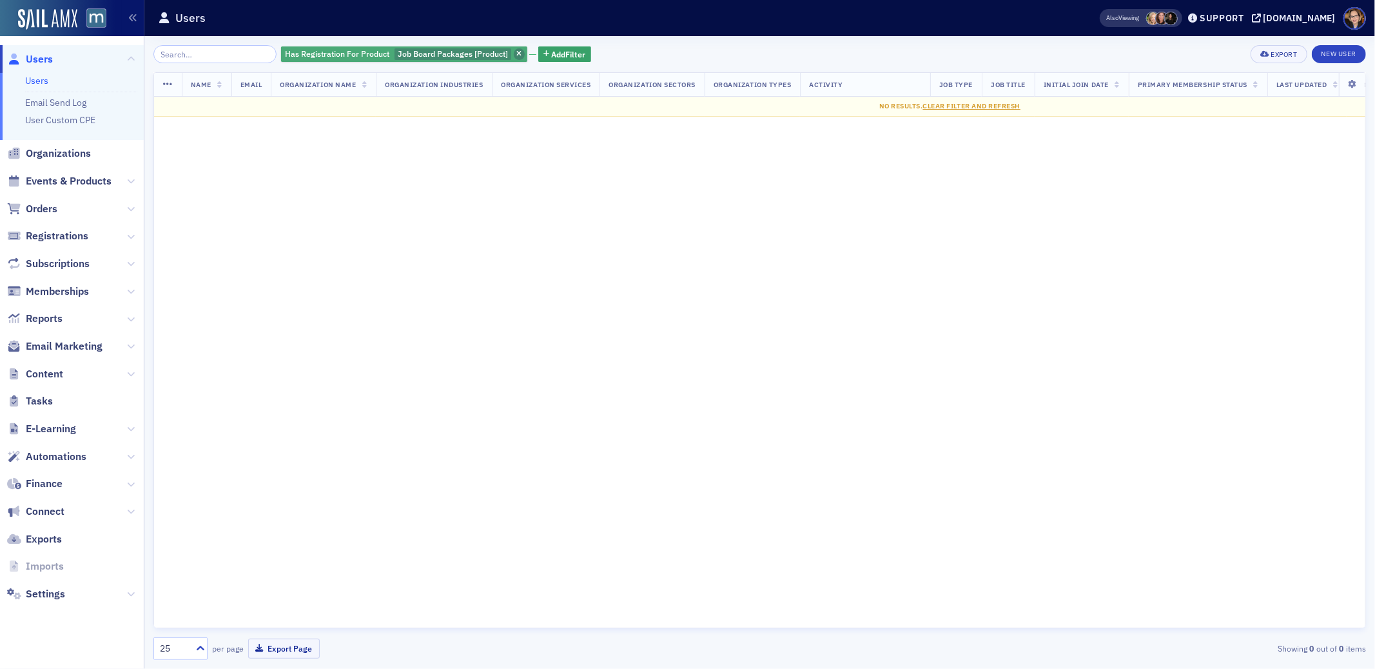
click at [514, 52] on span "button" at bounding box center [520, 54] width 12 height 12
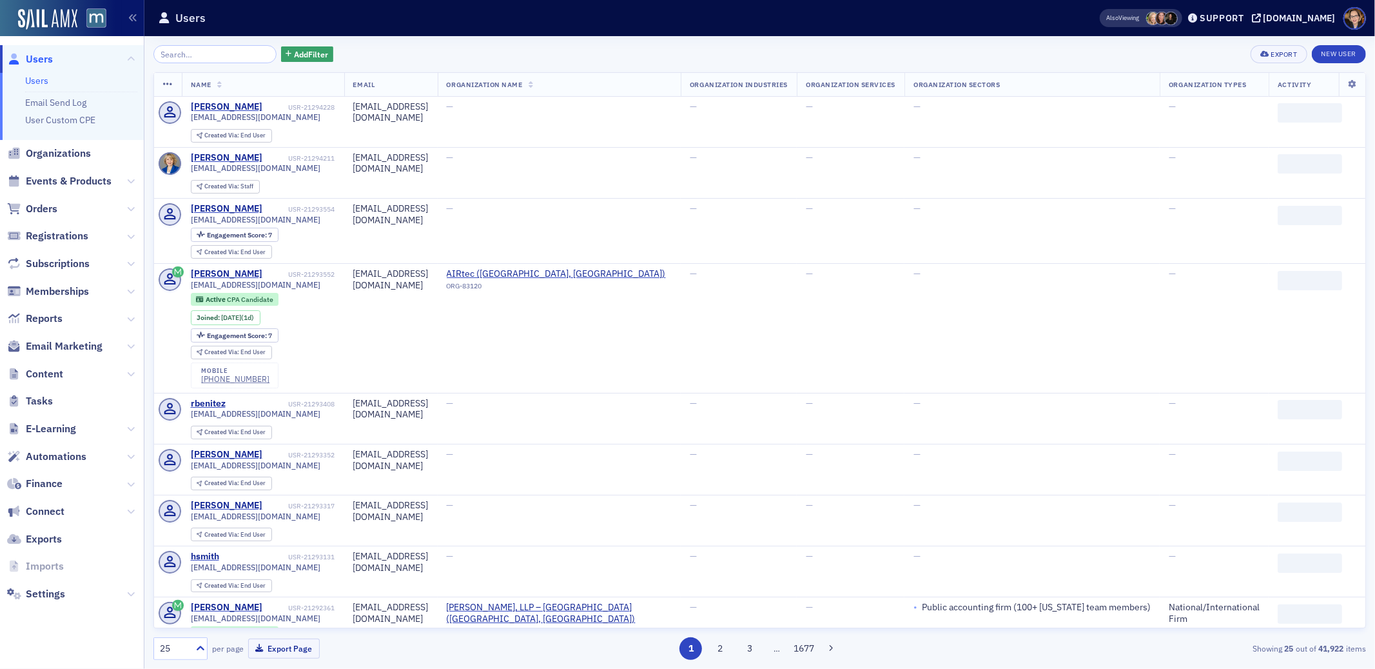
click at [47, 57] on span "Users" at bounding box center [39, 59] width 27 height 14
click at [32, 199] on span "Orders" at bounding box center [72, 209] width 144 height 28
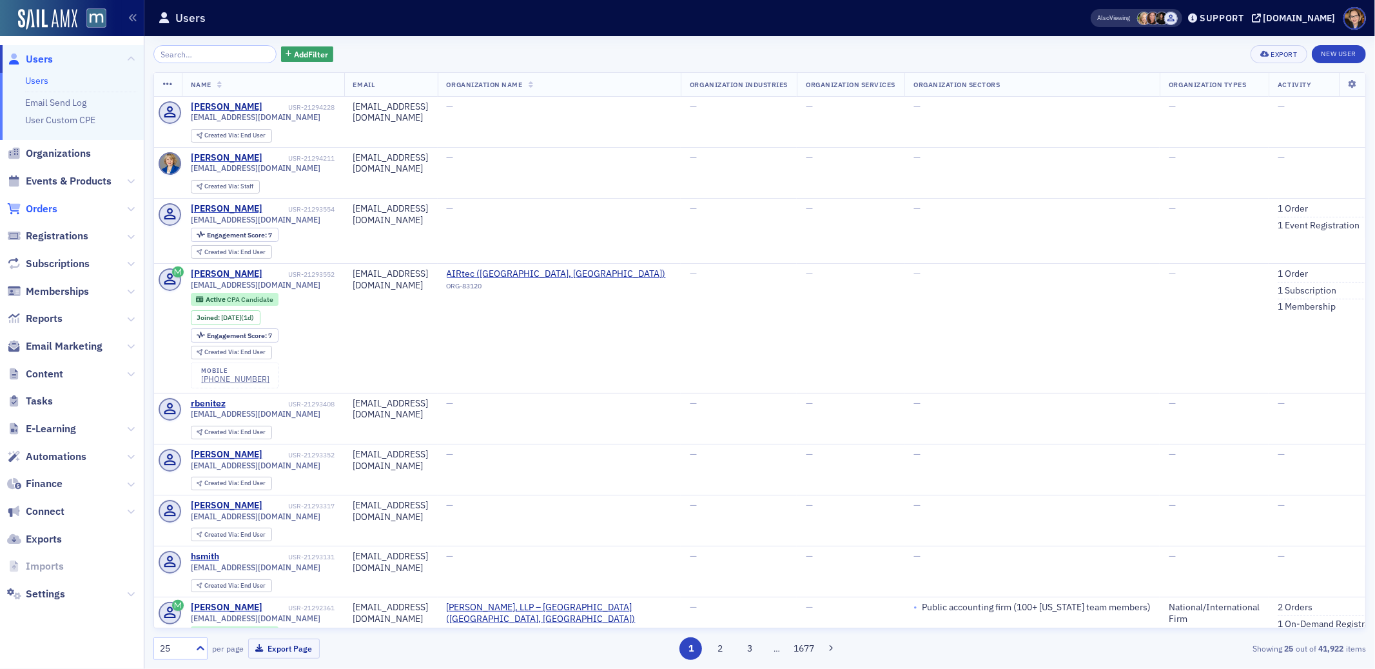
click at [32, 207] on span "Orders" at bounding box center [42, 209] width 32 height 14
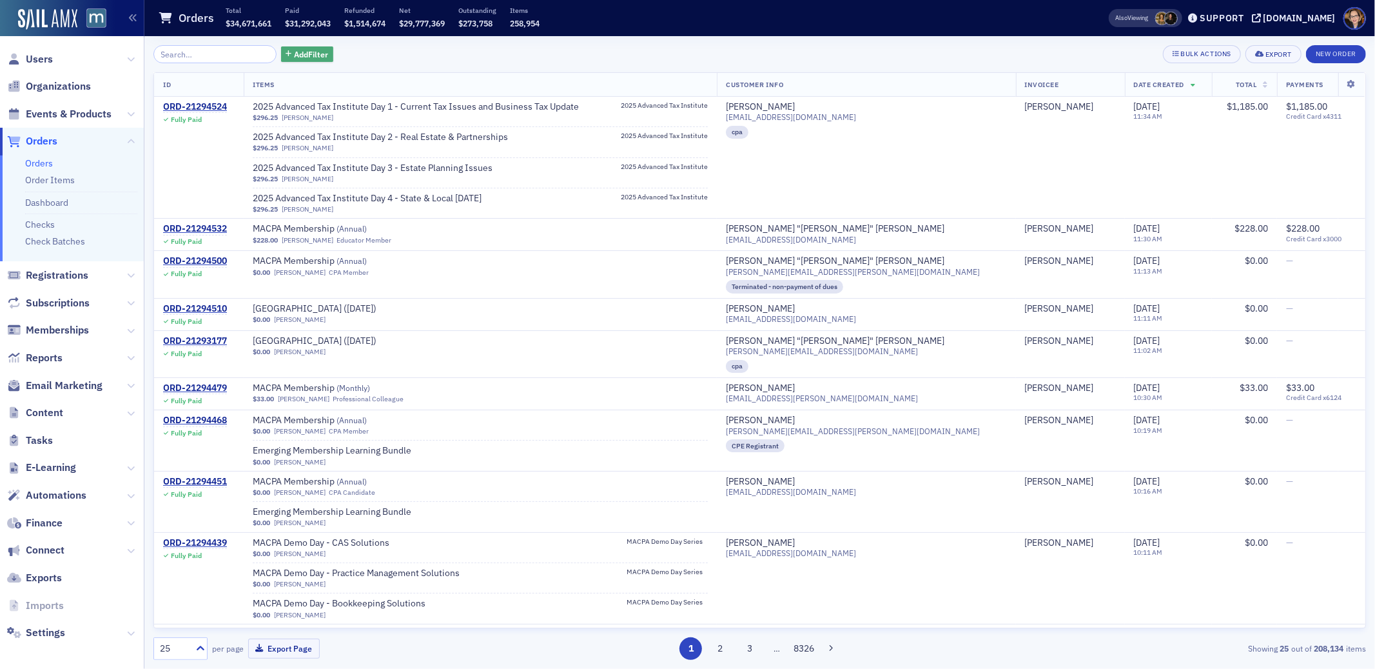
click at [297, 54] on span "Add Filter" at bounding box center [311, 54] width 34 height 12
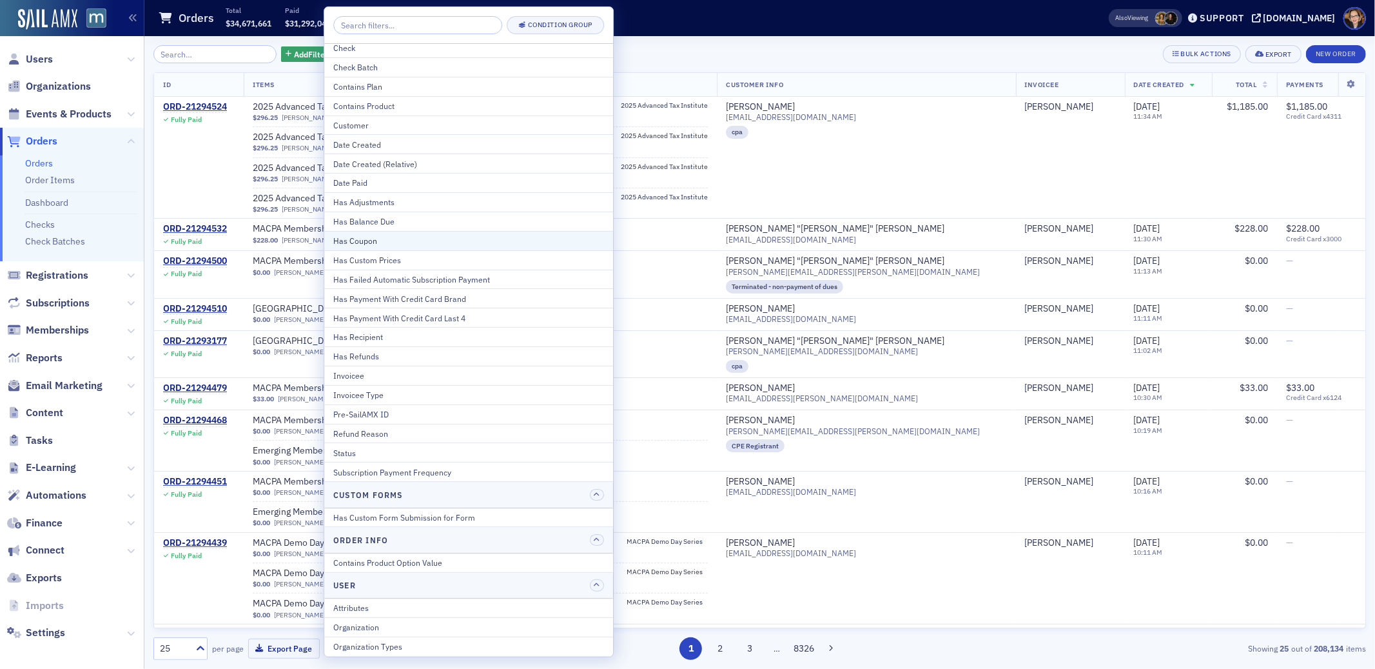
scroll to position [6, 0]
click at [59, 111] on span "Events & Products" at bounding box center [69, 114] width 86 height 14
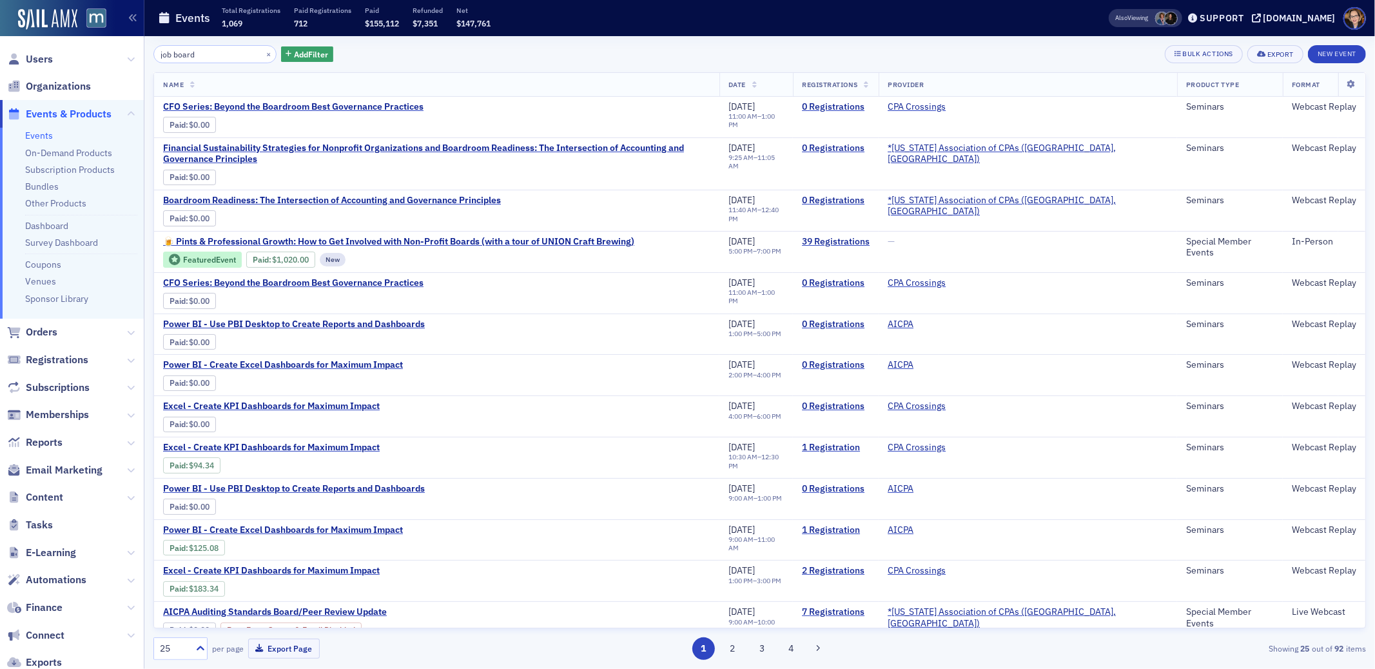
drag, startPoint x: 230, startPoint y: 58, endPoint x: 130, endPoint y: 57, distance: 99.9
click at [130, 57] on div "Users Organizations Events & Products Events On-Demand Products Subscription Pr…" at bounding box center [687, 334] width 1375 height 669
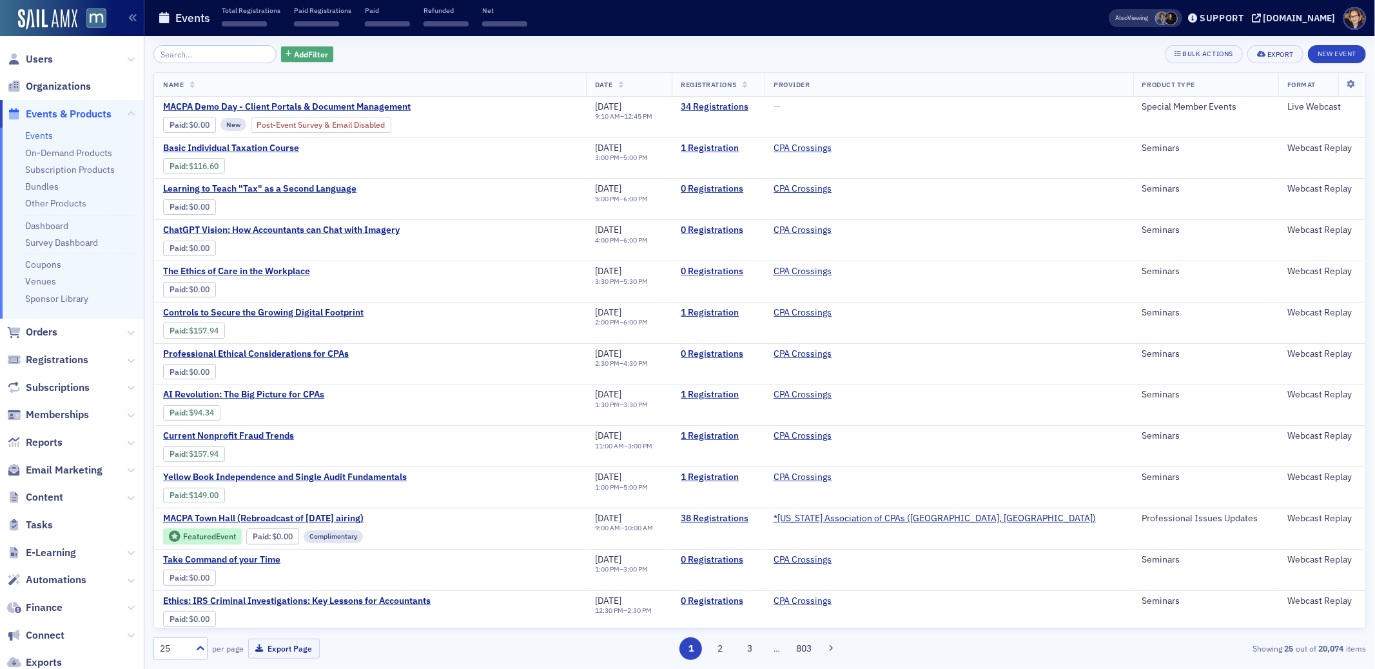
click at [310, 55] on span "Add Filter" at bounding box center [311, 54] width 34 height 12
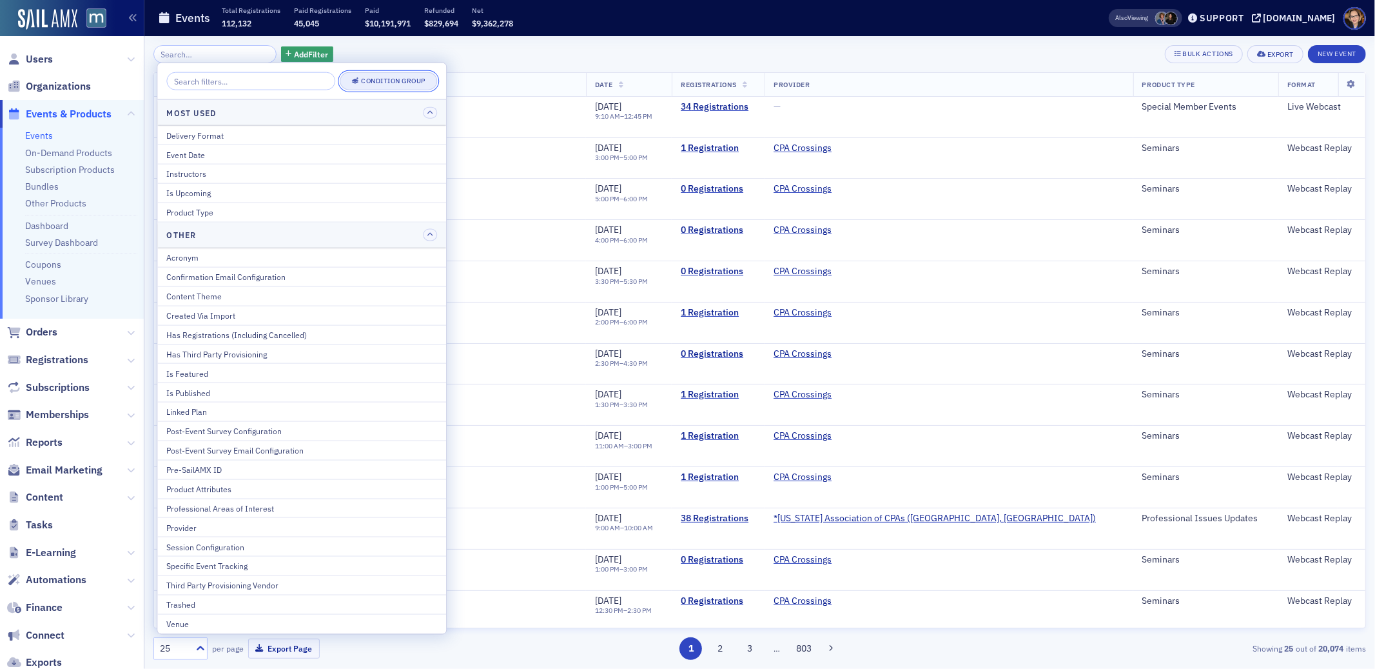
click at [375, 83] on div "Condition Group" at bounding box center [393, 80] width 64 height 7
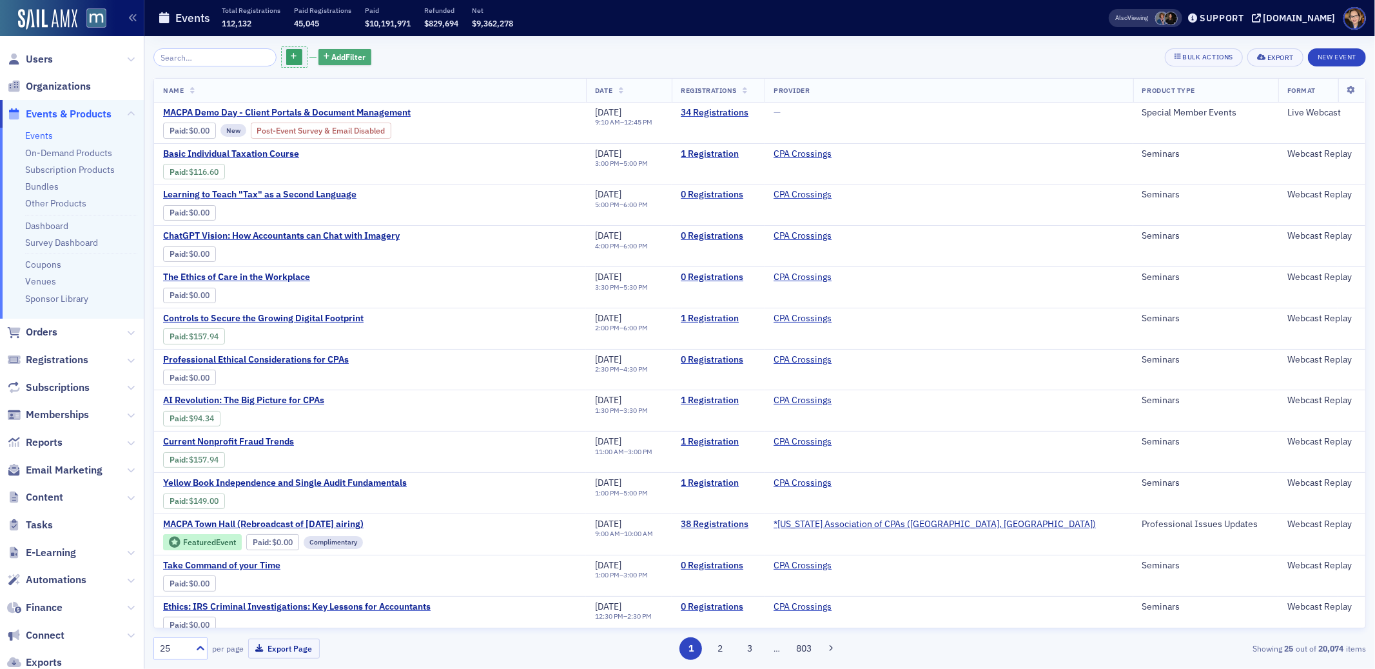
click at [332, 55] on span "Add Filter" at bounding box center [349, 57] width 34 height 12
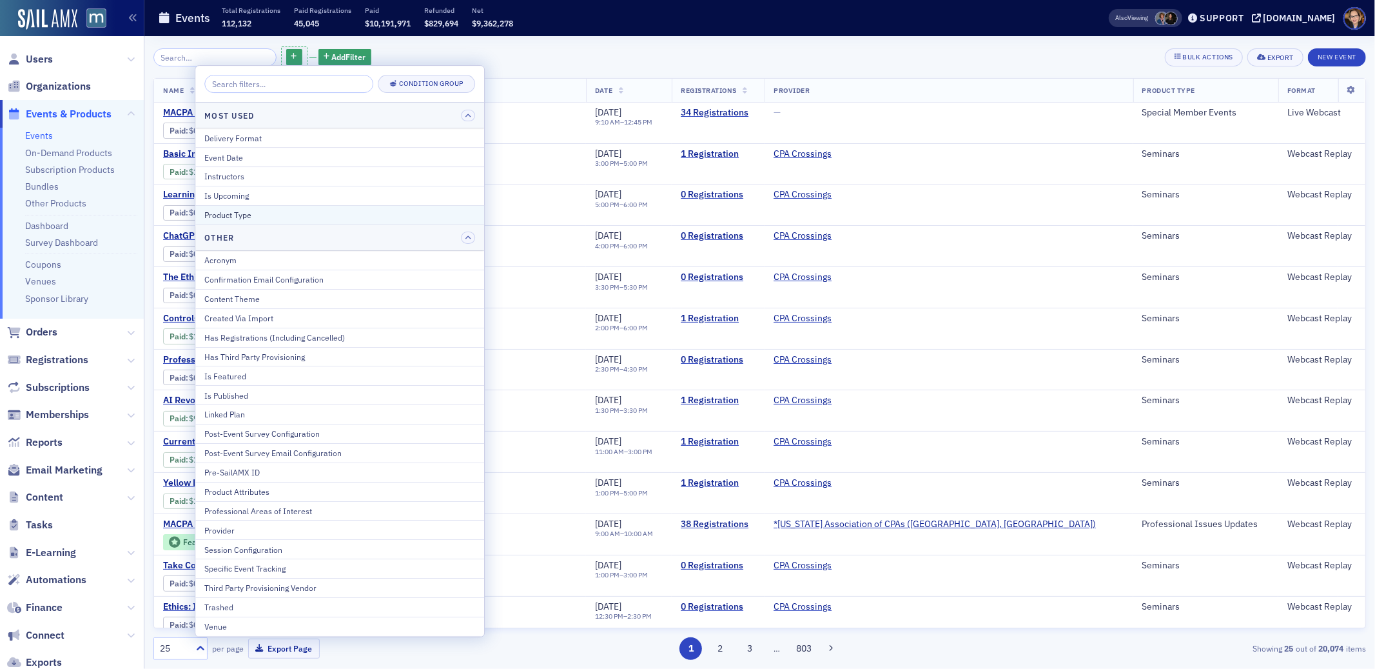
click at [252, 216] on div "Product Type" at bounding box center [339, 215] width 271 height 12
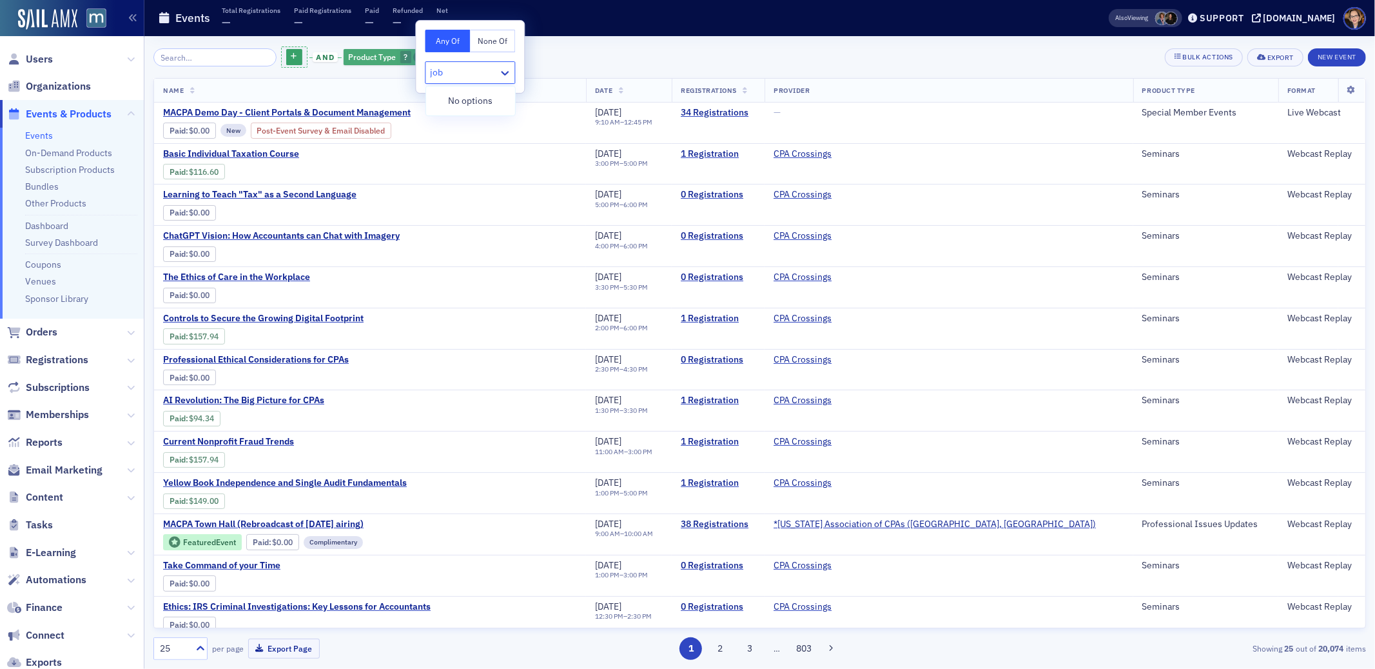
type input "job"
click at [413, 57] on span "button" at bounding box center [419, 58] width 12 height 12
click at [291, 57] on icon "button" at bounding box center [294, 57] width 6 height 7
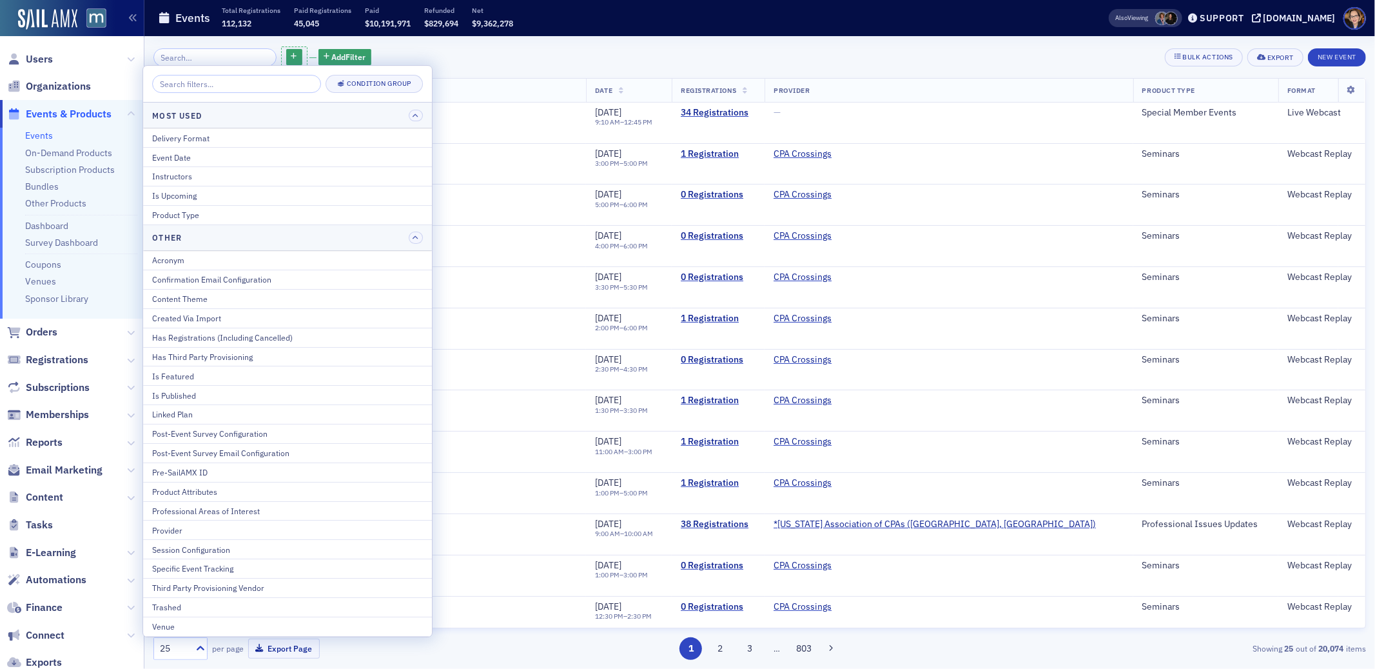
click at [577, 43] on div "Add Filter Bulk Actions Export New Event Name Date Registrations Provider Produ…" at bounding box center [759, 352] width 1213 height 632
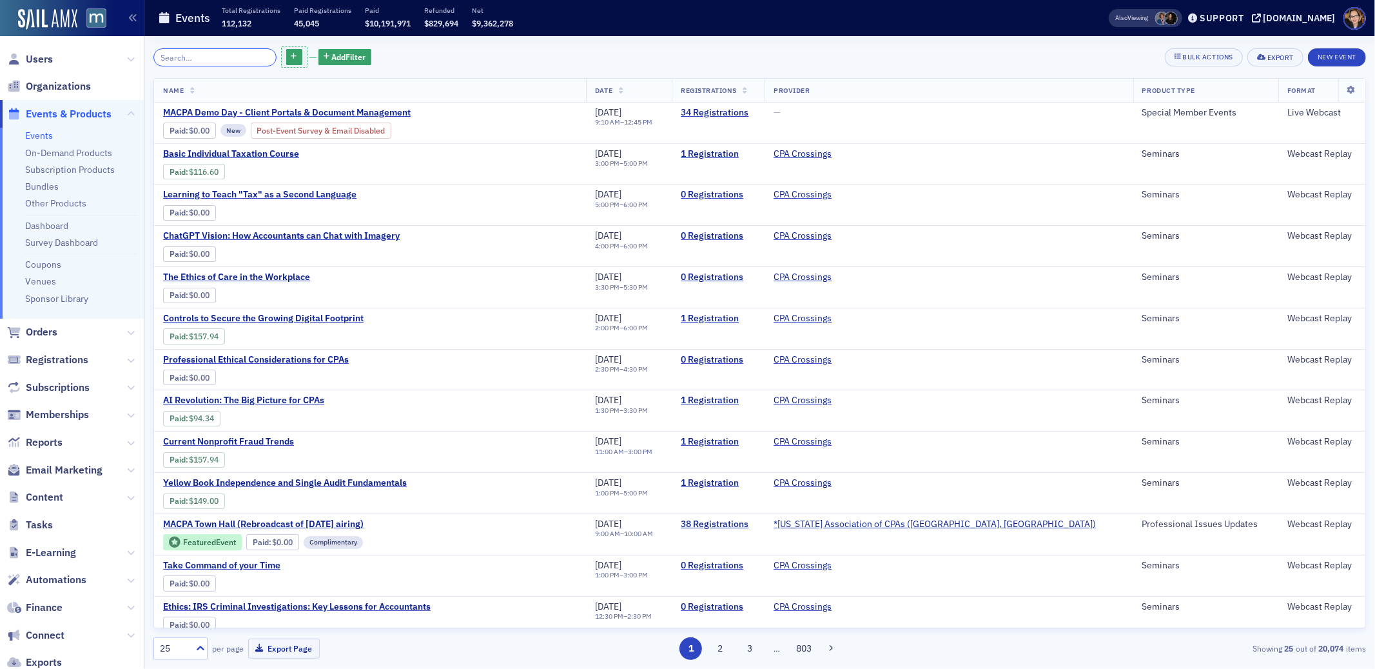
click at [227, 52] on input "search" at bounding box center [214, 57] width 123 height 18
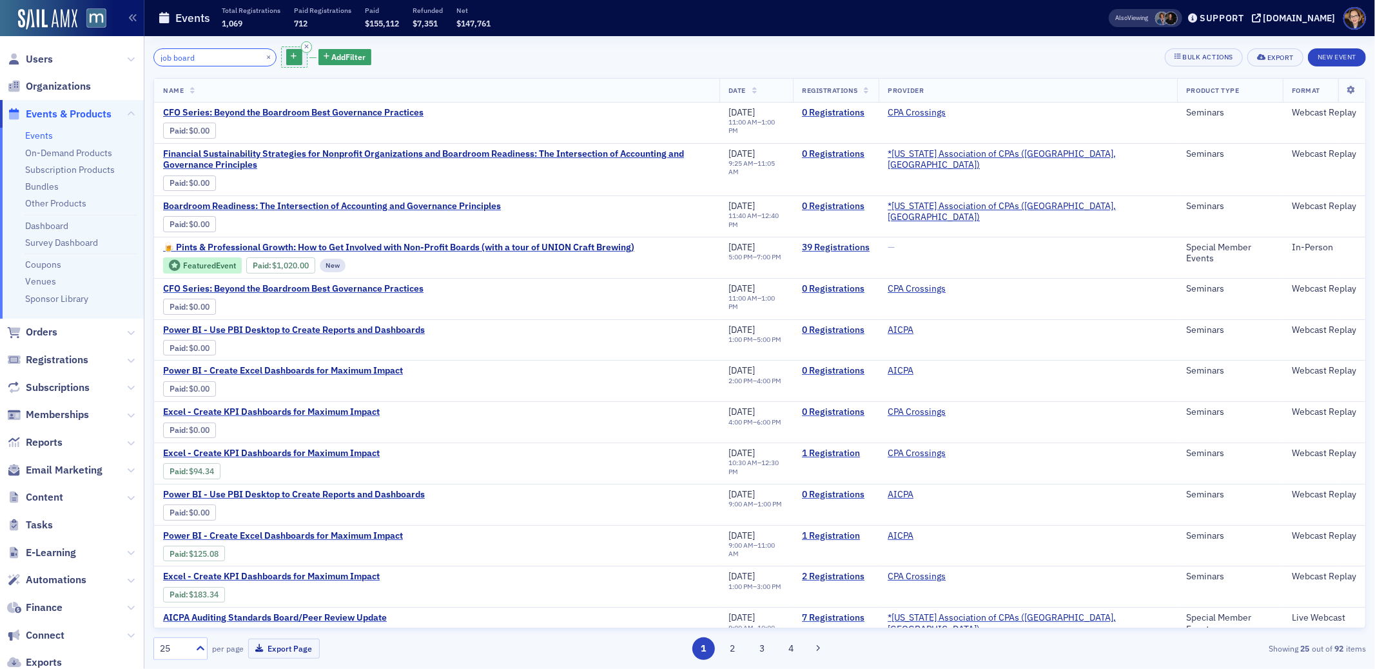
type input "job board"
click at [304, 45] on icon "button" at bounding box center [306, 47] width 5 height 6
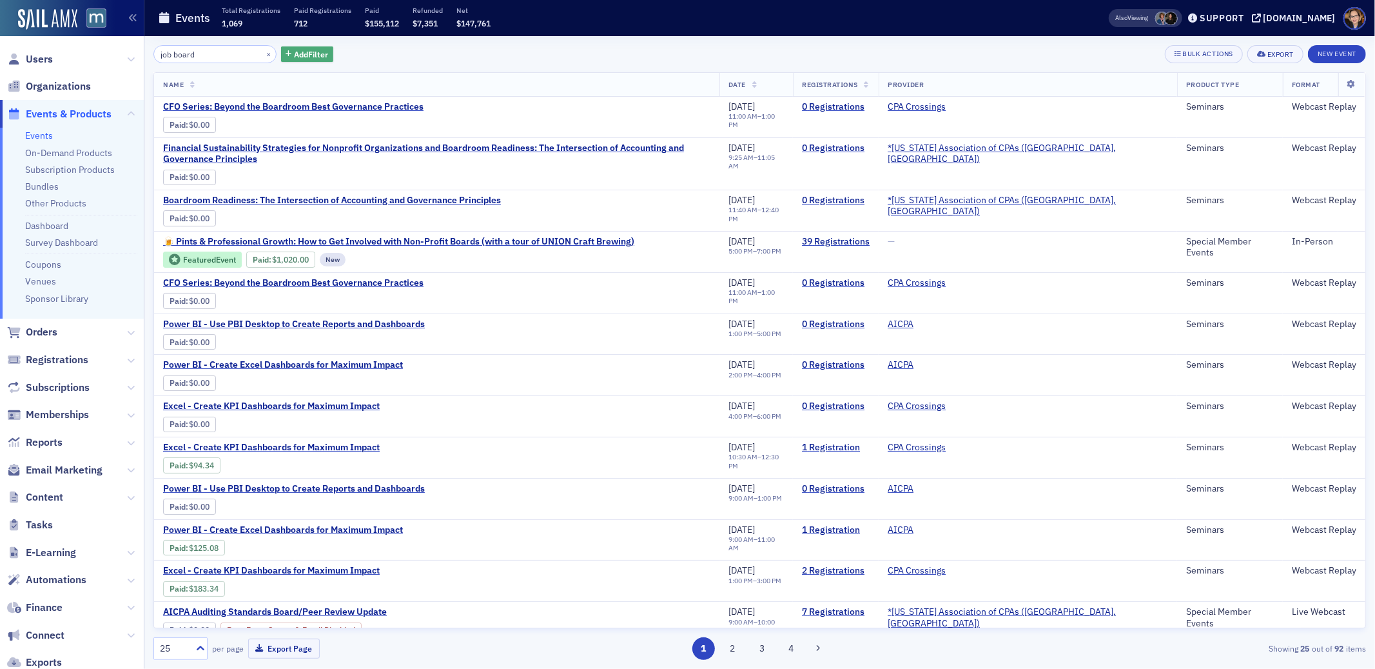
click at [304, 51] on span "Add Filter" at bounding box center [311, 54] width 34 height 12
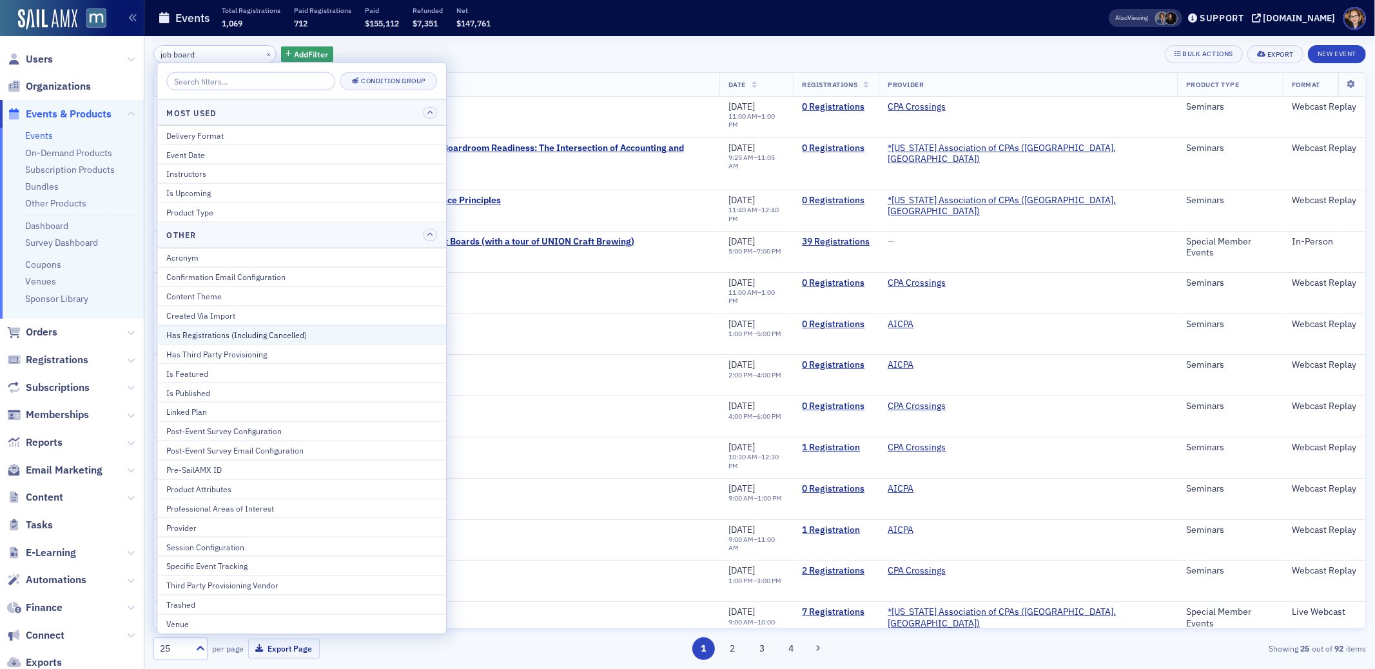
click at [278, 335] on div "Has Registrations (Including Cancelled)" at bounding box center [301, 335] width 271 height 12
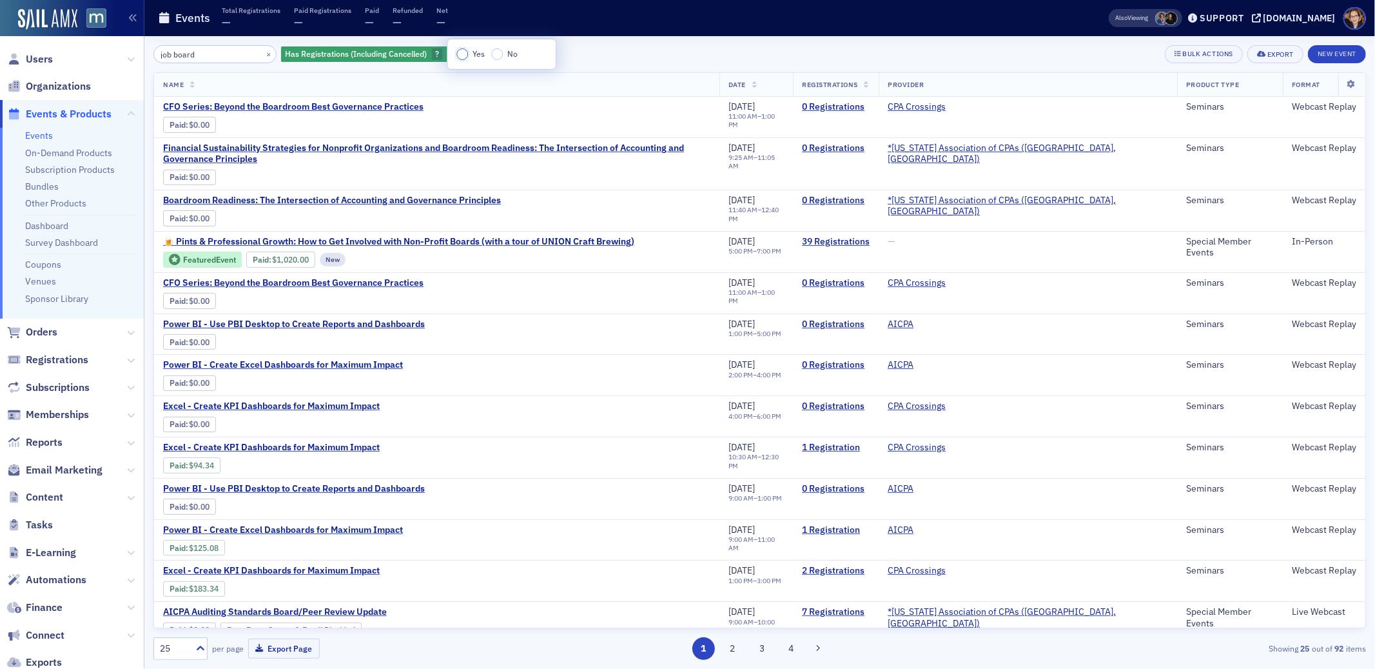
click at [461, 52] on input "Yes" at bounding box center [462, 54] width 12 height 12
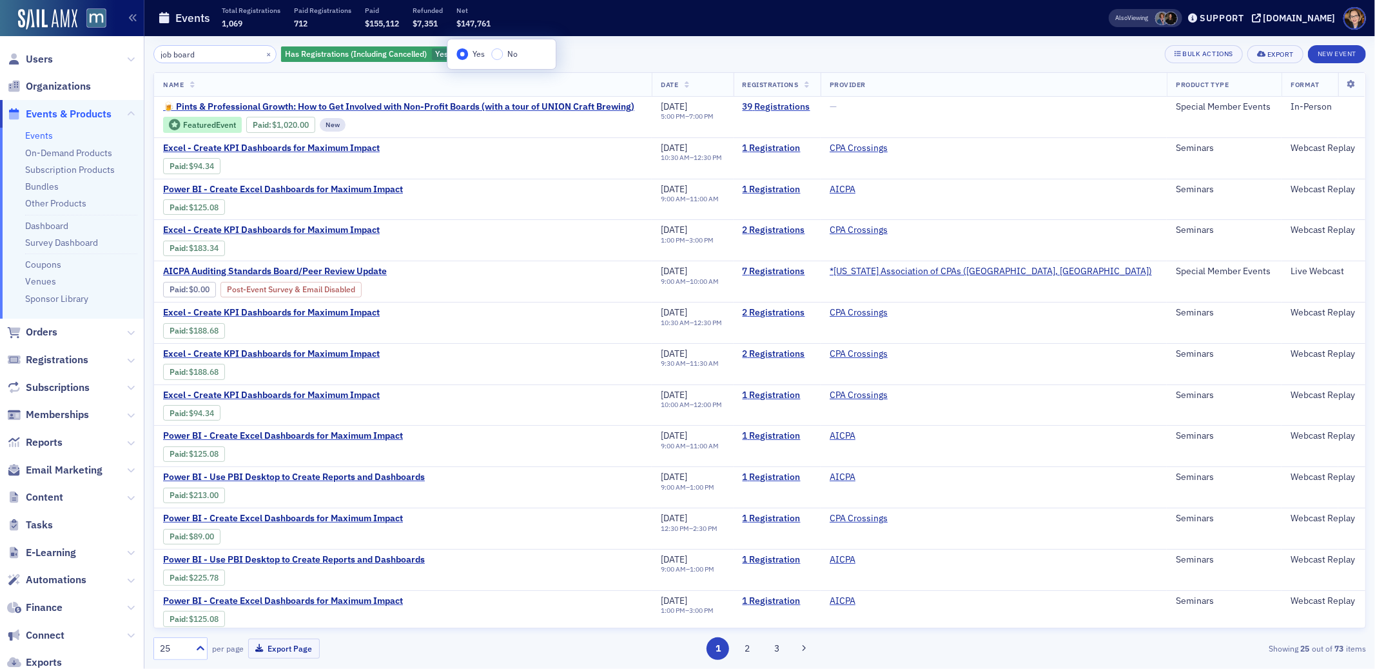
drag, startPoint x: 627, startPoint y: 51, endPoint x: 609, endPoint y: 76, distance: 31.0
click at [627, 50] on div "job board × Has Registrations (Including Cancelled) Yes Add Filter Bulk Actions…" at bounding box center [759, 54] width 1213 height 18
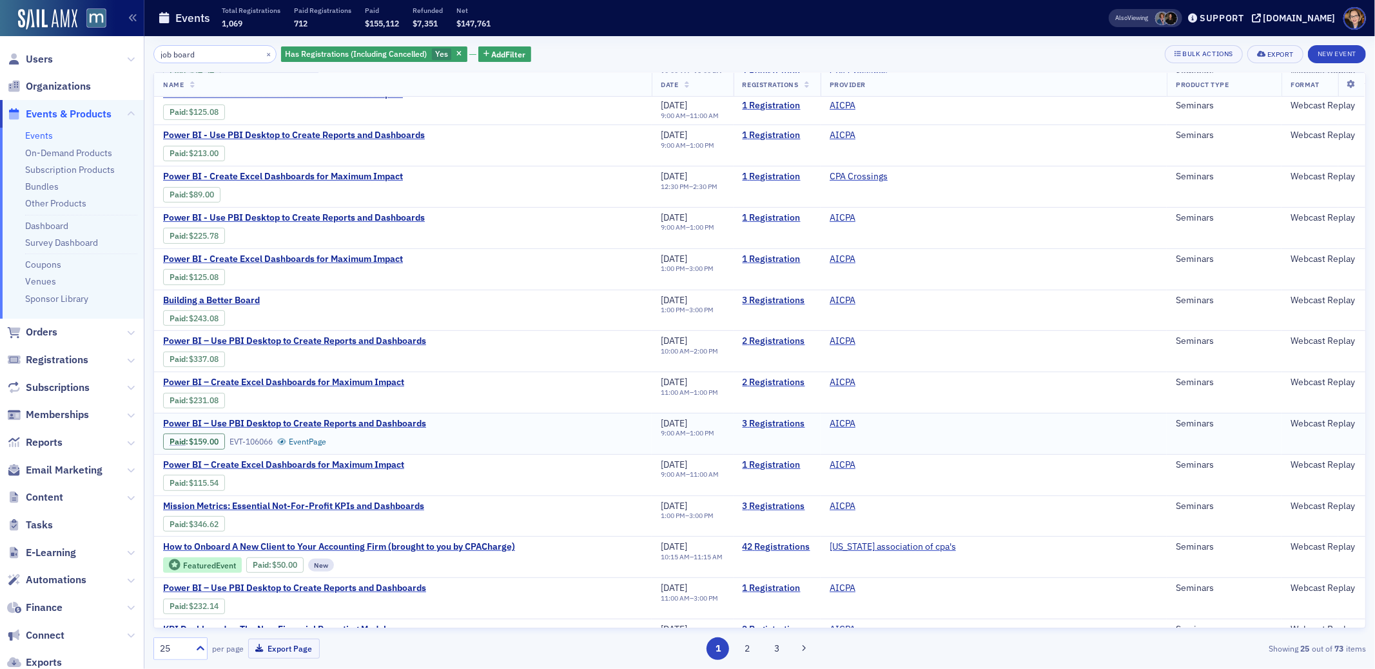
scroll to position [500, 0]
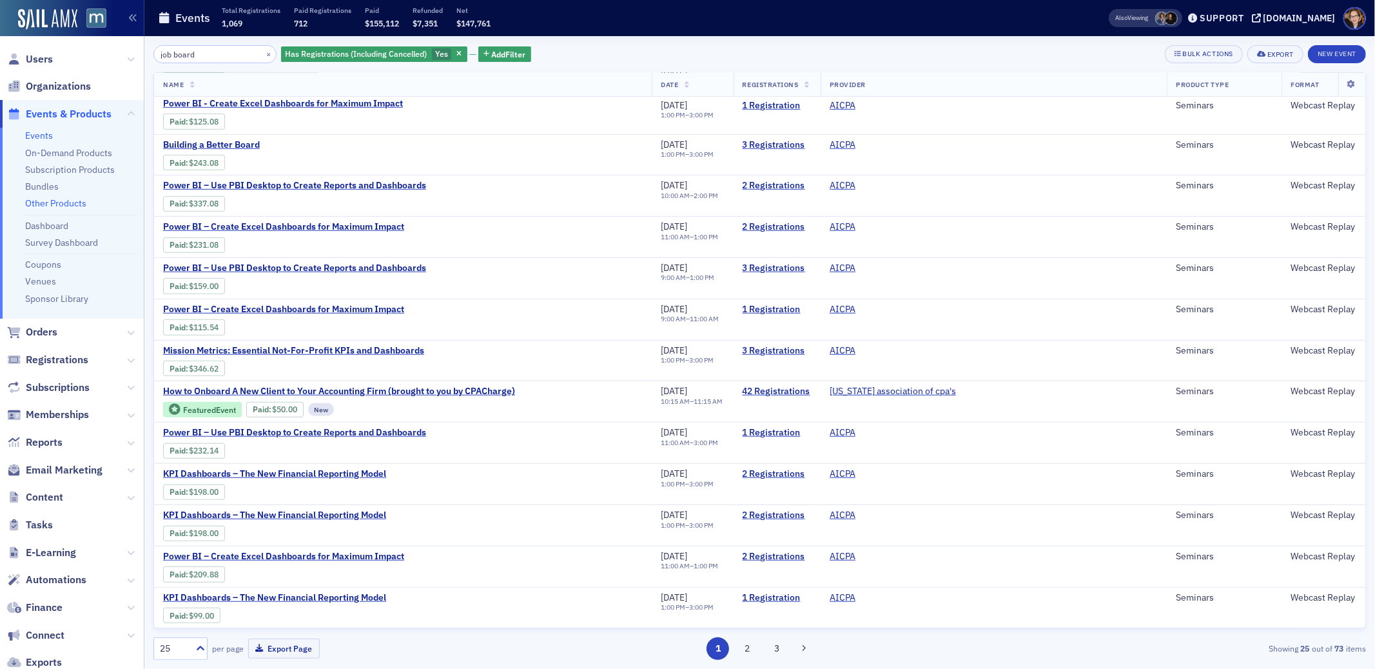
click at [57, 203] on link "Other Products" at bounding box center [55, 203] width 61 height 12
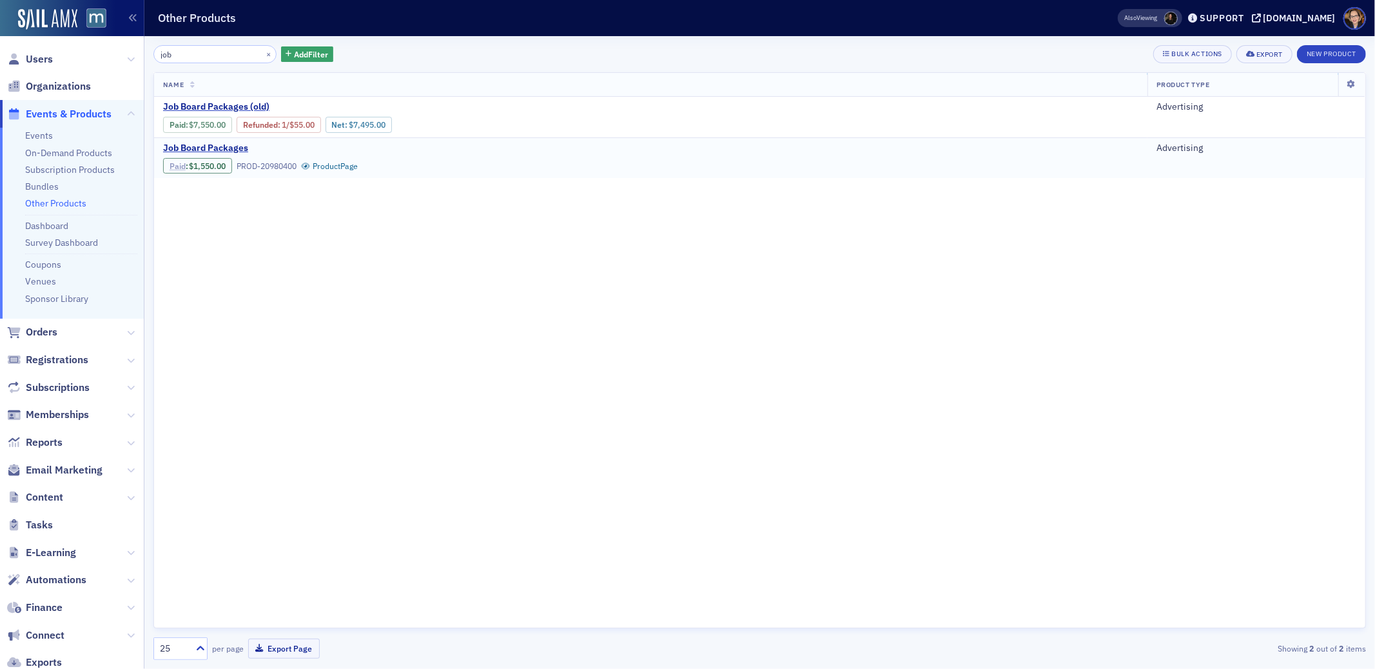
click at [177, 169] on link "Paid" at bounding box center [178, 166] width 16 height 10
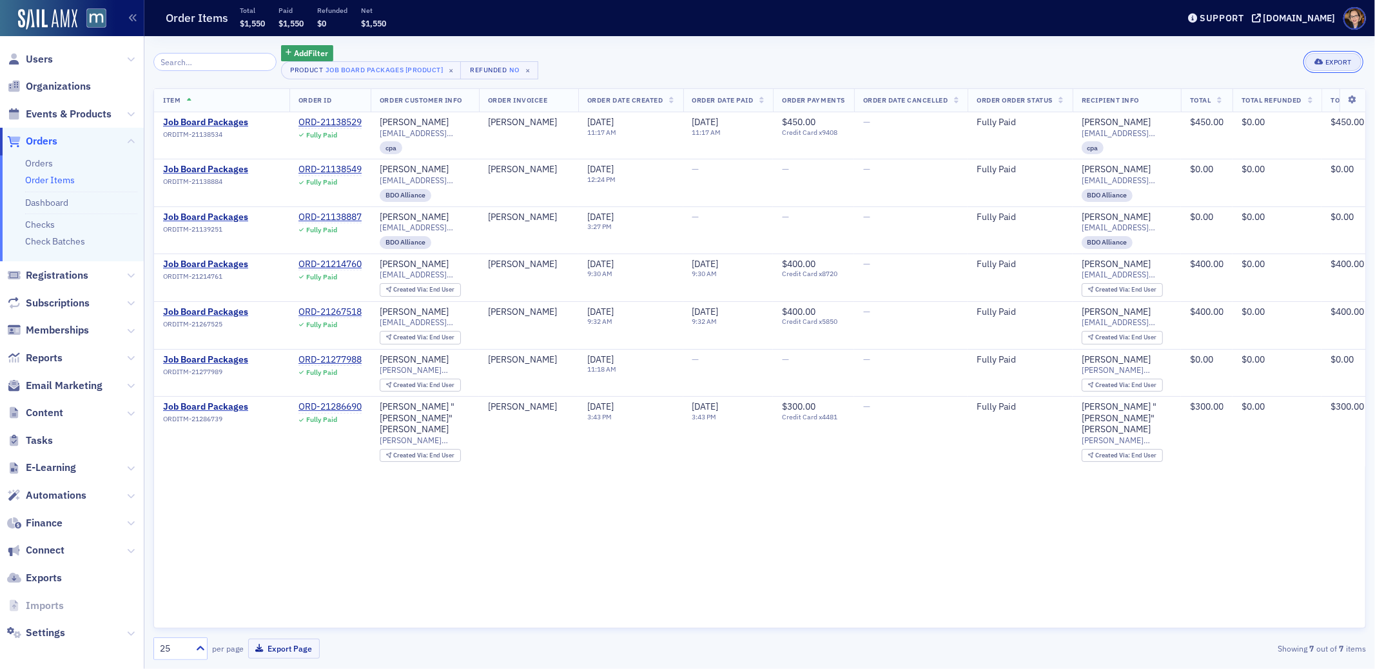
click at [1326, 59] on div "Export" at bounding box center [1338, 62] width 26 height 7
click at [1257, 102] on button "Export All ( 7 Order Items )" at bounding box center [1293, 105] width 135 height 21
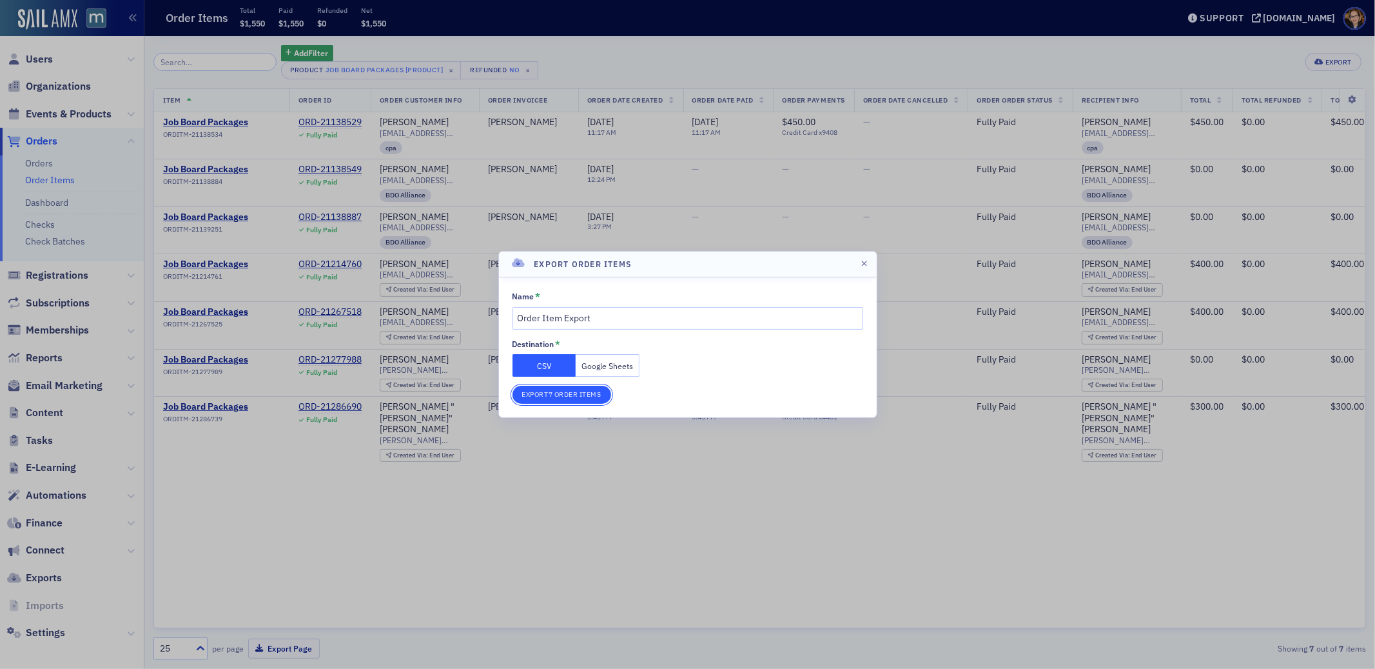
click at [558, 393] on button "Export 7 Order Items" at bounding box center [562, 395] width 99 height 18
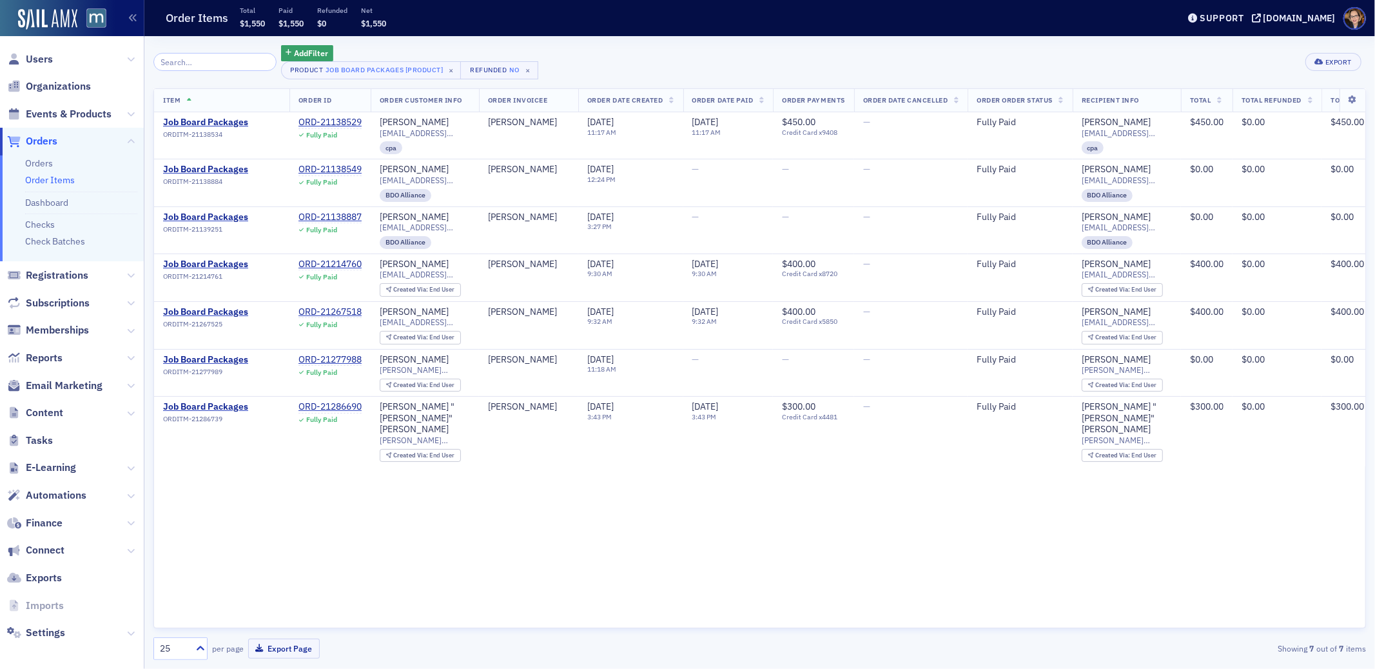
click at [511, 567] on div "Item Order ID Order Customer Info Order Invoicee Order Date Created Order Date …" at bounding box center [759, 358] width 1213 height 540
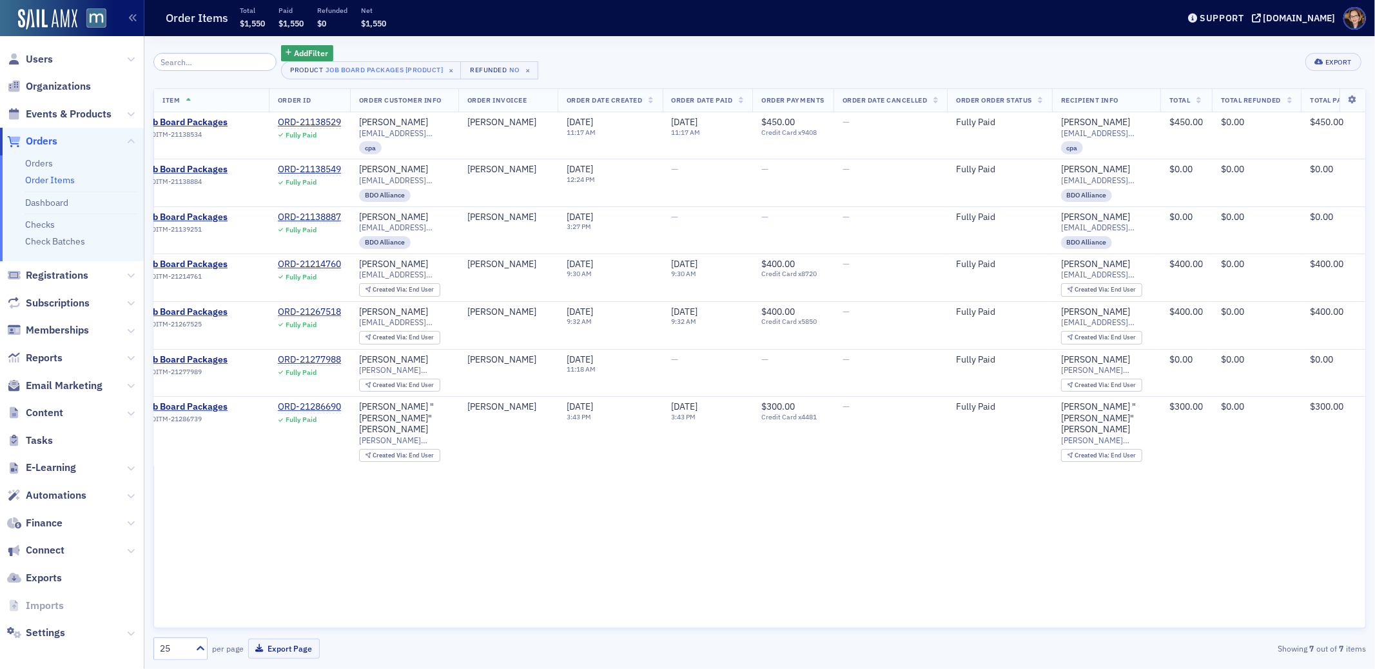
scroll to position [0, 58]
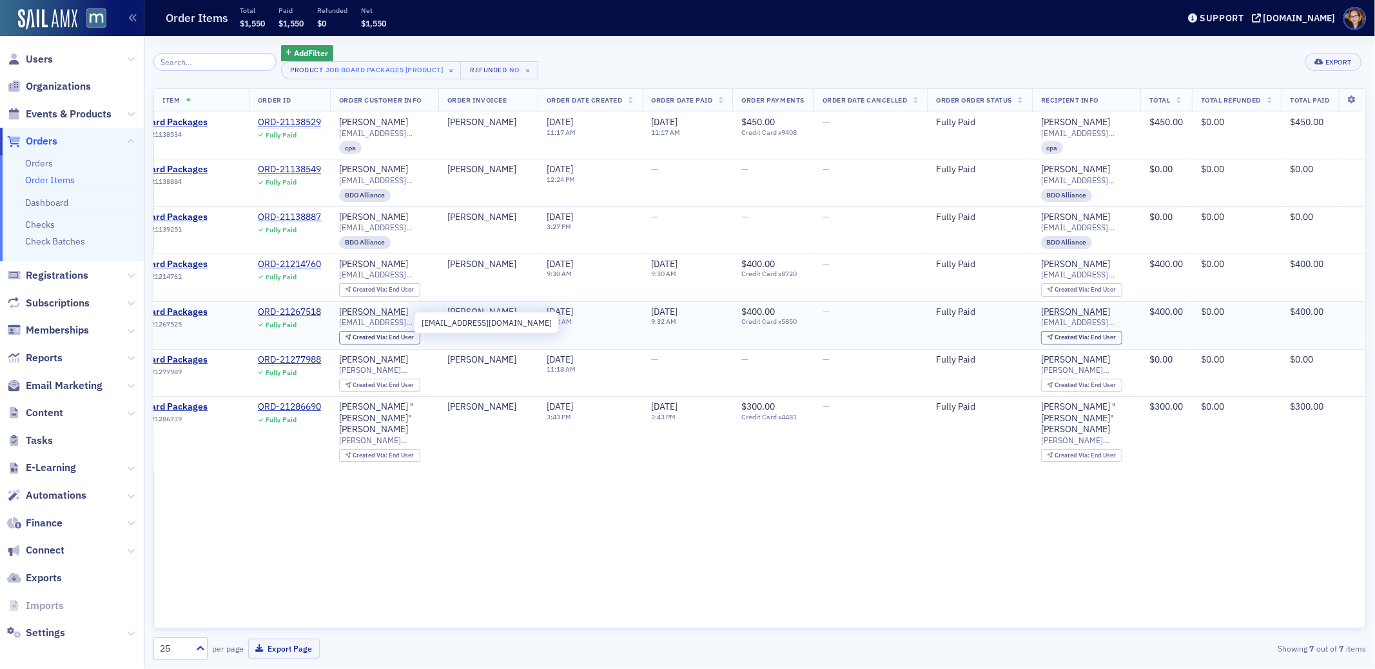
click at [397, 322] on span "kkaufman@merchantmcintyre.com" at bounding box center [384, 322] width 90 height 10
click at [956, 538] on div "Item Order ID Order Customer Info Order Invoicee Order Date Created Order Date …" at bounding box center [759, 358] width 1213 height 540
click at [396, 134] on span "klaudenberger@cbmcpa.com" at bounding box center [384, 133] width 90 height 10
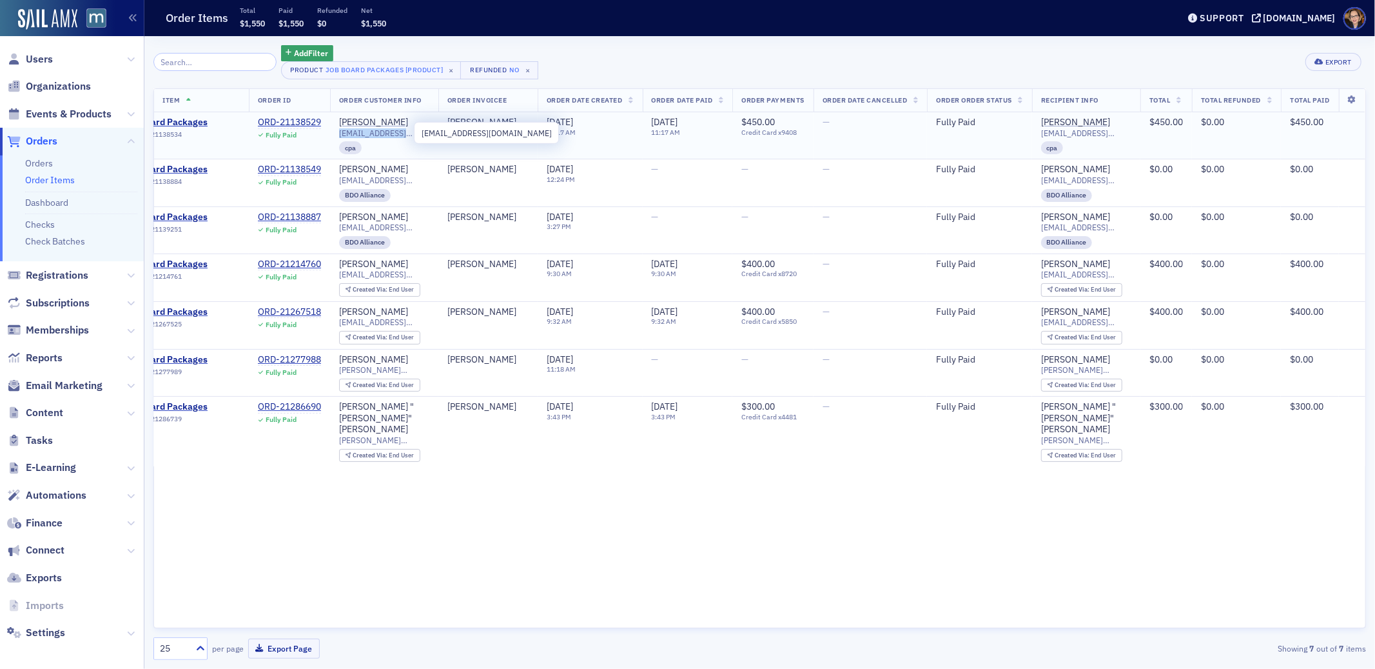
click at [396, 134] on span "klaudenberger@cbmcpa.com" at bounding box center [384, 133] width 90 height 10
click at [666, 536] on div "Item Order ID Order Customer Info Order Invoicee Order Date Created Order Date …" at bounding box center [759, 358] width 1213 height 540
click at [776, 536] on div "Item Order ID Order Customer Info Order Invoicee Order Date Created Order Date …" at bounding box center [759, 358] width 1213 height 540
click at [656, 569] on div "Item Order ID Order Customer Info Order Invoicee Order Date Created Order Date …" at bounding box center [759, 358] width 1213 height 540
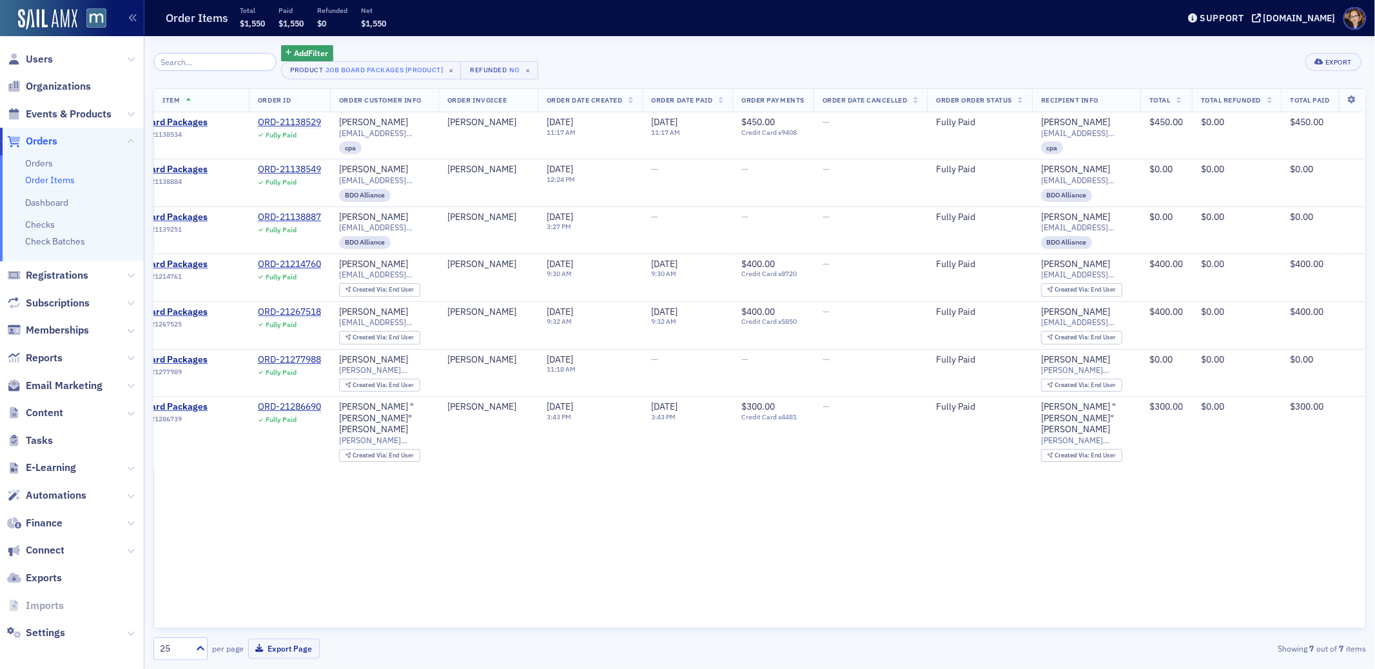
drag, startPoint x: 625, startPoint y: 57, endPoint x: 606, endPoint y: 54, distance: 19.1
click at [625, 57] on div "Add Filter Product Job Board Packages [Product] × Refunded No × Export" at bounding box center [759, 62] width 1213 height 34
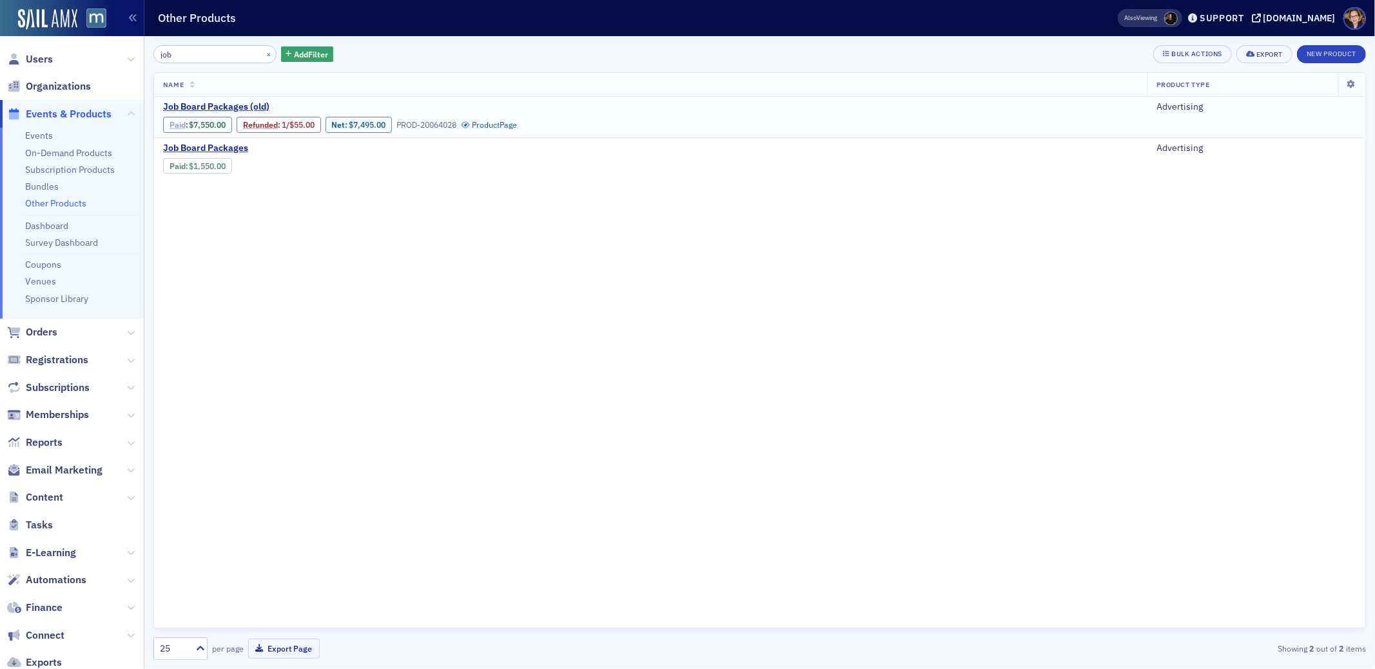
click at [172, 123] on link "Paid" at bounding box center [178, 125] width 16 height 10
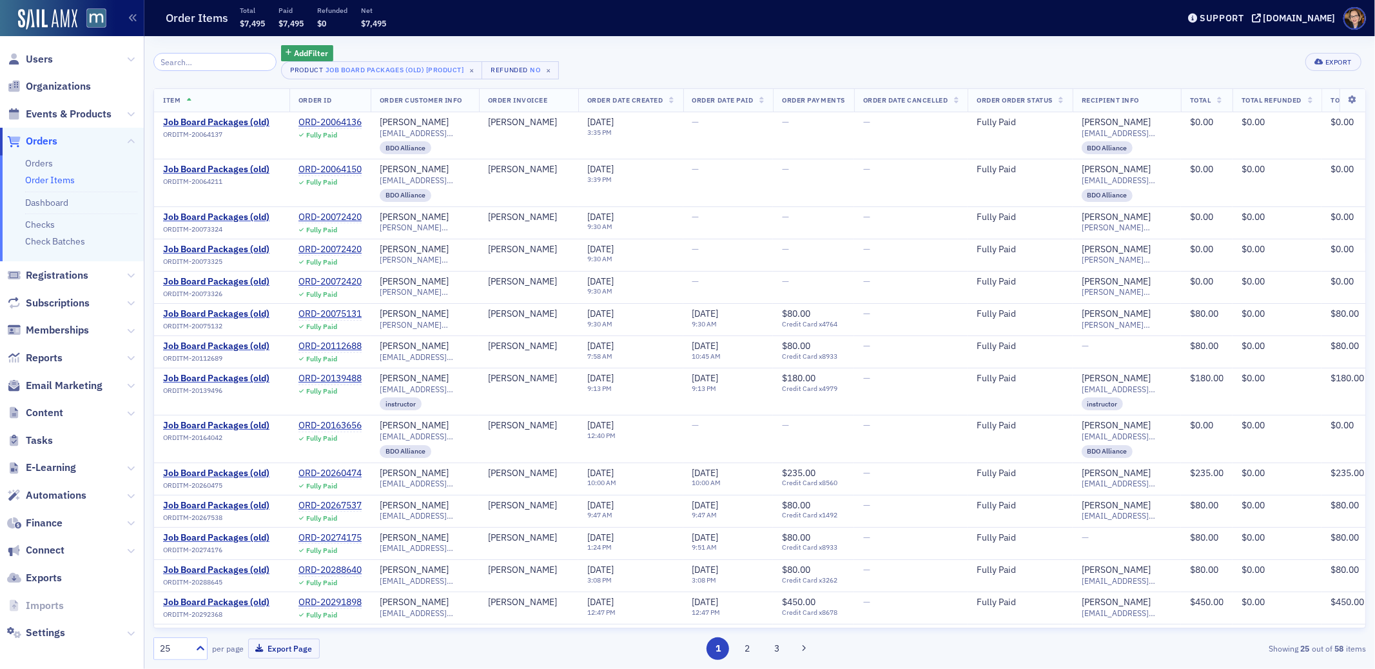
click at [674, 100] on icon at bounding box center [671, 100] width 5 height 7
drag, startPoint x: 774, startPoint y: 652, endPoint x: 738, endPoint y: 507, distance: 149.0
click at [775, 652] on button "3" at bounding box center [776, 648] width 23 height 23
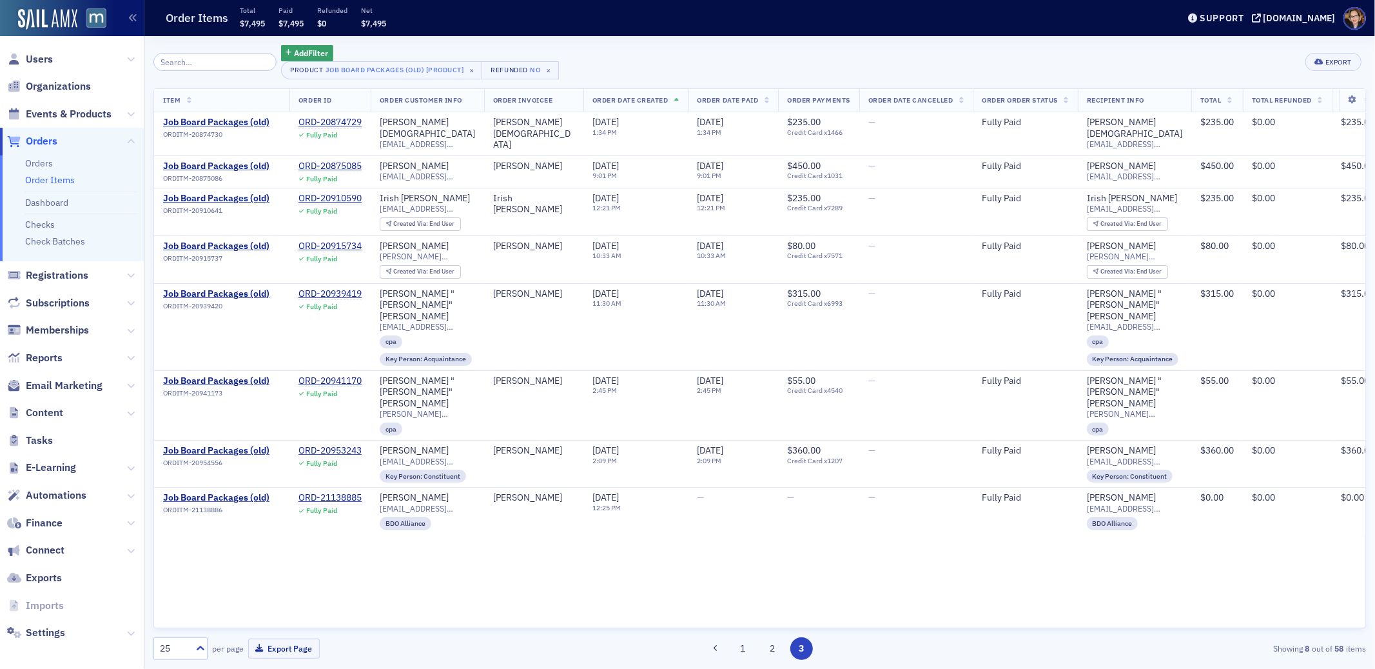
click at [41, 140] on span "Orders" at bounding box center [42, 141] width 32 height 14
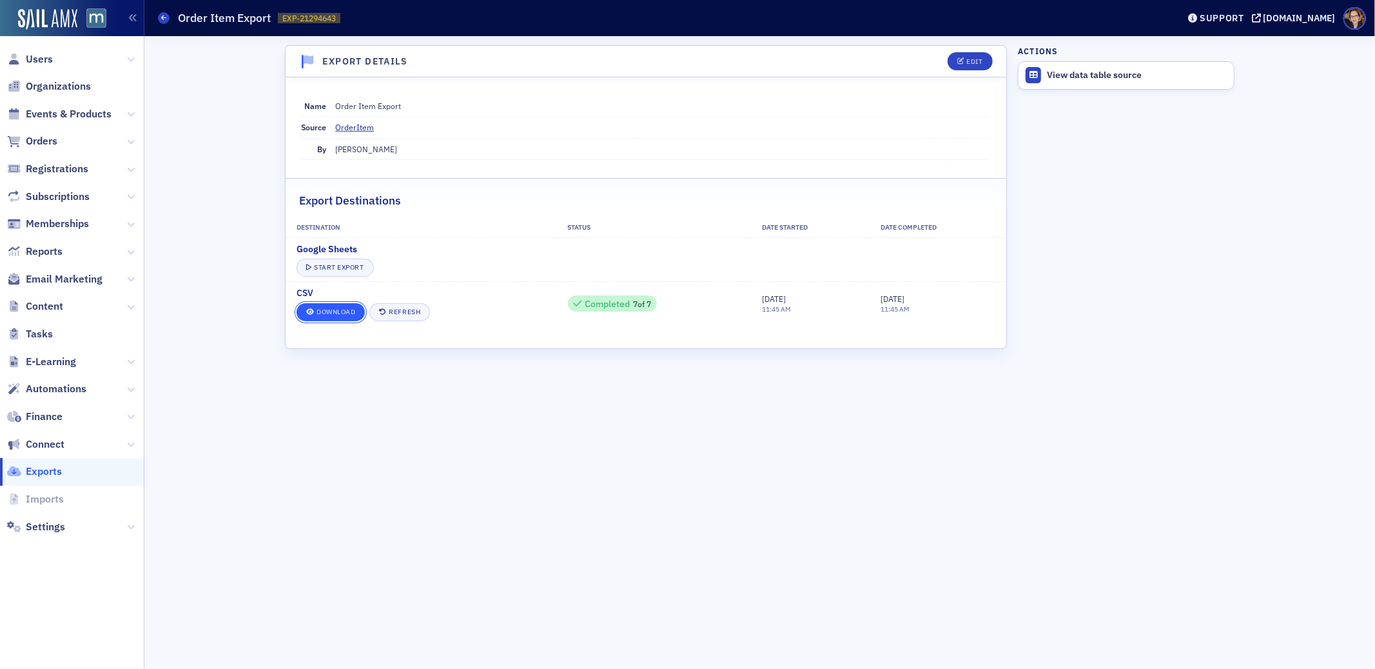
click at [333, 309] on link "Download" at bounding box center [331, 312] width 68 height 18
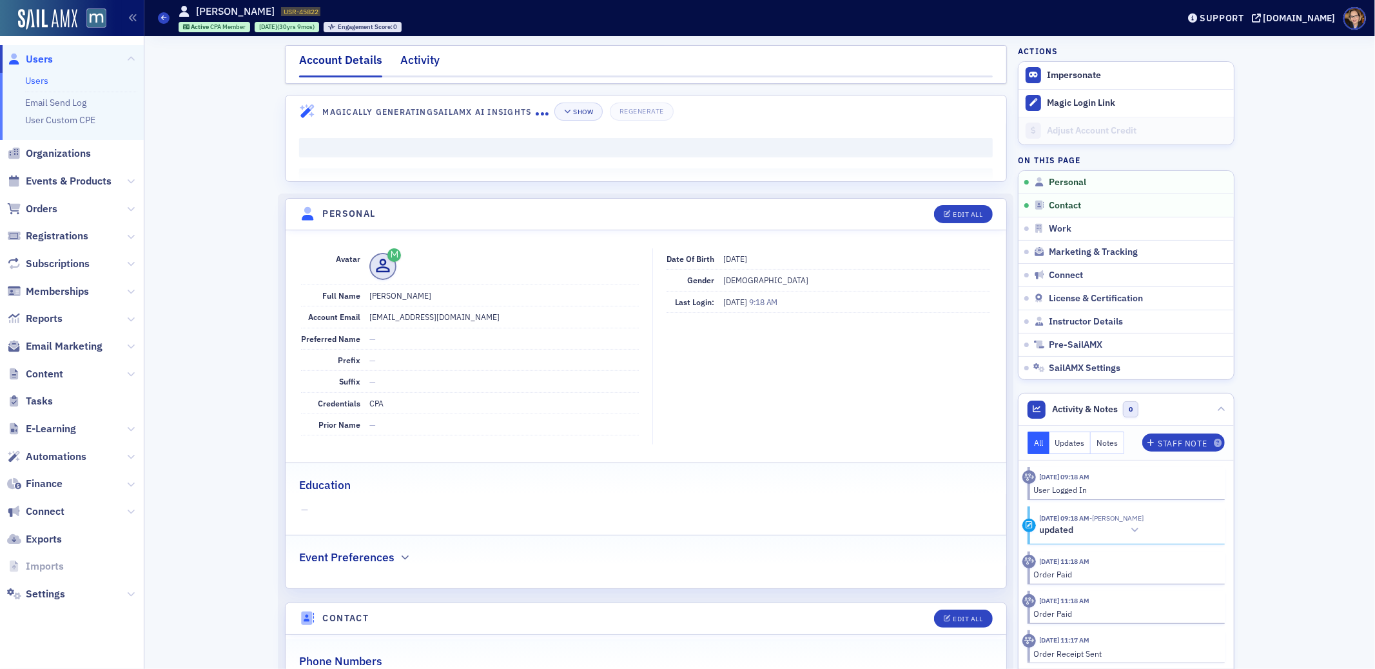
click at [413, 63] on div "Activity" at bounding box center [419, 64] width 39 height 24
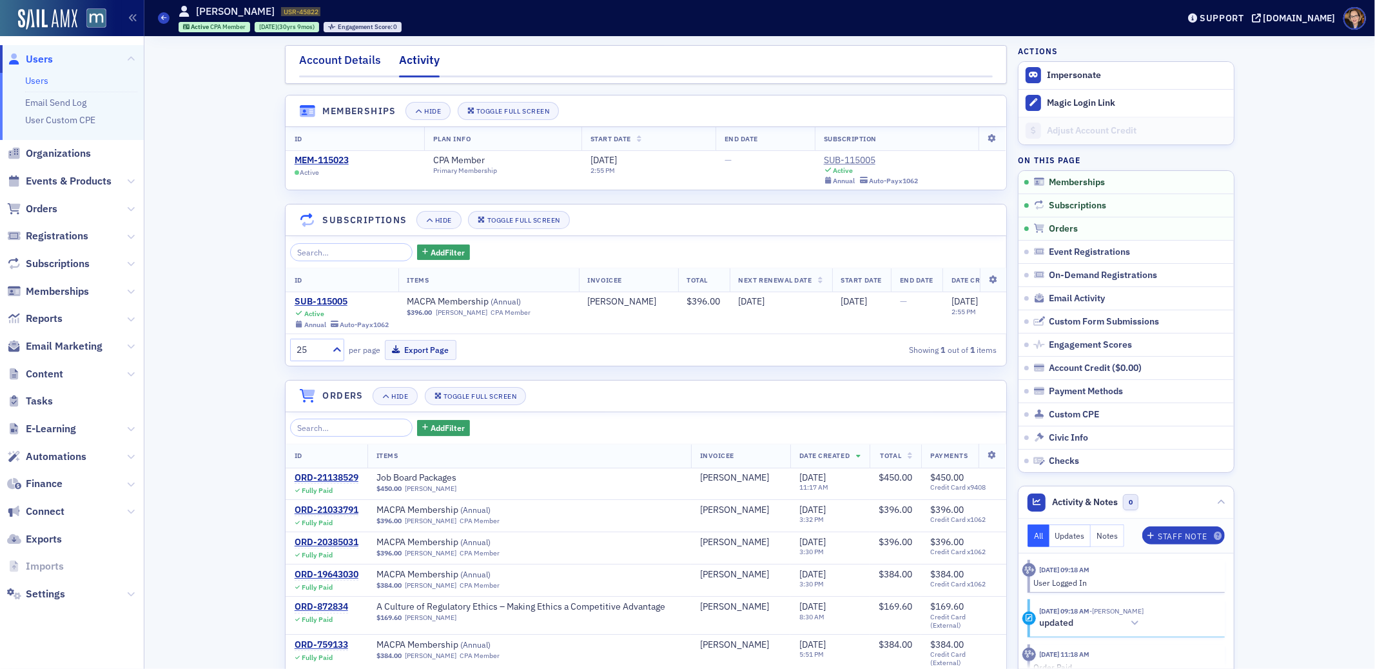
click at [337, 64] on div "Account Details" at bounding box center [340, 64] width 82 height 24
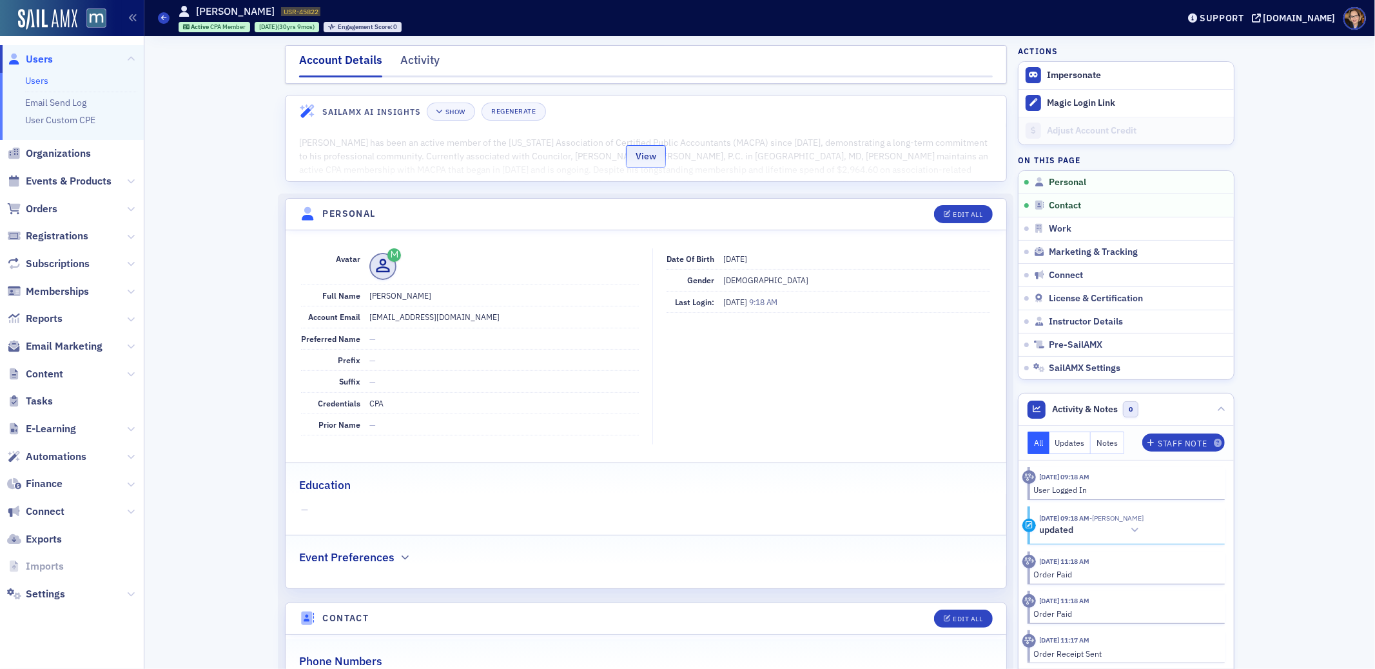
click at [628, 146] on button "View" at bounding box center [646, 156] width 40 height 23
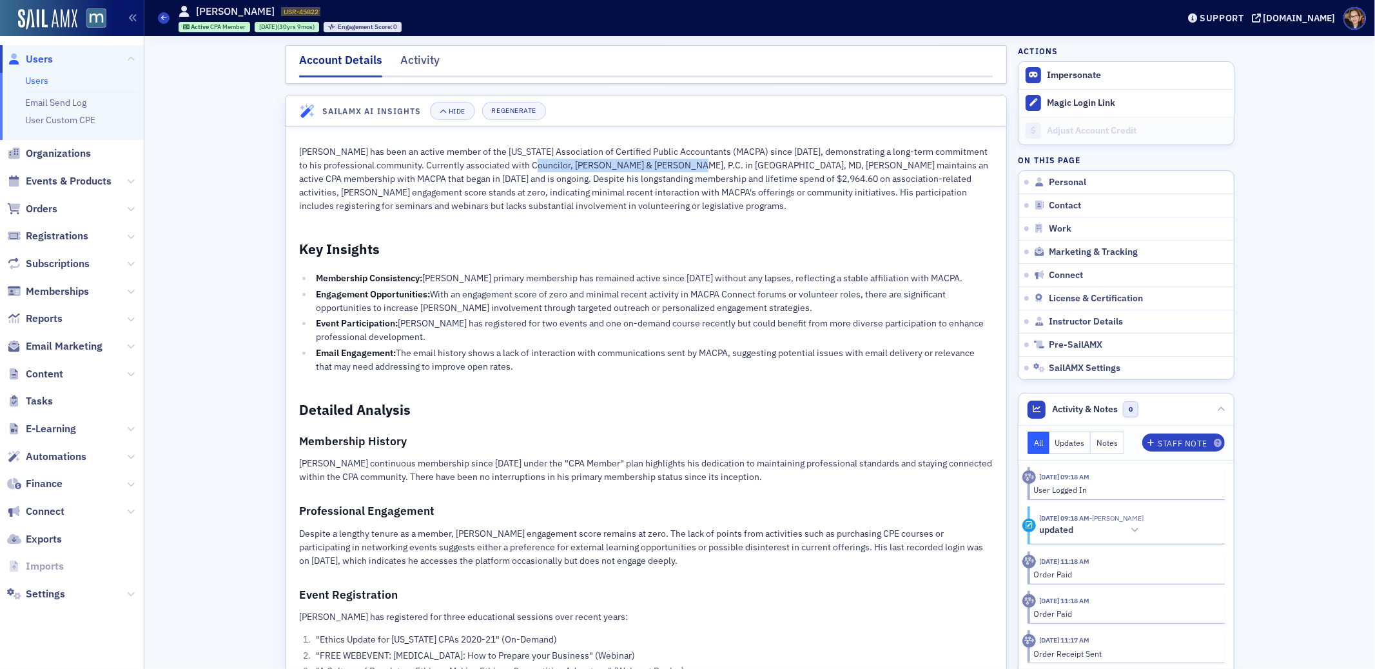
drag, startPoint x: 525, startPoint y: 166, endPoint x: 669, endPoint y: 167, distance: 143.8
click at [669, 167] on p "[PERSON_NAME] has been an active member of the [US_STATE] Association of Certif…" at bounding box center [646, 179] width 694 height 68
copy p "Councilor, [PERSON_NAME] & [PERSON_NAME], P.C."
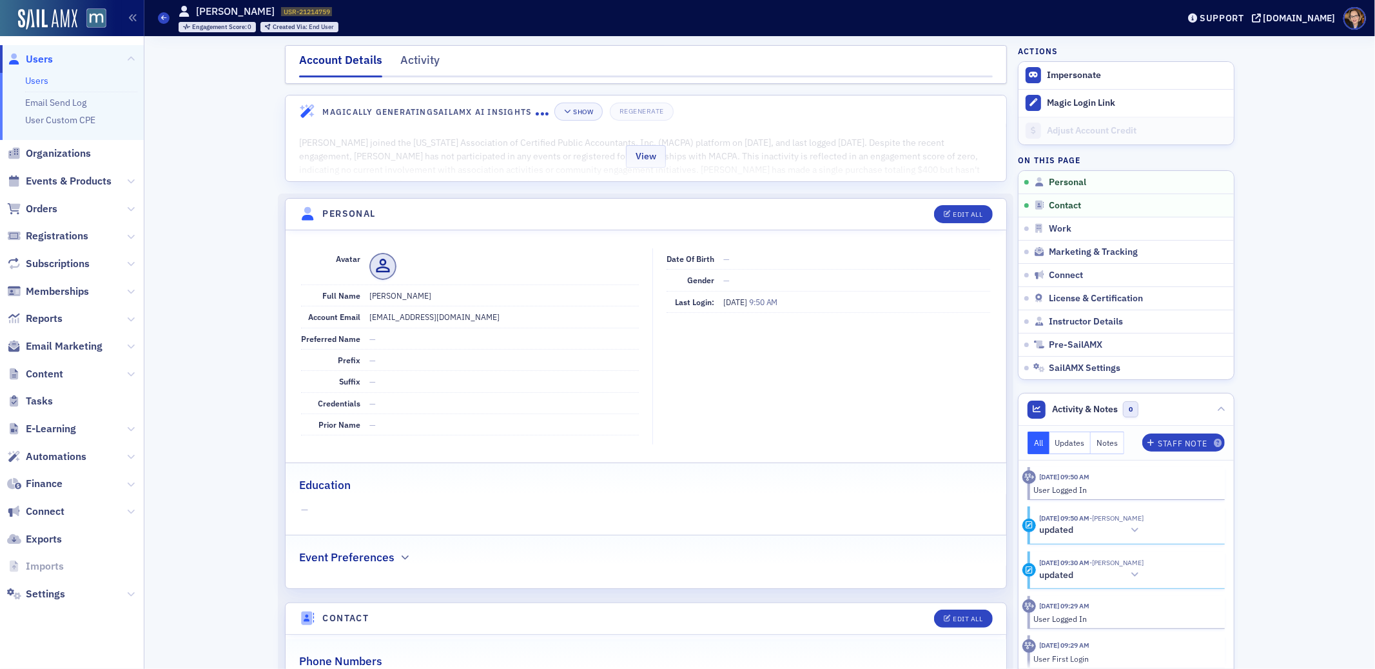
click at [601, 149] on div "View" at bounding box center [646, 154] width 721 height 54
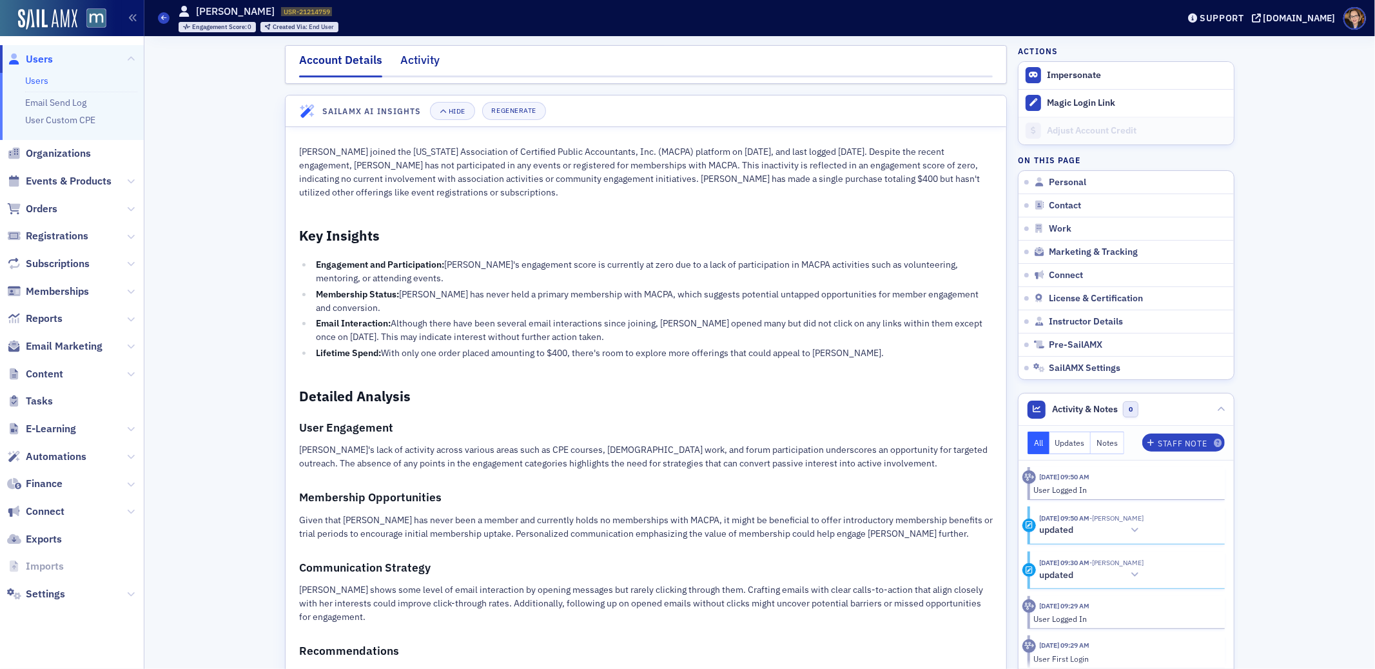
click at [410, 54] on div "Activity" at bounding box center [419, 64] width 39 height 24
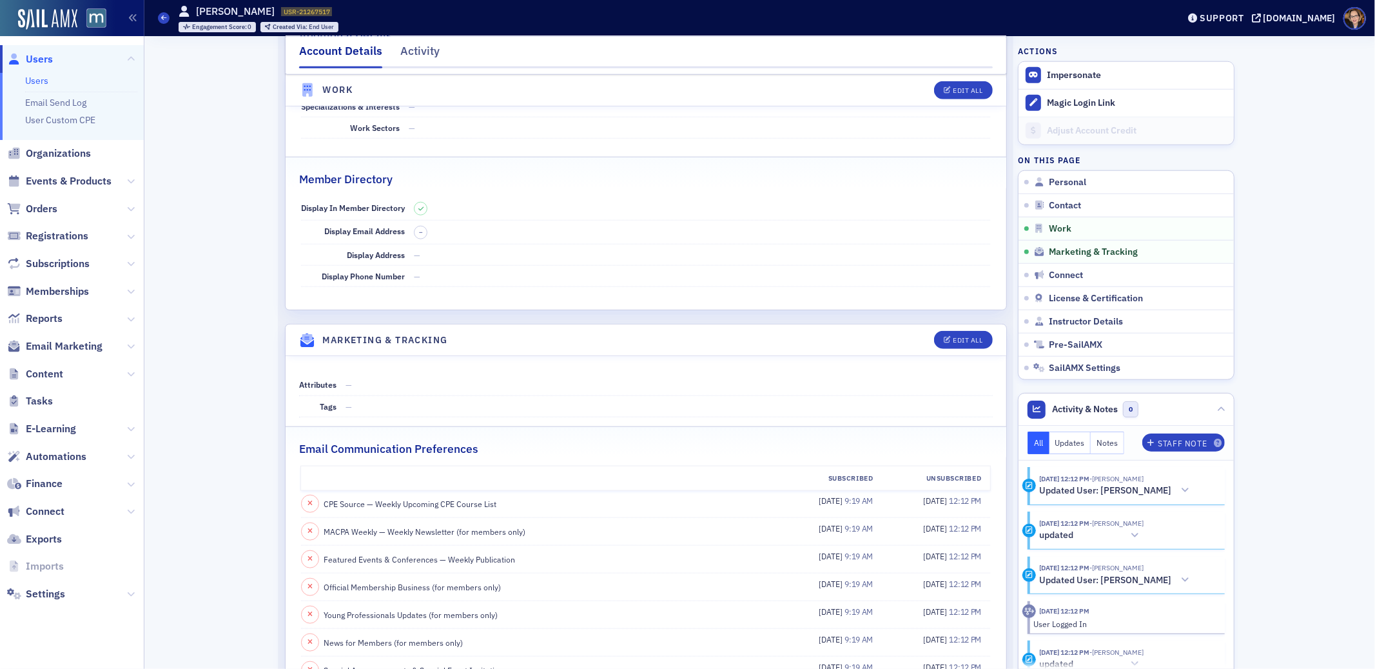
scroll to position [1203, 0]
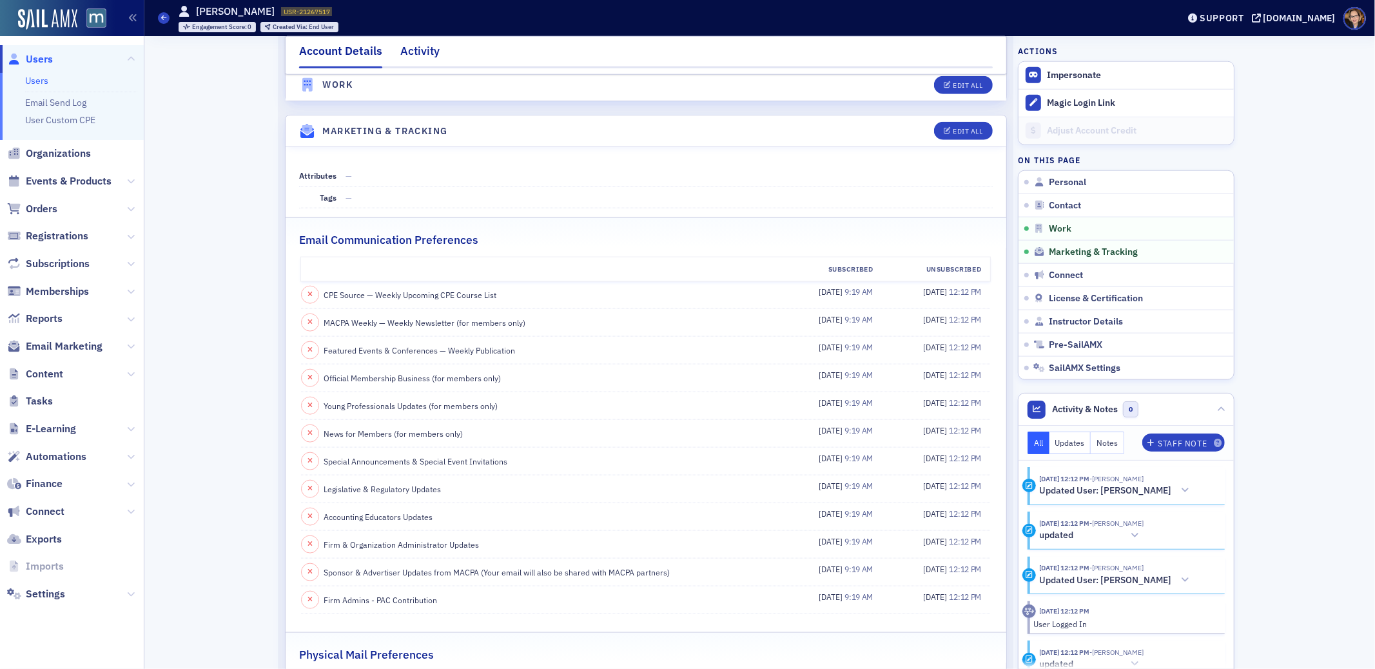
click at [416, 49] on div "Activity" at bounding box center [419, 55] width 39 height 24
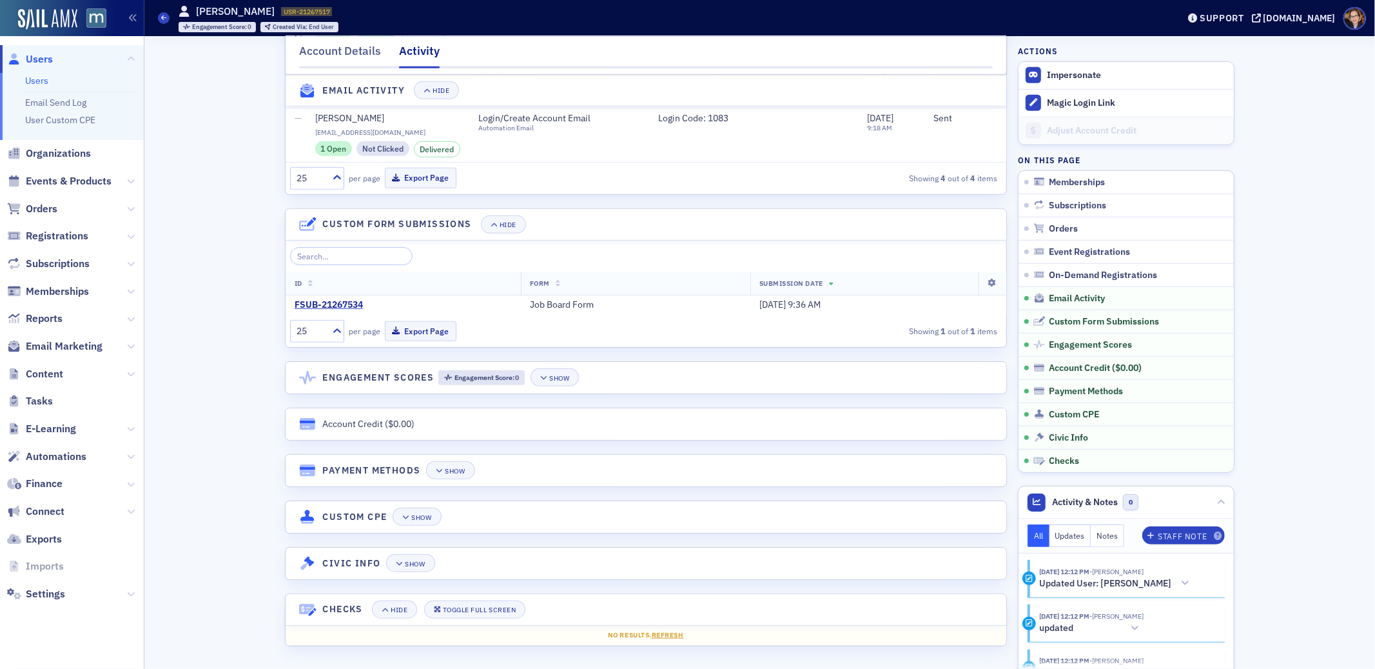
scroll to position [184, 0]
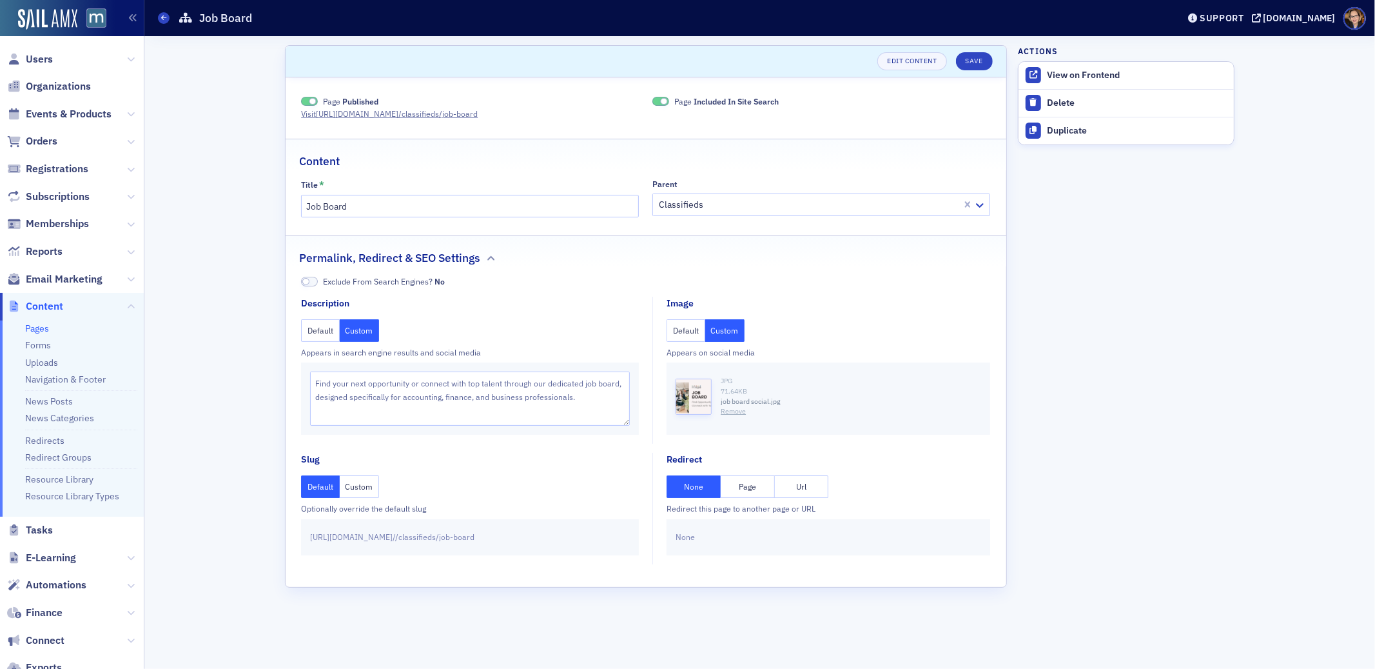
click at [1217, 286] on aside "Actions View on Frontend Delete Duplicate" at bounding box center [1126, 352] width 217 height 632
click at [51, 305] on span "Content" at bounding box center [44, 306] width 37 height 14
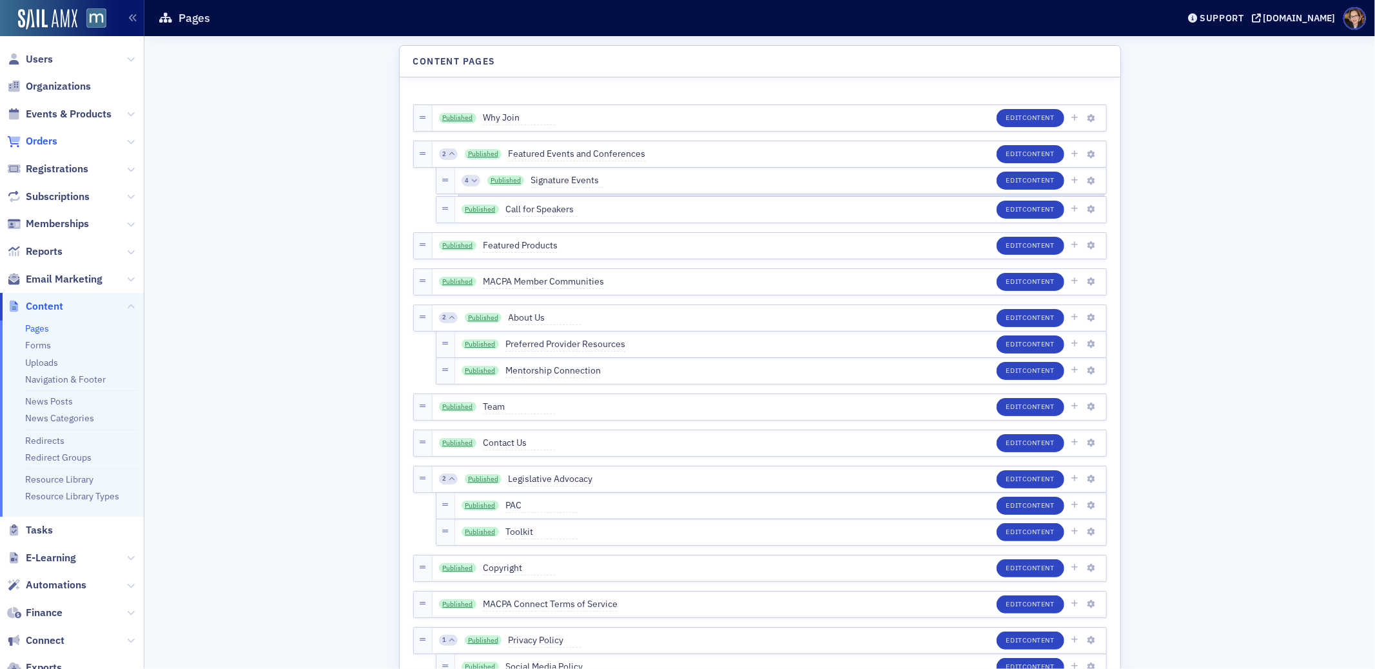
click at [36, 144] on span "Orders" at bounding box center [42, 141] width 32 height 14
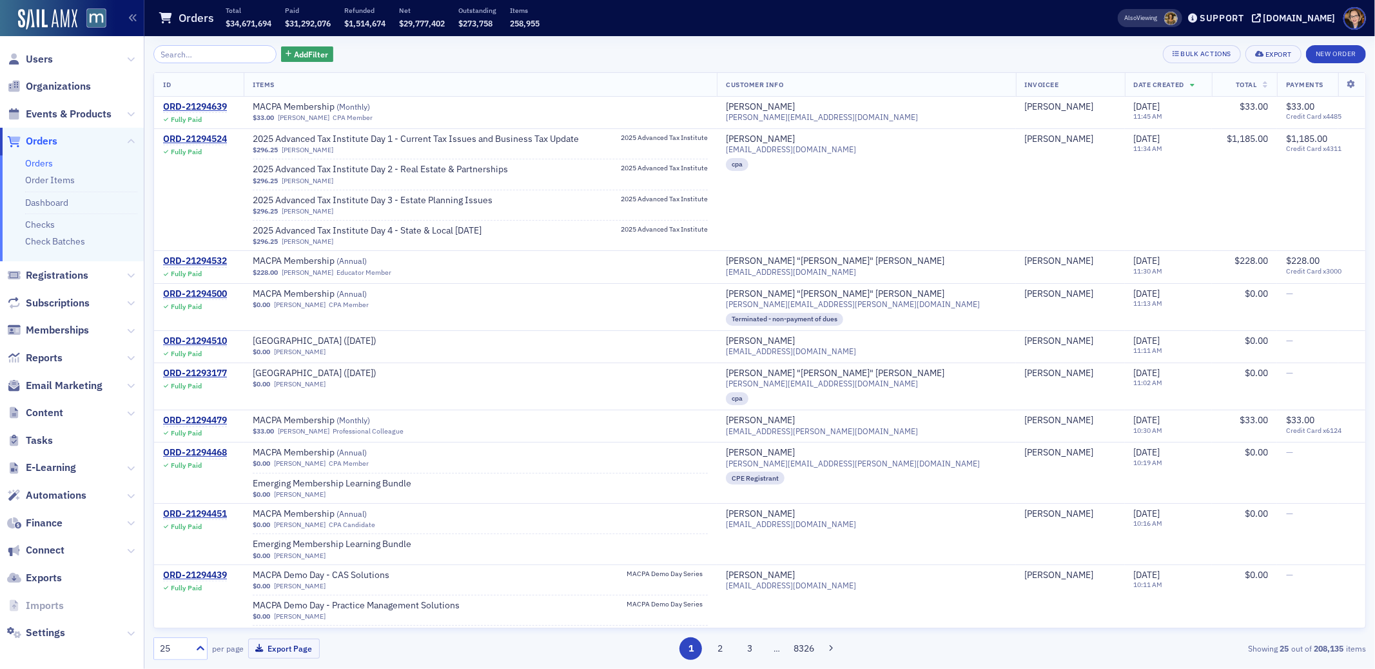
click at [48, 141] on span "Orders" at bounding box center [42, 141] width 32 height 14
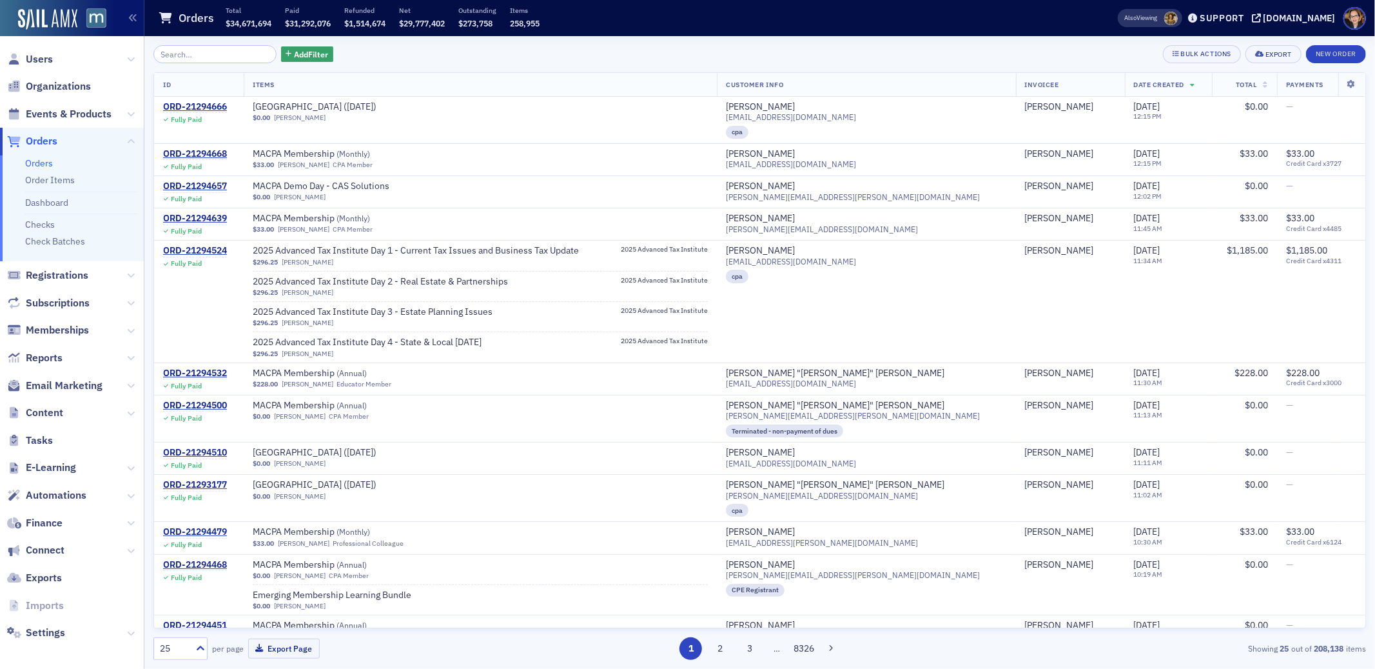
click at [43, 139] on span "Orders" at bounding box center [42, 141] width 32 height 14
